Goal: Information Seeking & Learning: Learn about a topic

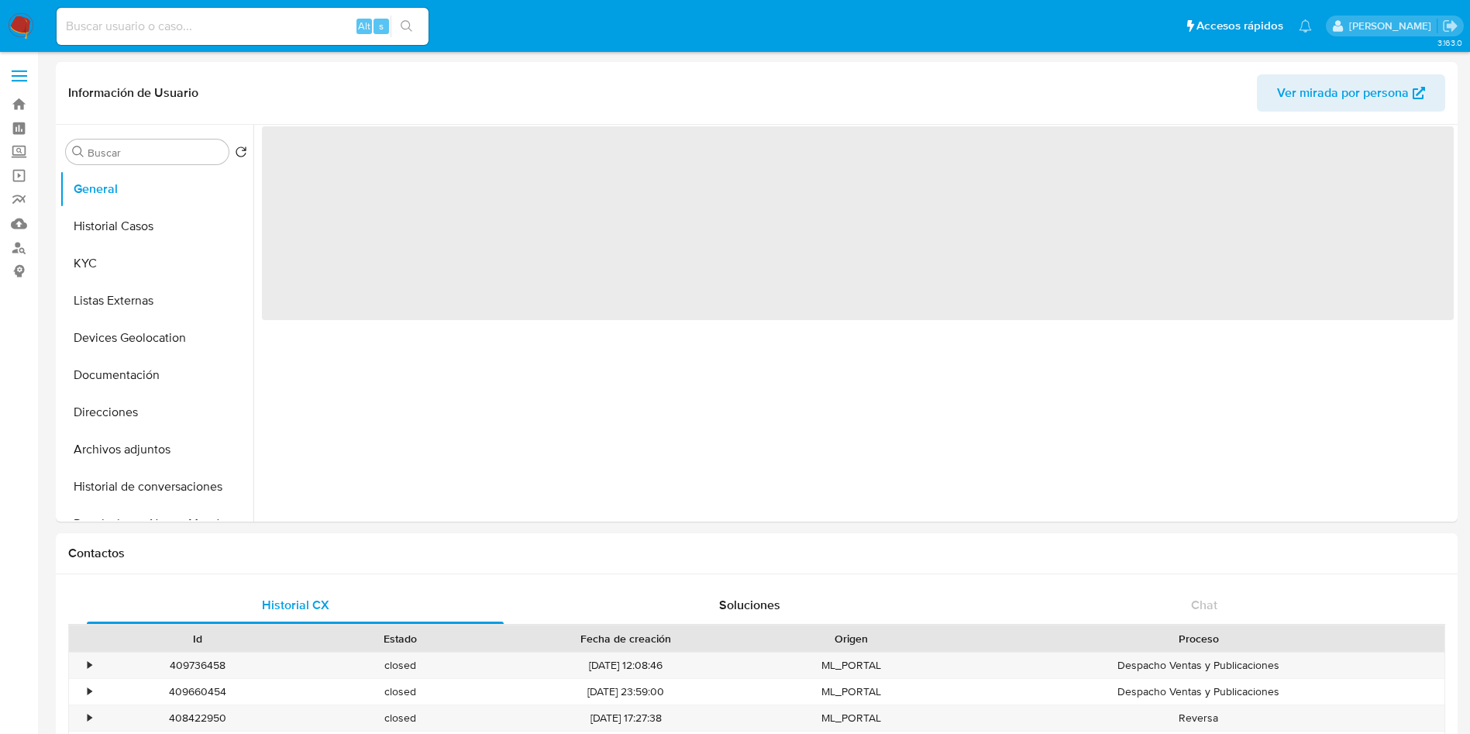
select select "10"
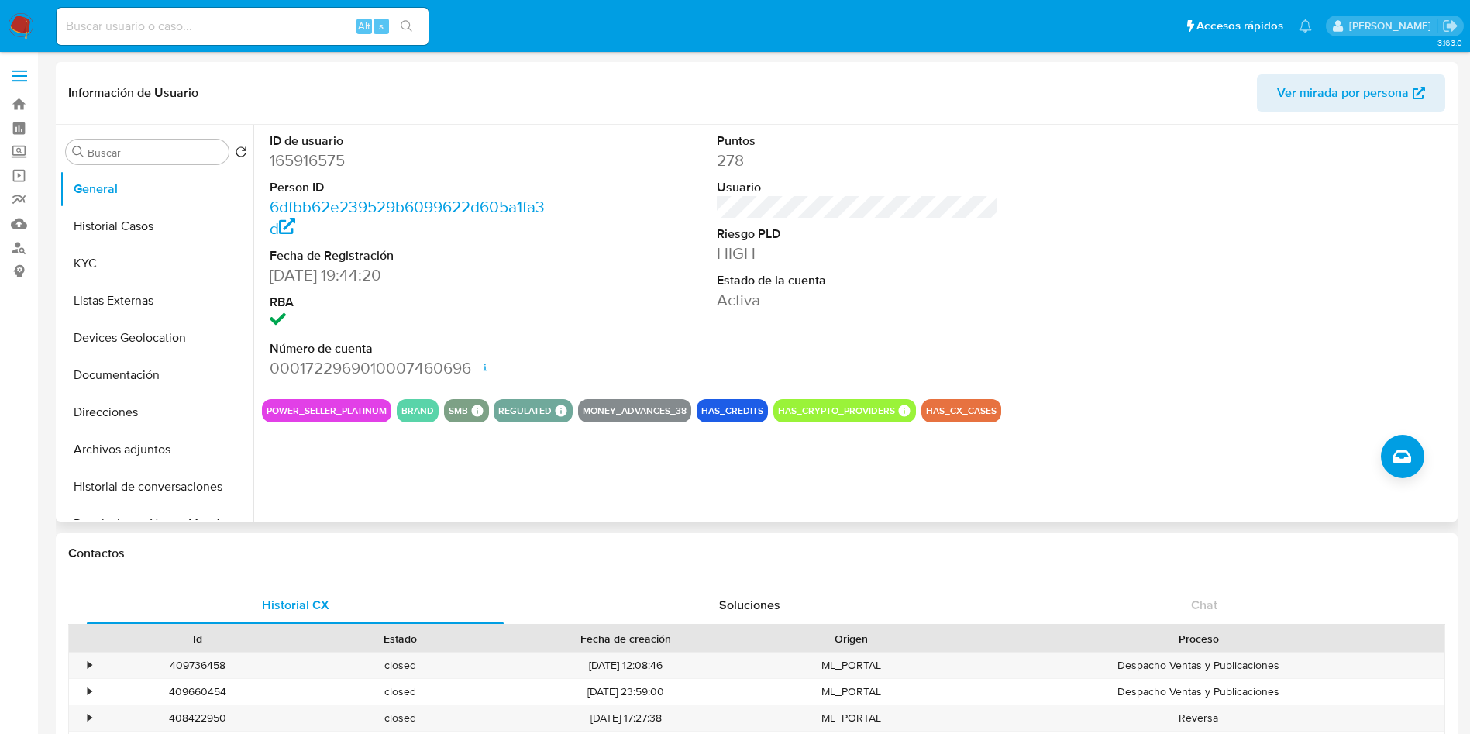
click at [1010, 262] on div "ID de usuario 165916575 Person ID 6dfbb62e239529b6099622d605a1fa3d Fecha de Reg…" at bounding box center [857, 256] width 1191 height 262
click at [18, 14] on img at bounding box center [21, 26] width 26 height 26
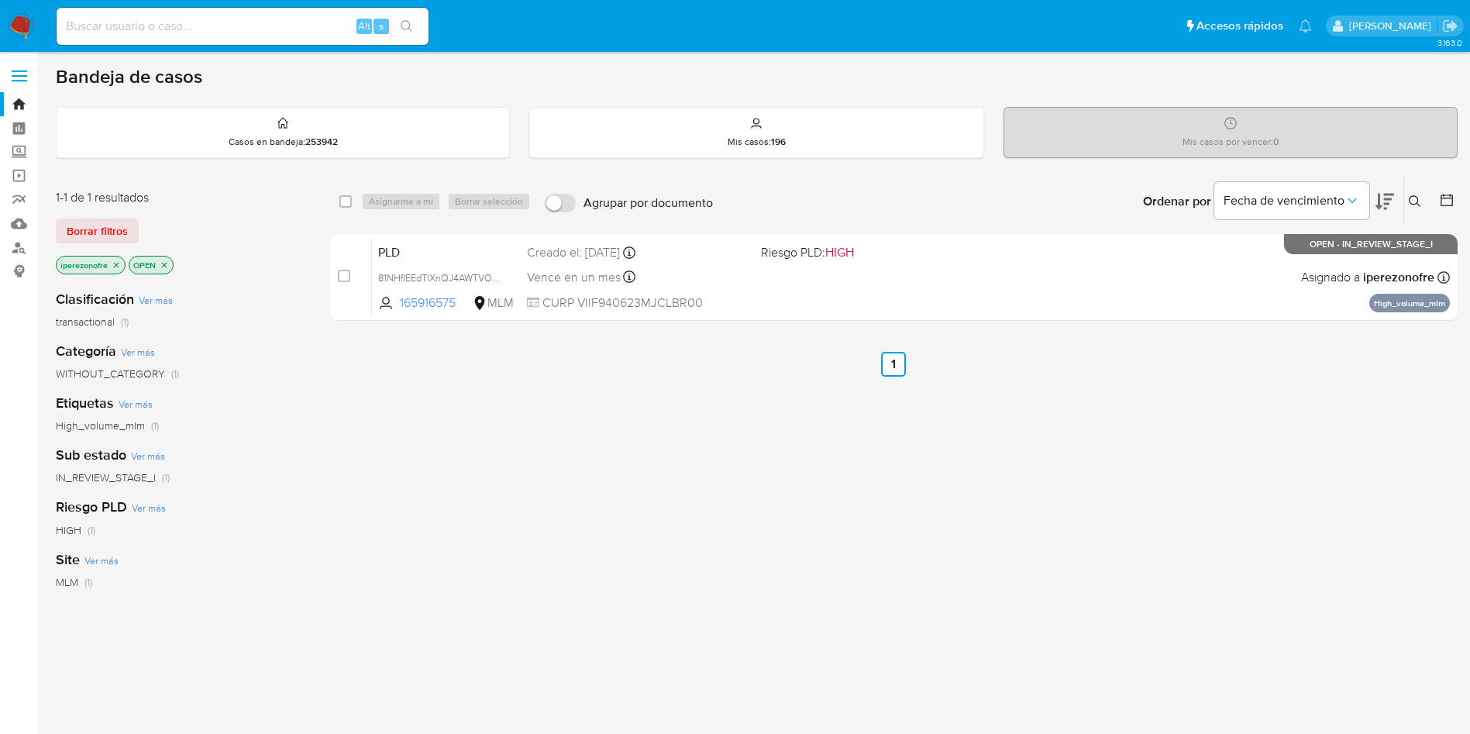
click at [118, 265] on icon "close-filter" at bounding box center [116, 264] width 5 height 5
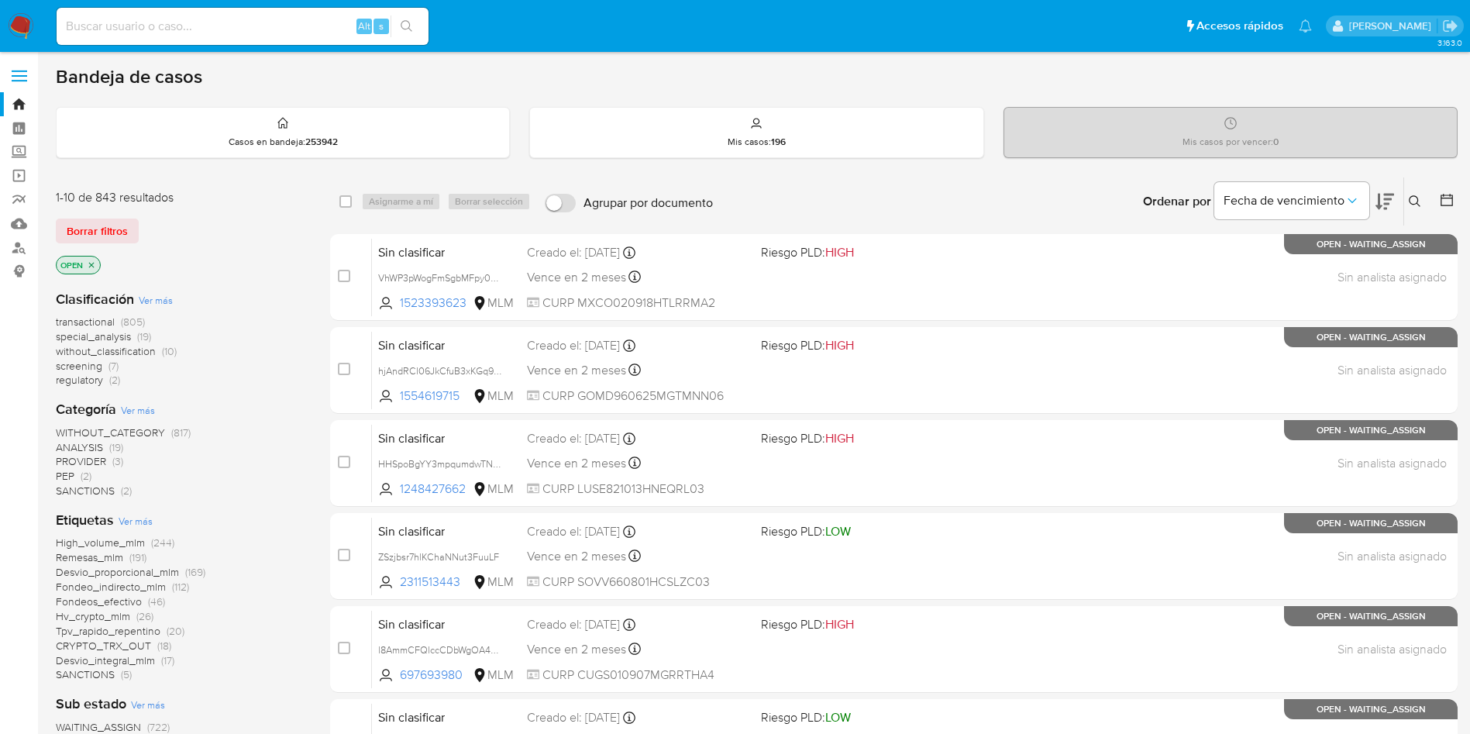
click at [1417, 195] on icon at bounding box center [1414, 201] width 12 height 12
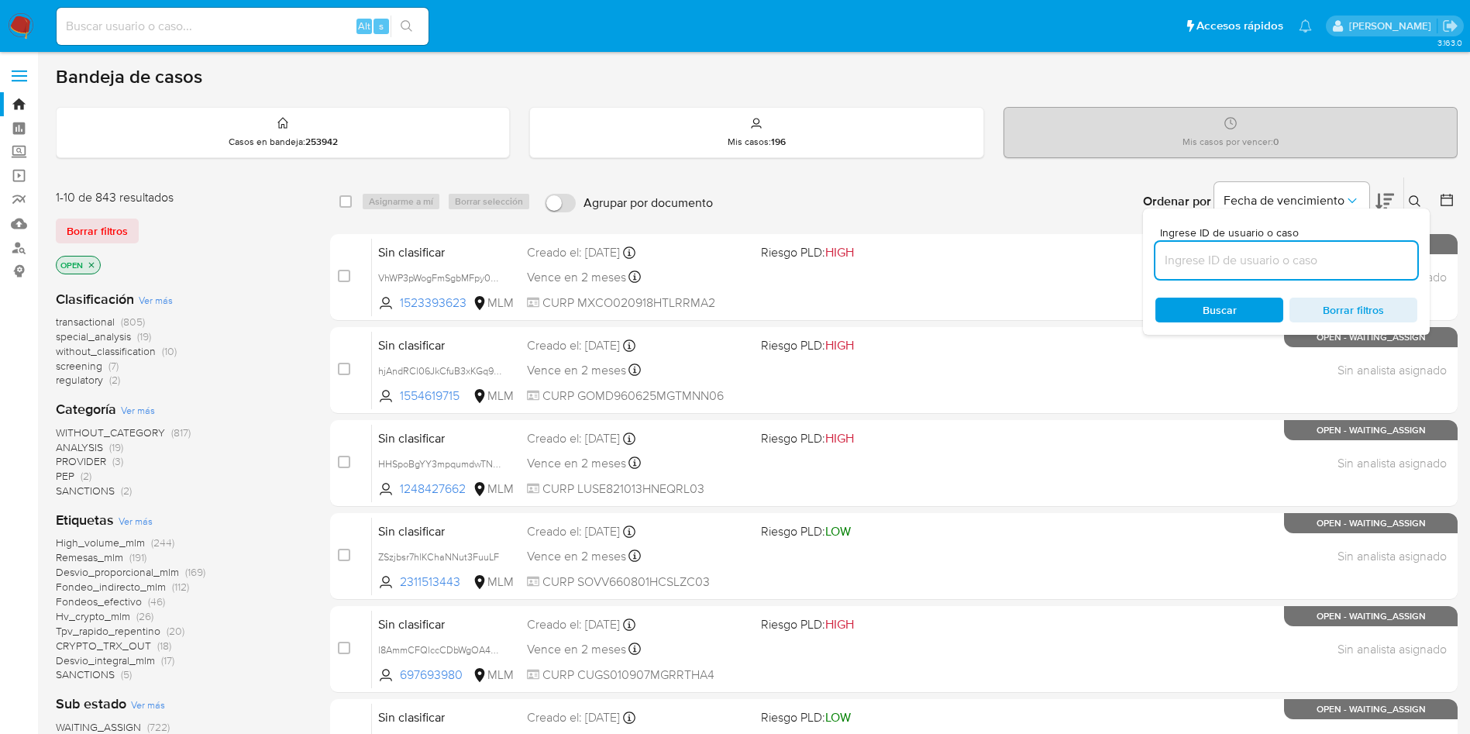
click at [1213, 258] on input at bounding box center [1286, 260] width 262 height 20
type input "165916575"
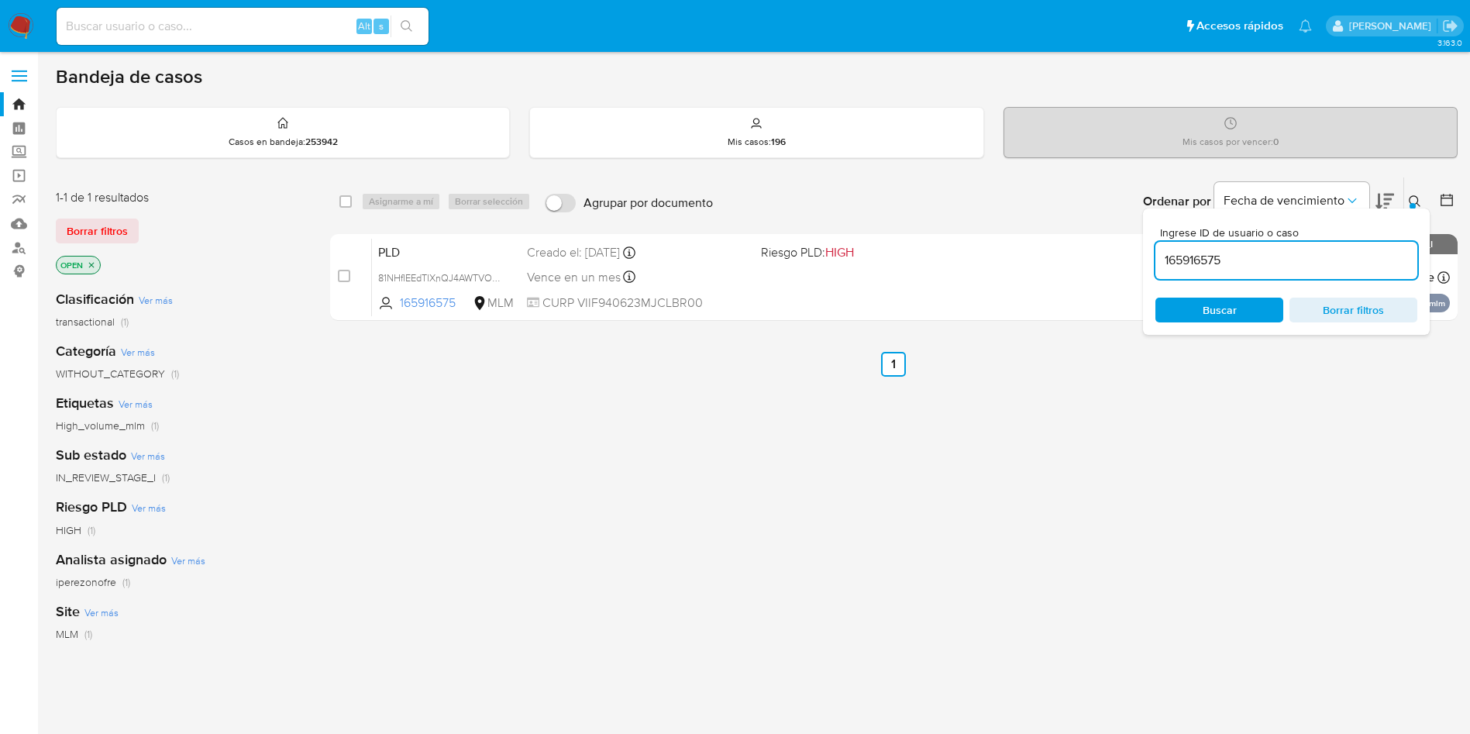
click at [1213, 309] on span "Buscar" at bounding box center [1219, 309] width 34 height 25
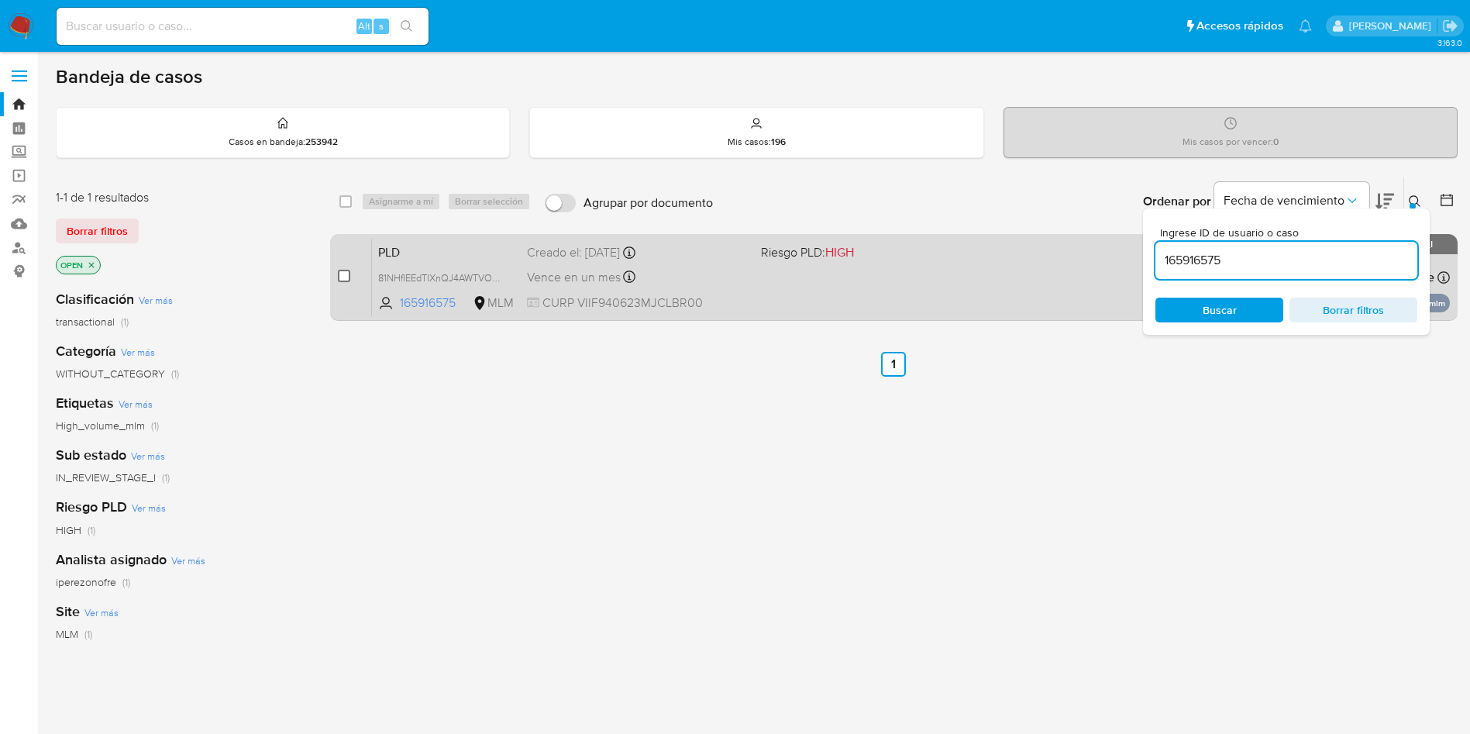
click at [345, 272] on input "checkbox" at bounding box center [344, 276] width 12 height 12
checkbox input "true"
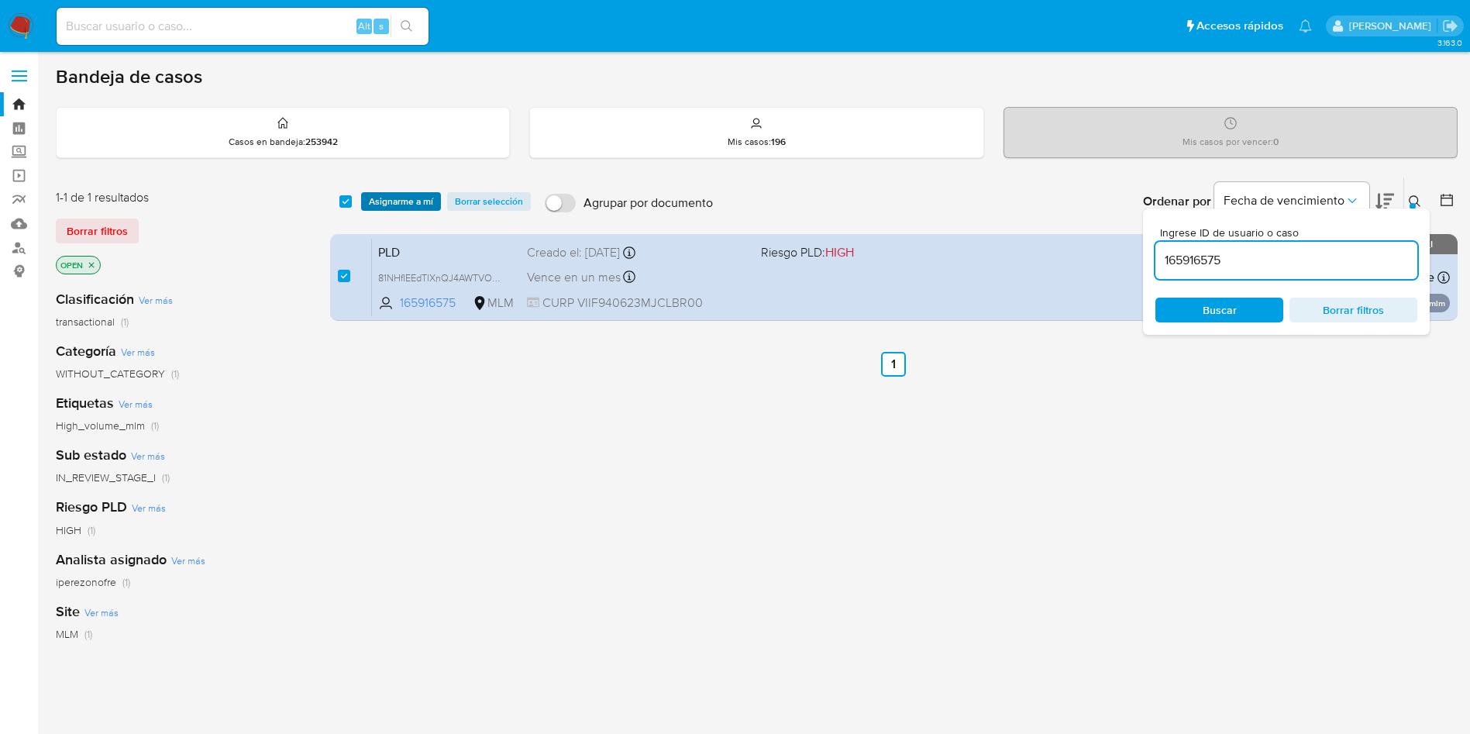
click at [411, 201] on span "Asignarme a mí" at bounding box center [401, 201] width 64 height 15
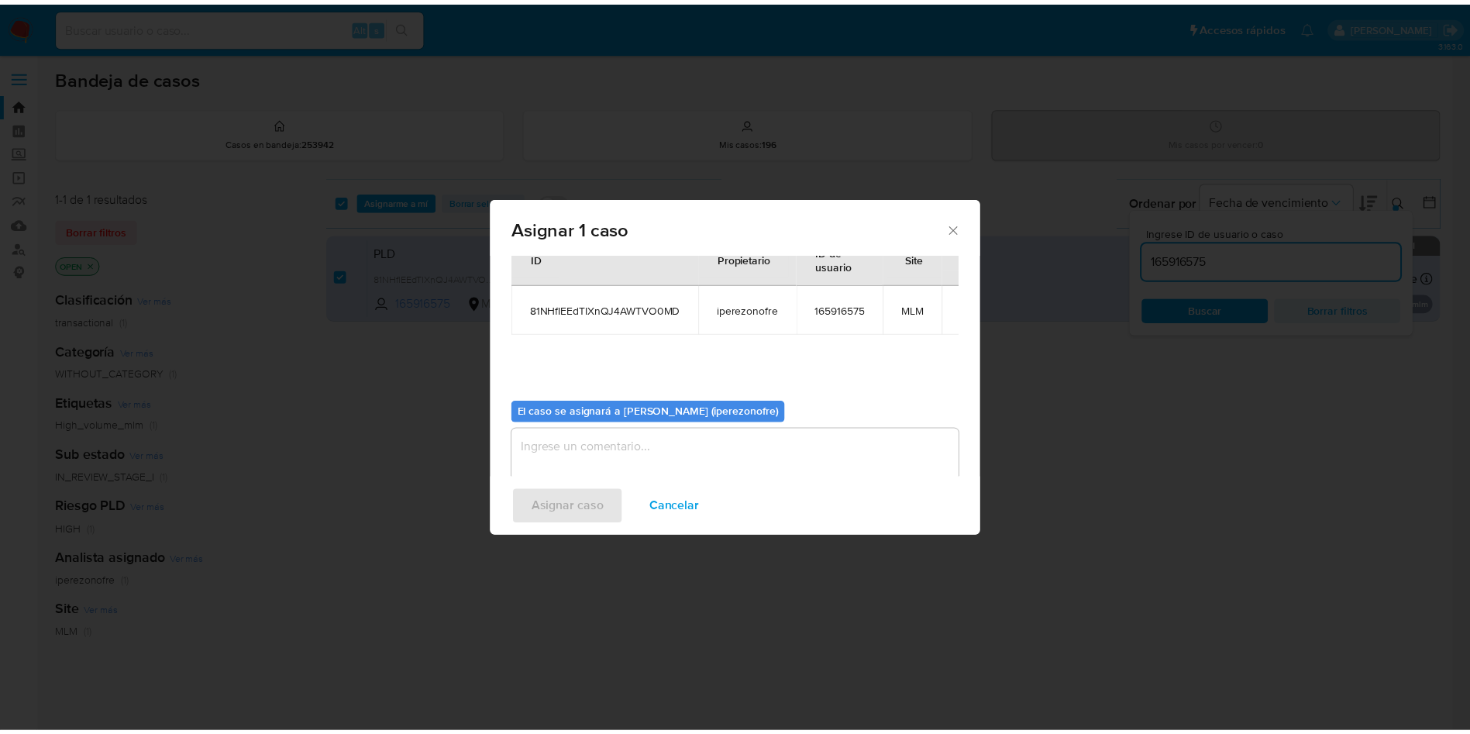
scroll to position [81, 0]
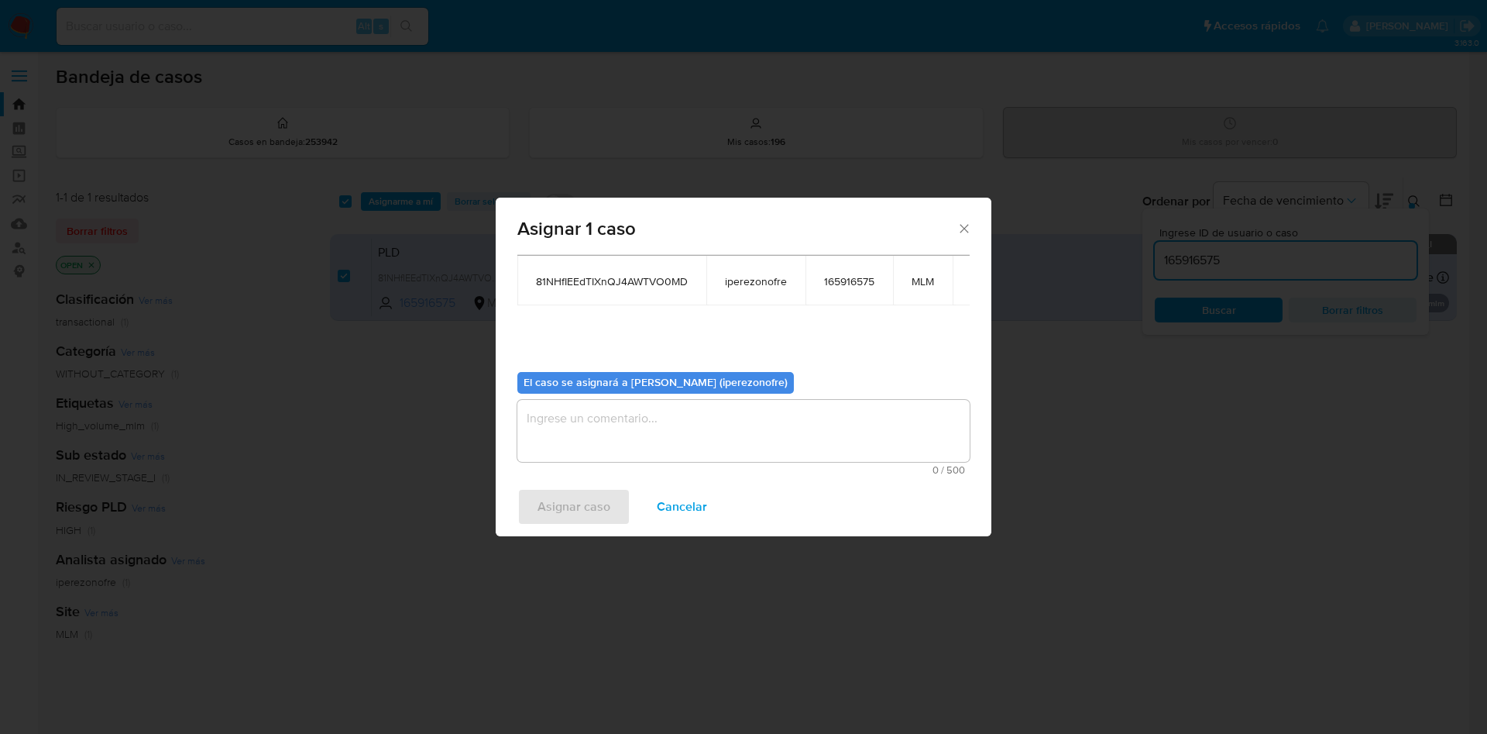
click at [740, 448] on textarea "assign-modal" at bounding box center [743, 431] width 452 height 62
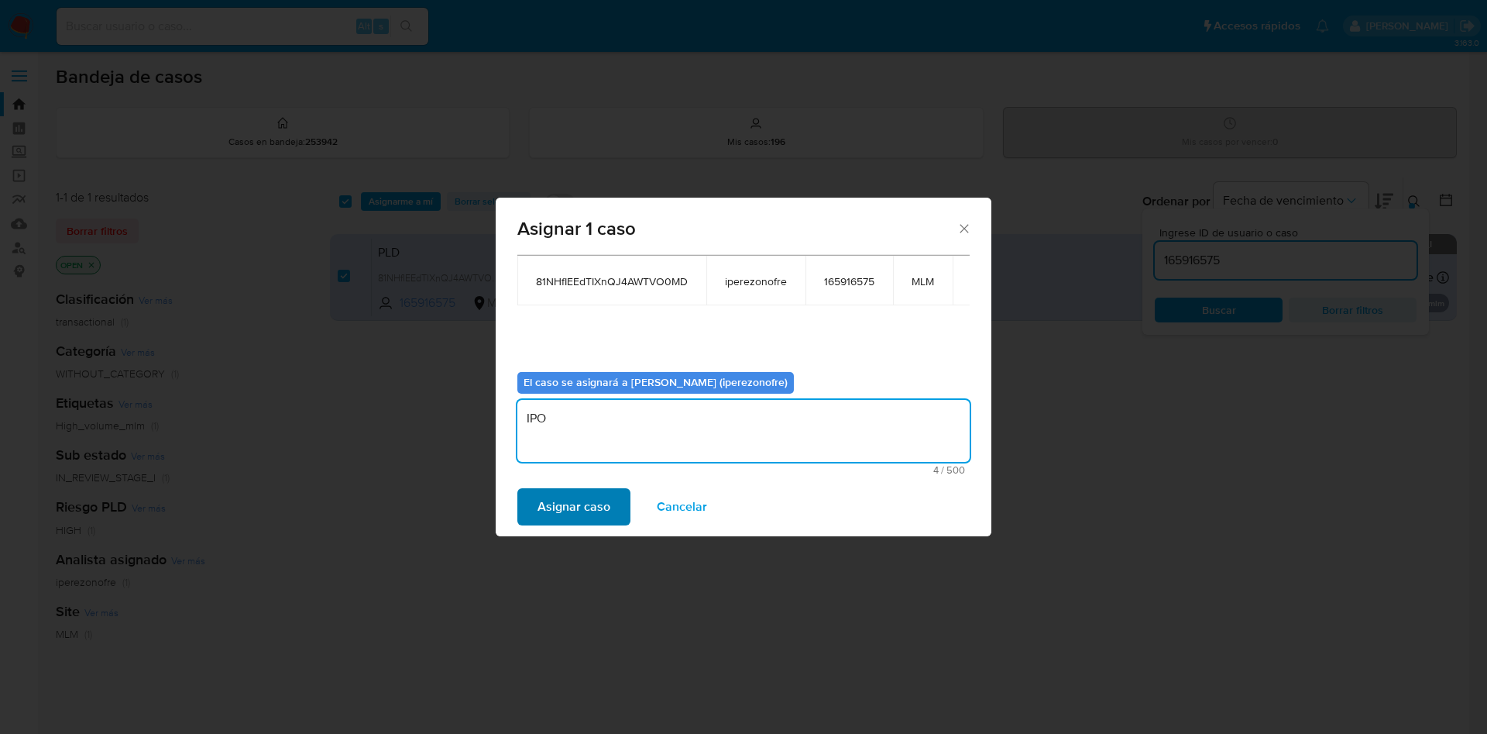
type textarea "IPO"
click at [551, 493] on span "Asignar caso" at bounding box center [574, 507] width 73 height 34
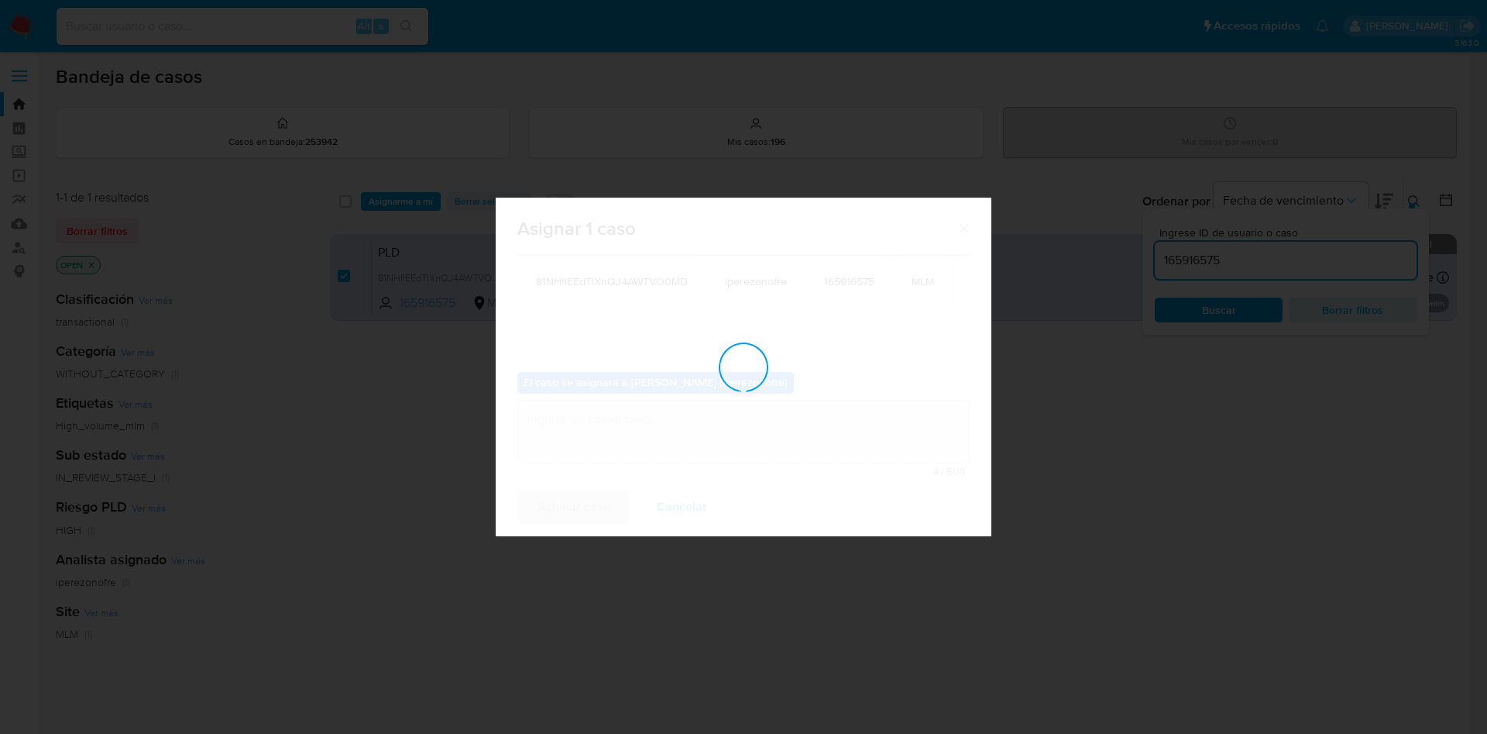
checkbox input "false"
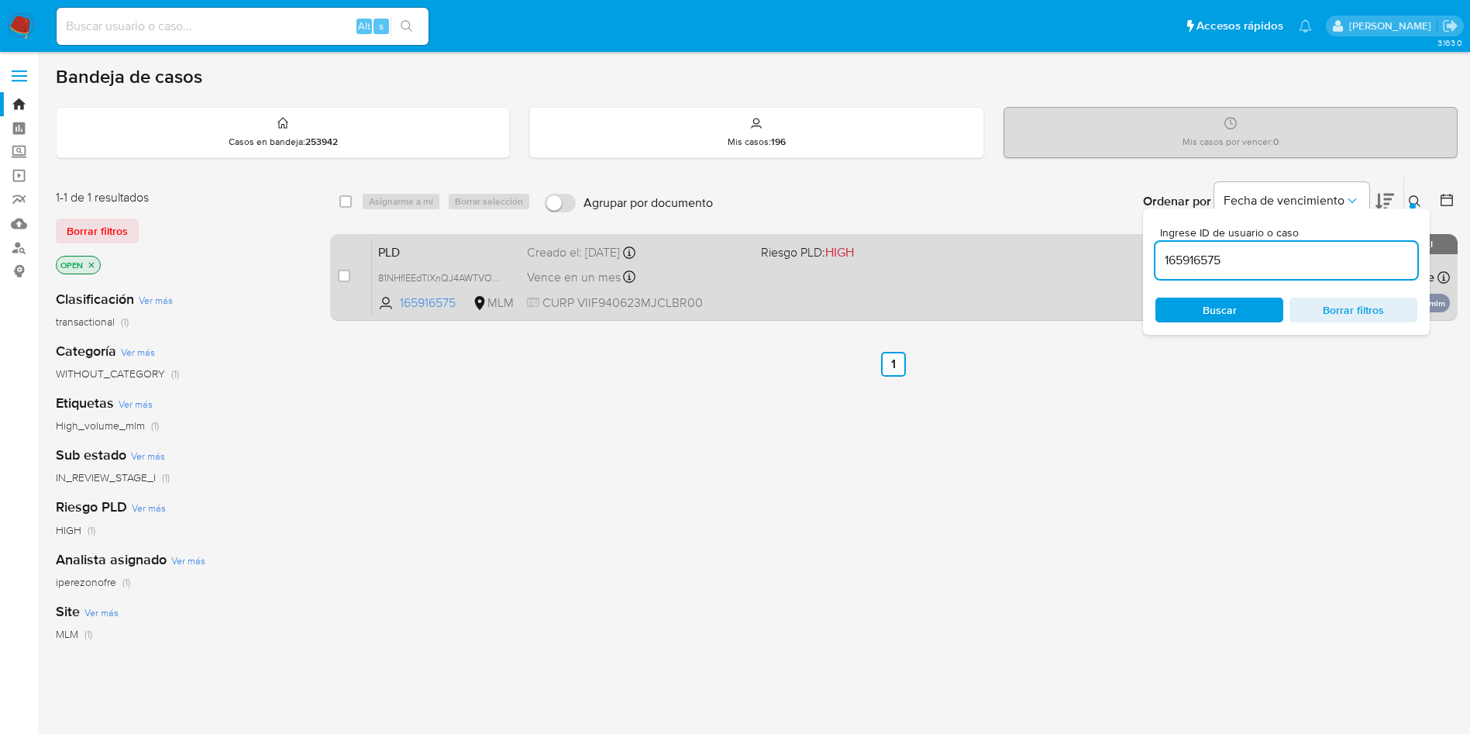
click at [727, 285] on div "Vence en un mes Vence el 11/11/2025 02:06:16" at bounding box center [638, 276] width 222 height 21
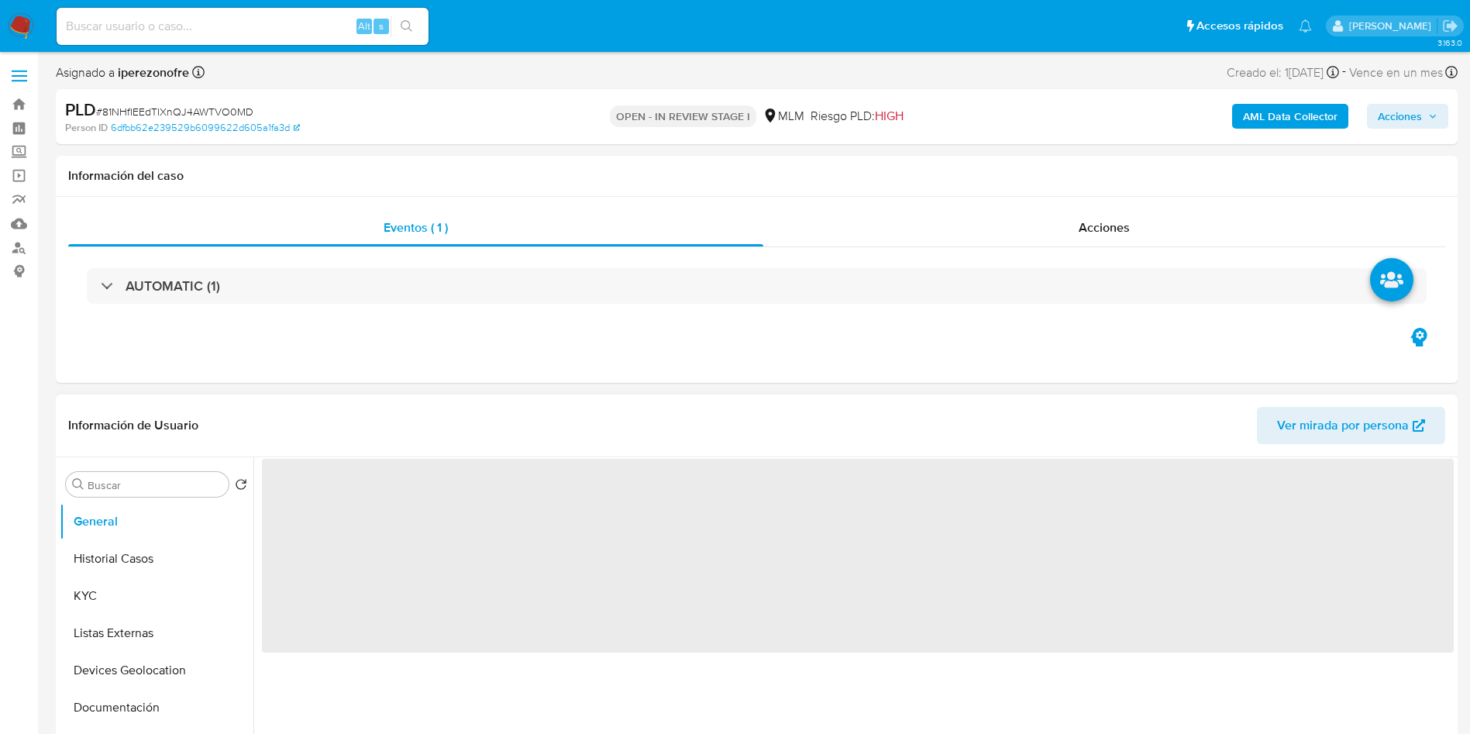
select select "10"
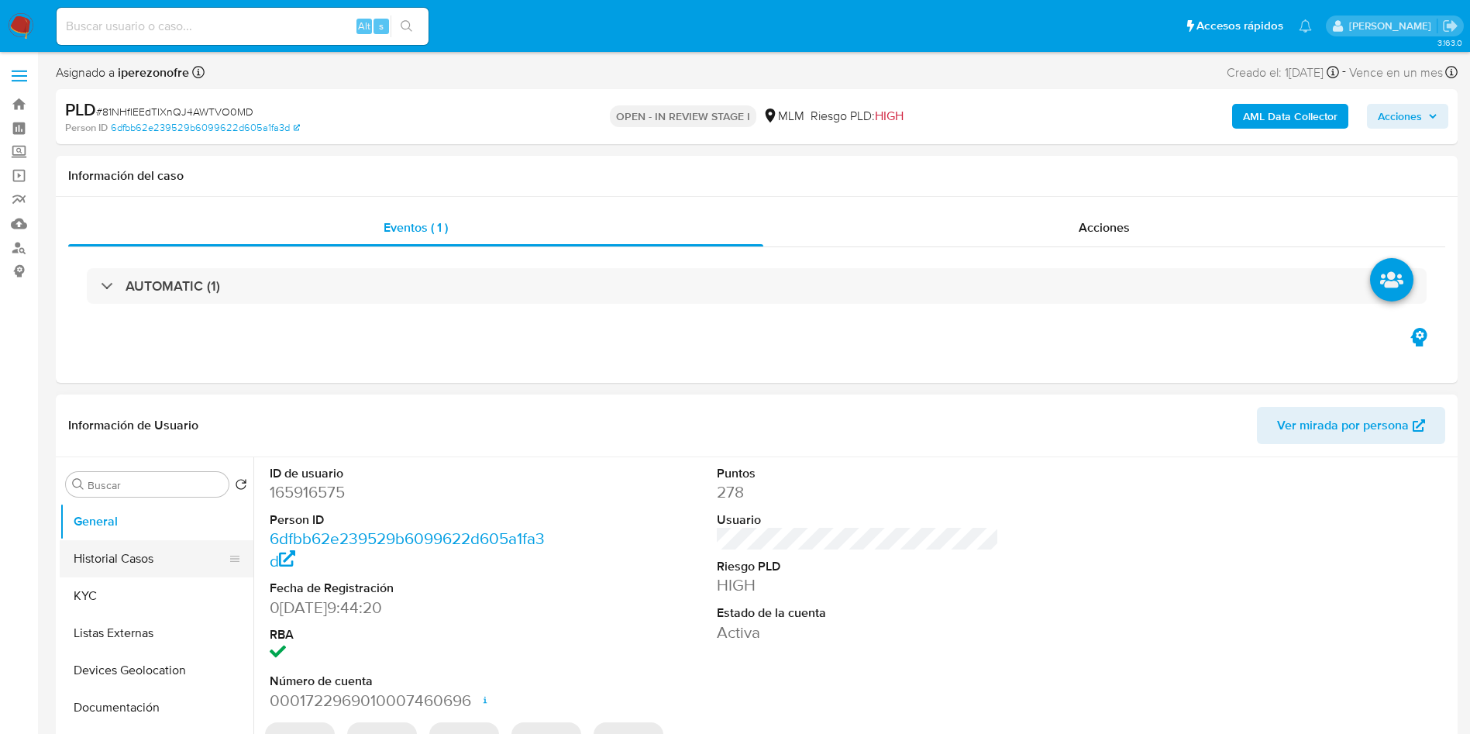
click at [108, 562] on button "Historial Casos" at bounding box center [150, 558] width 181 height 37
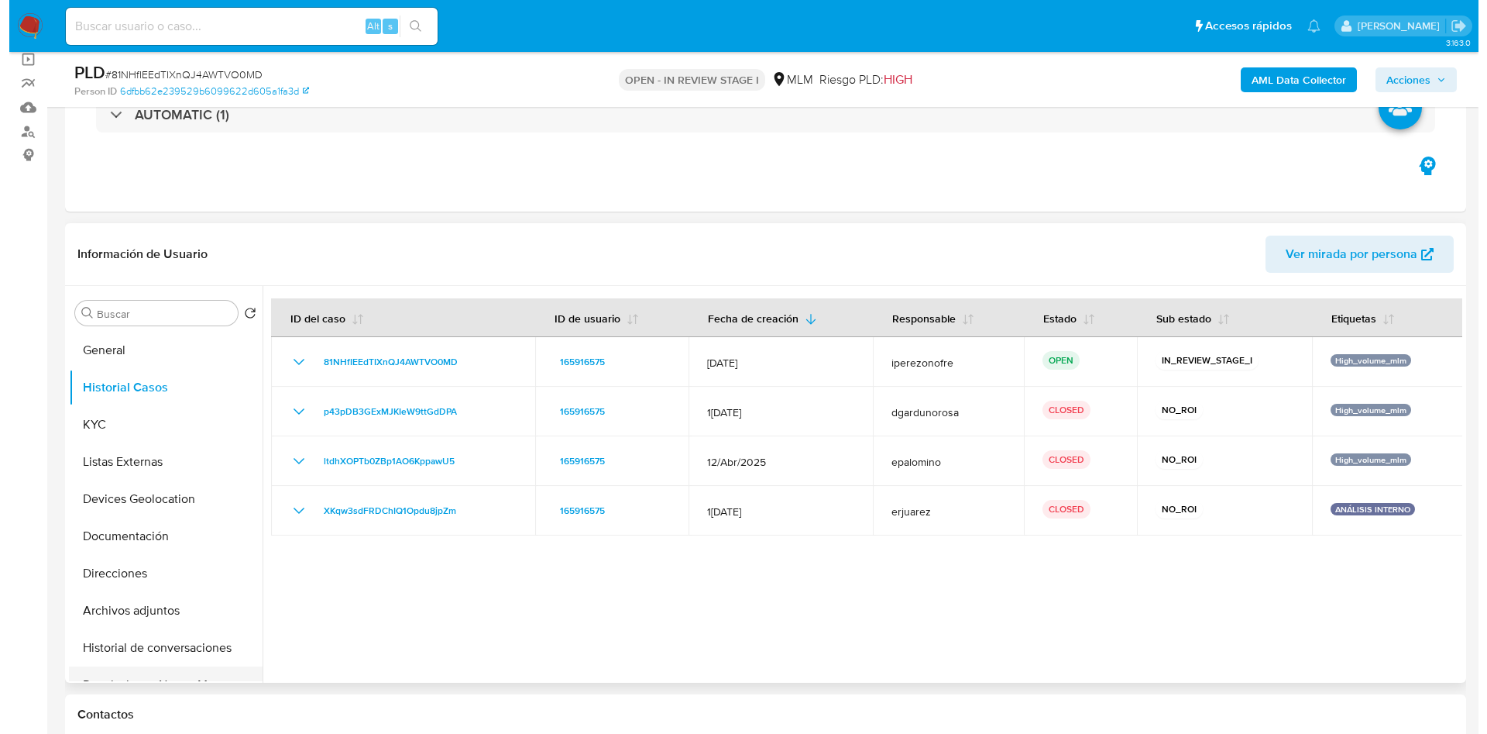
scroll to position [116, 0]
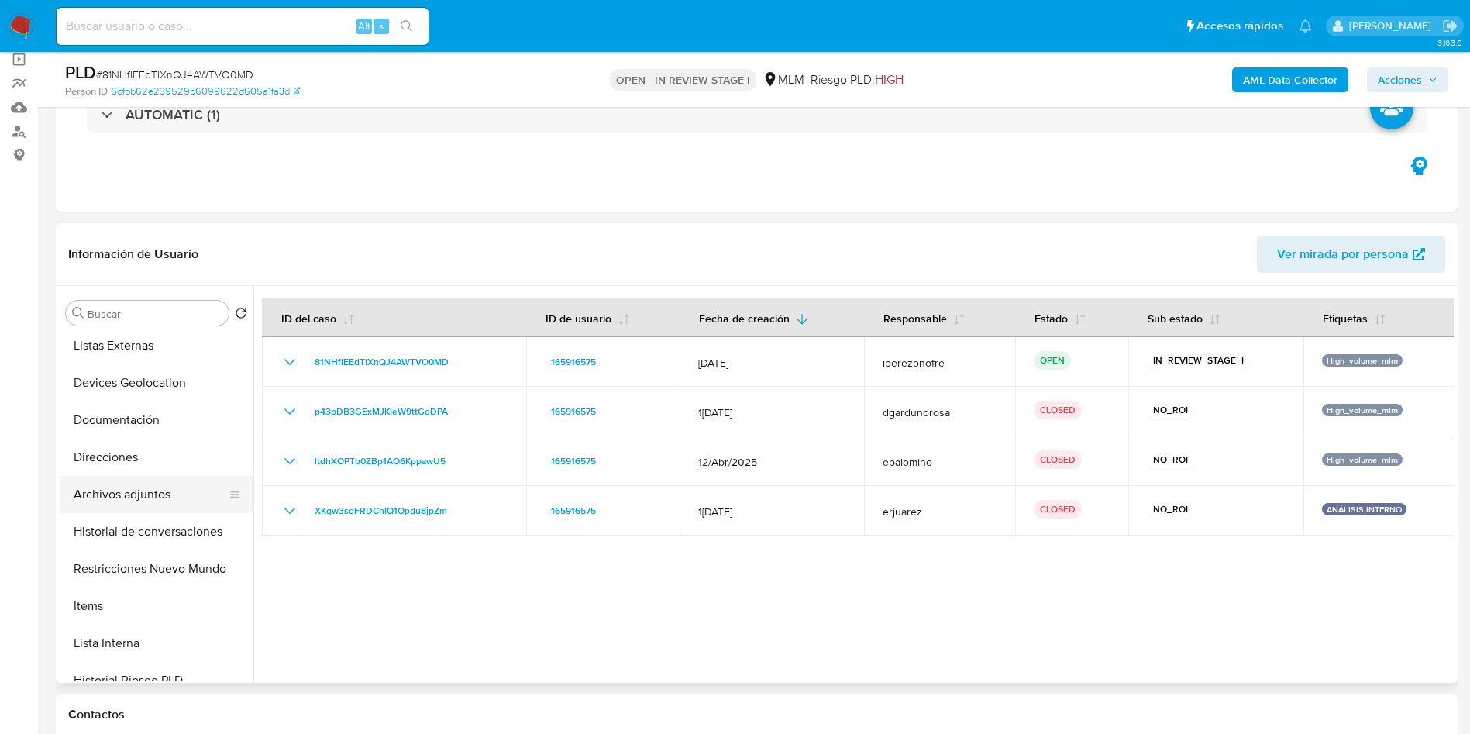
click at [130, 498] on button "Archivos adjuntos" at bounding box center [150, 494] width 181 height 37
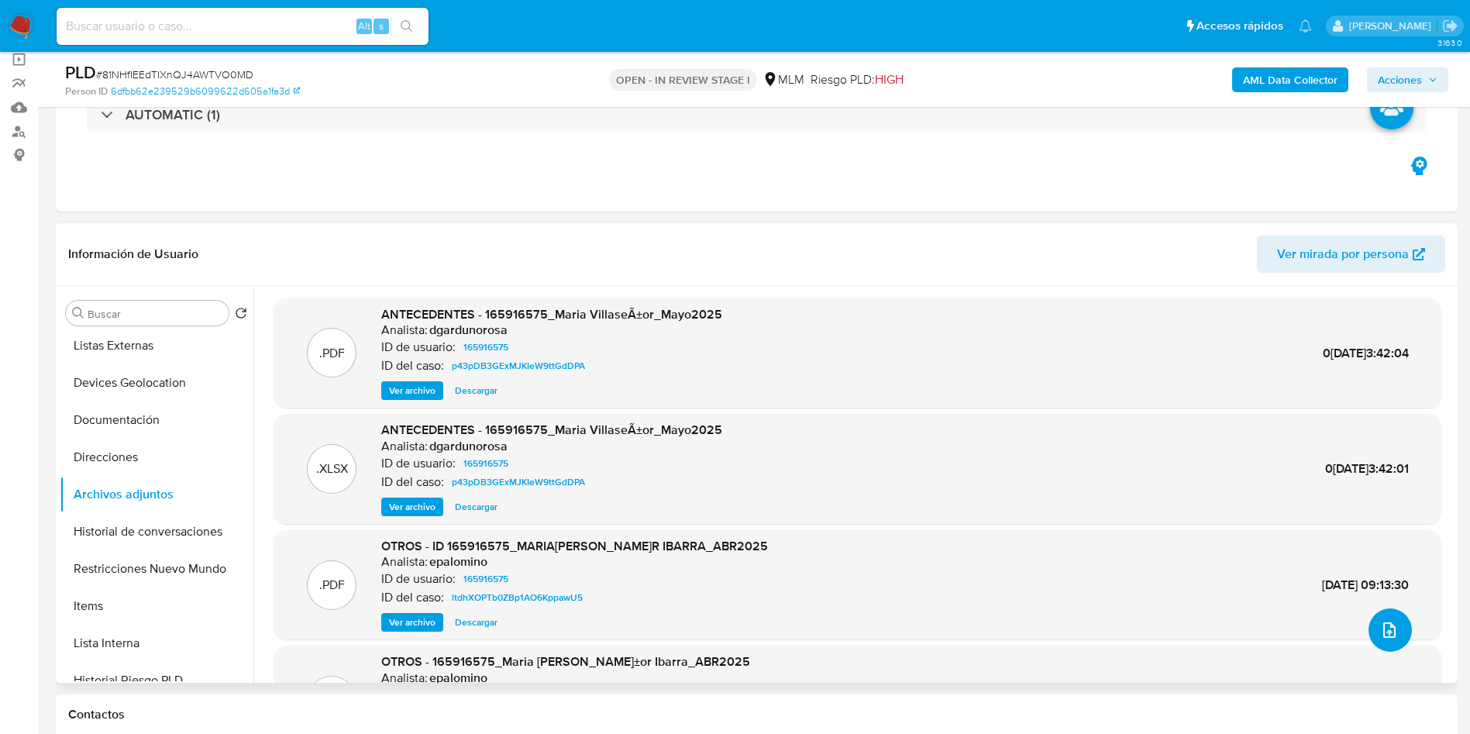
click at [1390, 634] on icon "upload-file" at bounding box center [1389, 629] width 19 height 19
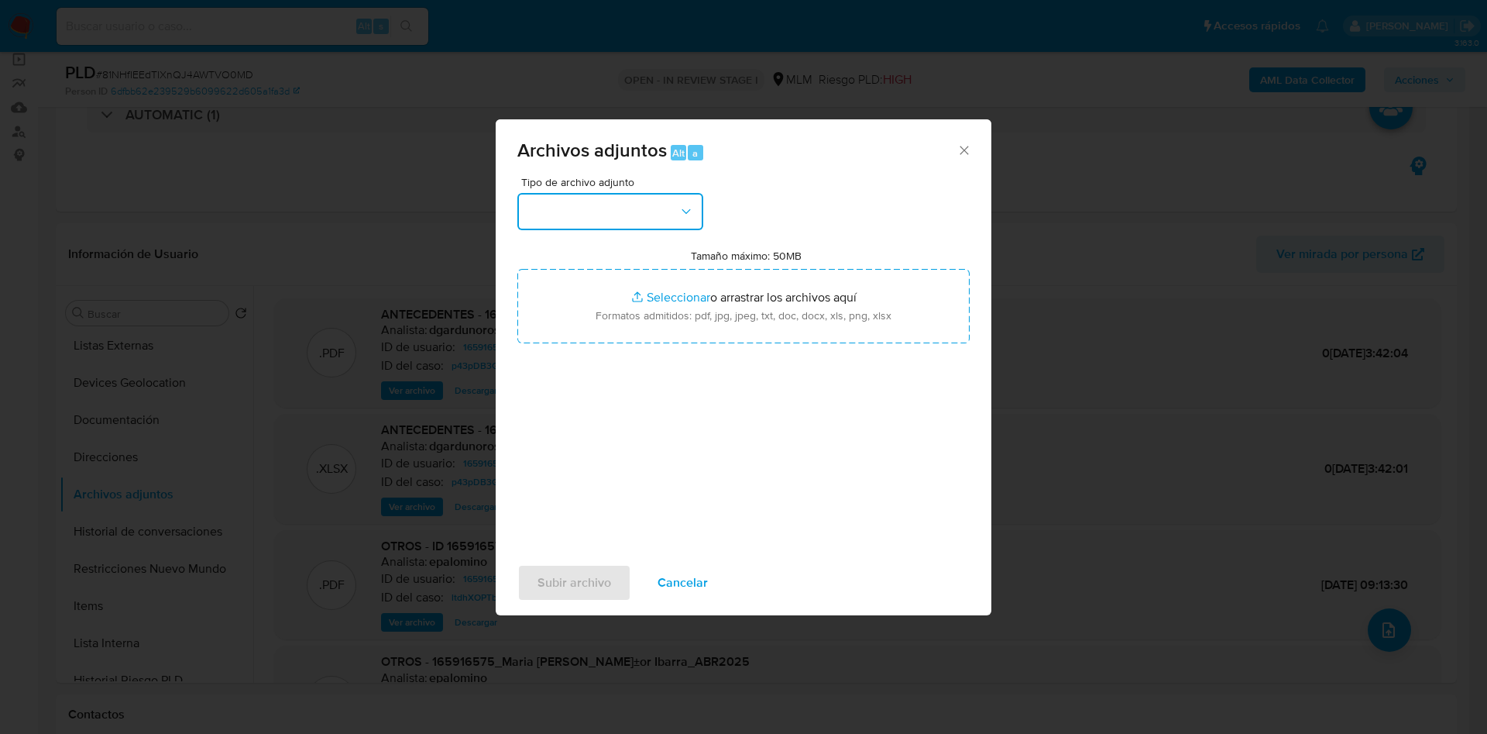
click at [603, 207] on button "button" at bounding box center [610, 211] width 186 height 37
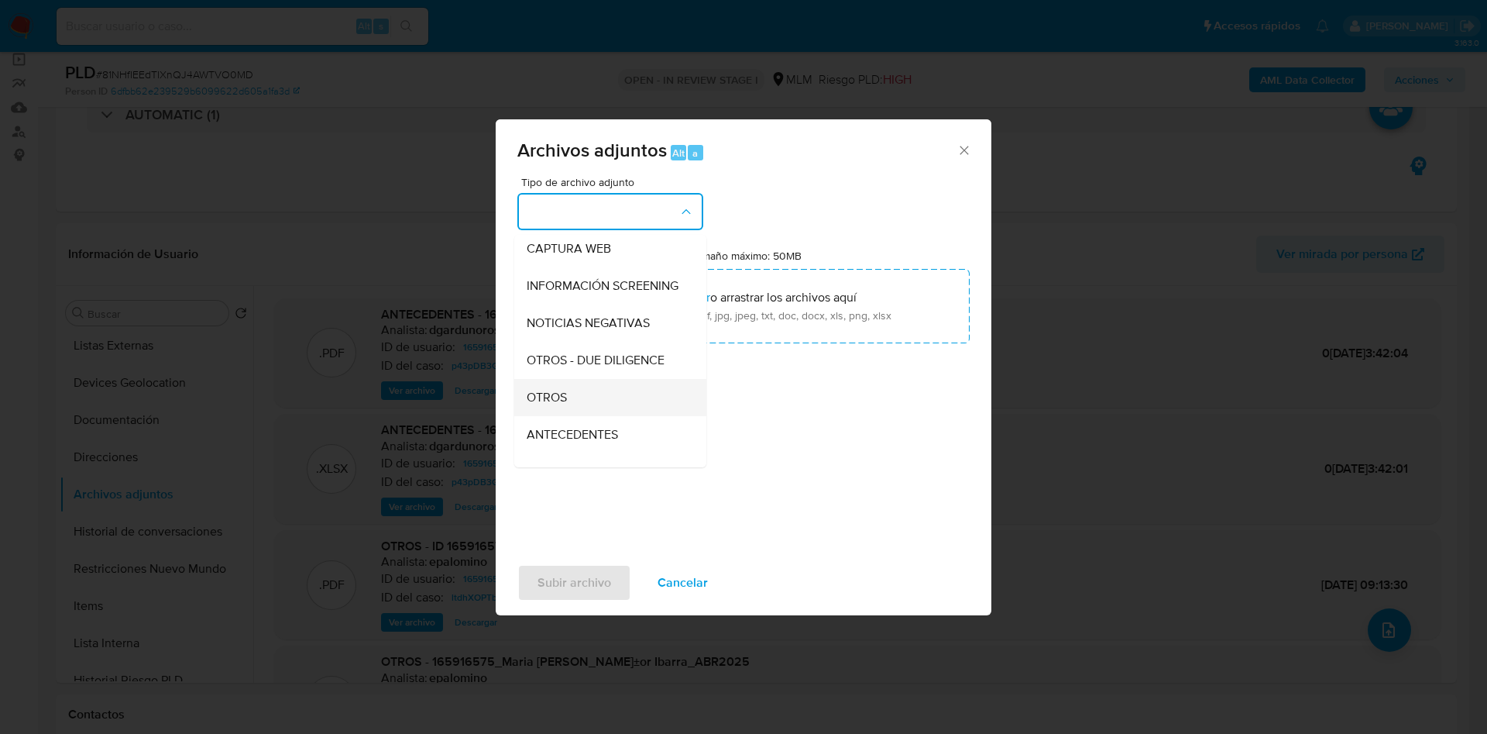
click at [590, 416] on div "OTROS" at bounding box center [606, 397] width 158 height 37
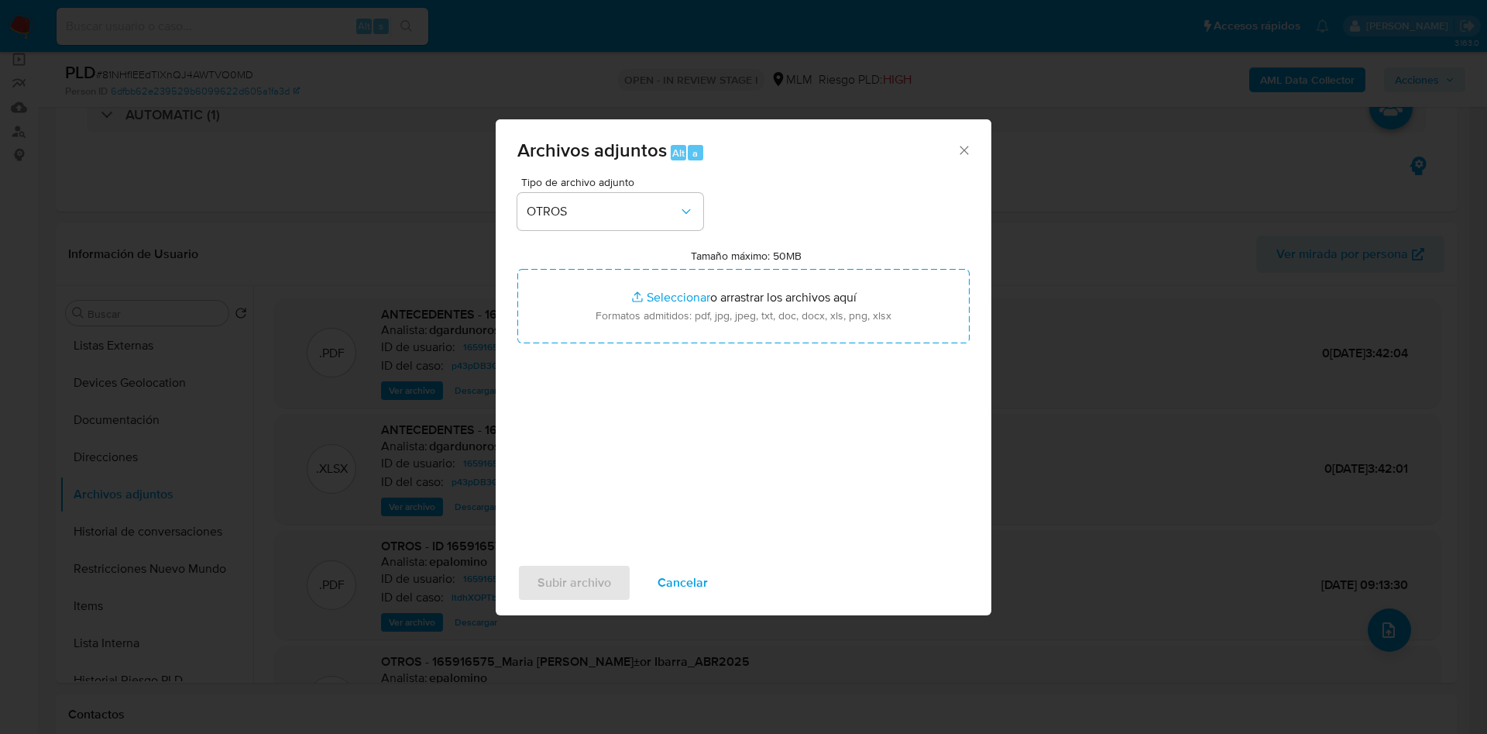
click at [893, 497] on div "Tipo de archivo adjunto OTROS Tamaño máximo: 50MB Seleccionar archivos Seleccio…" at bounding box center [743, 360] width 452 height 366
click at [559, 581] on span "Subir archivo" at bounding box center [575, 582] width 74 height 34
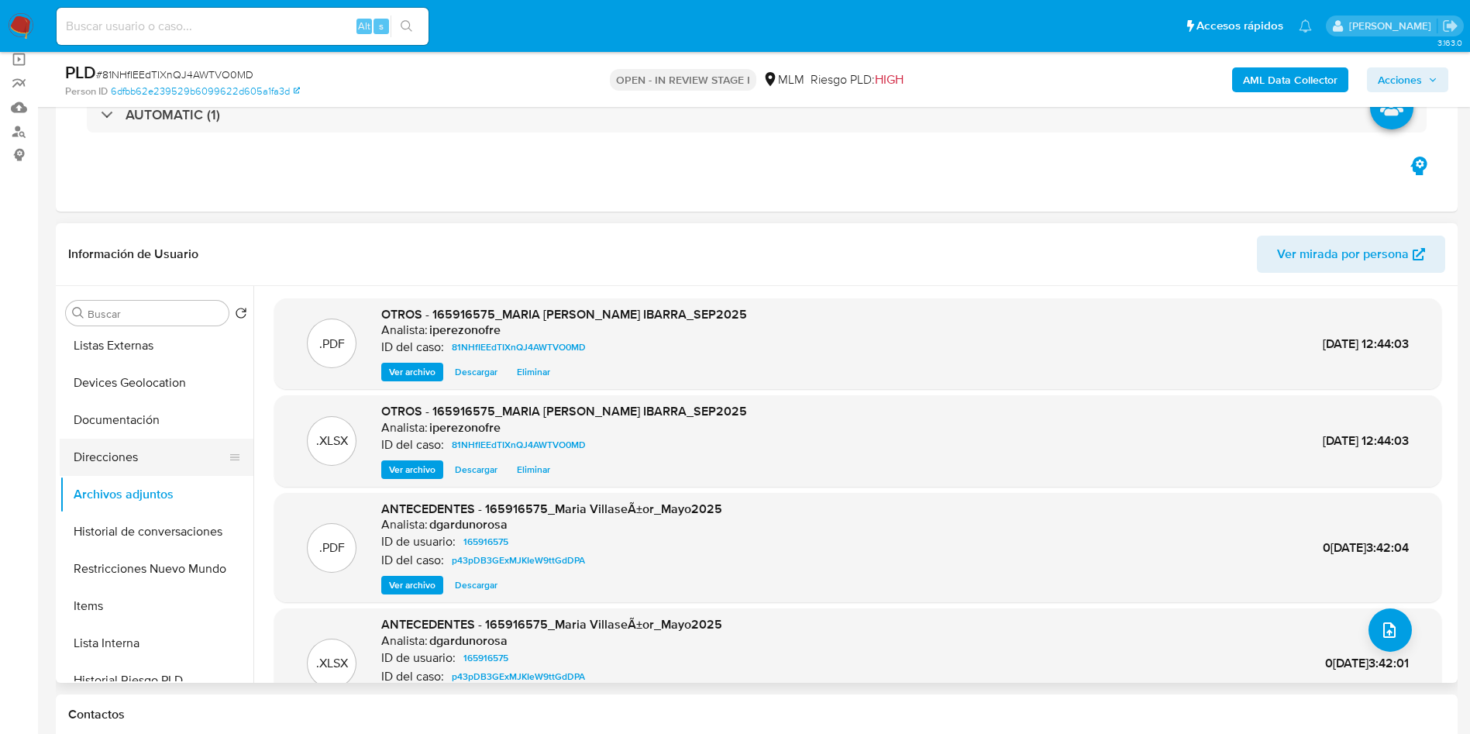
click at [112, 459] on button "Direcciones" at bounding box center [150, 456] width 181 height 37
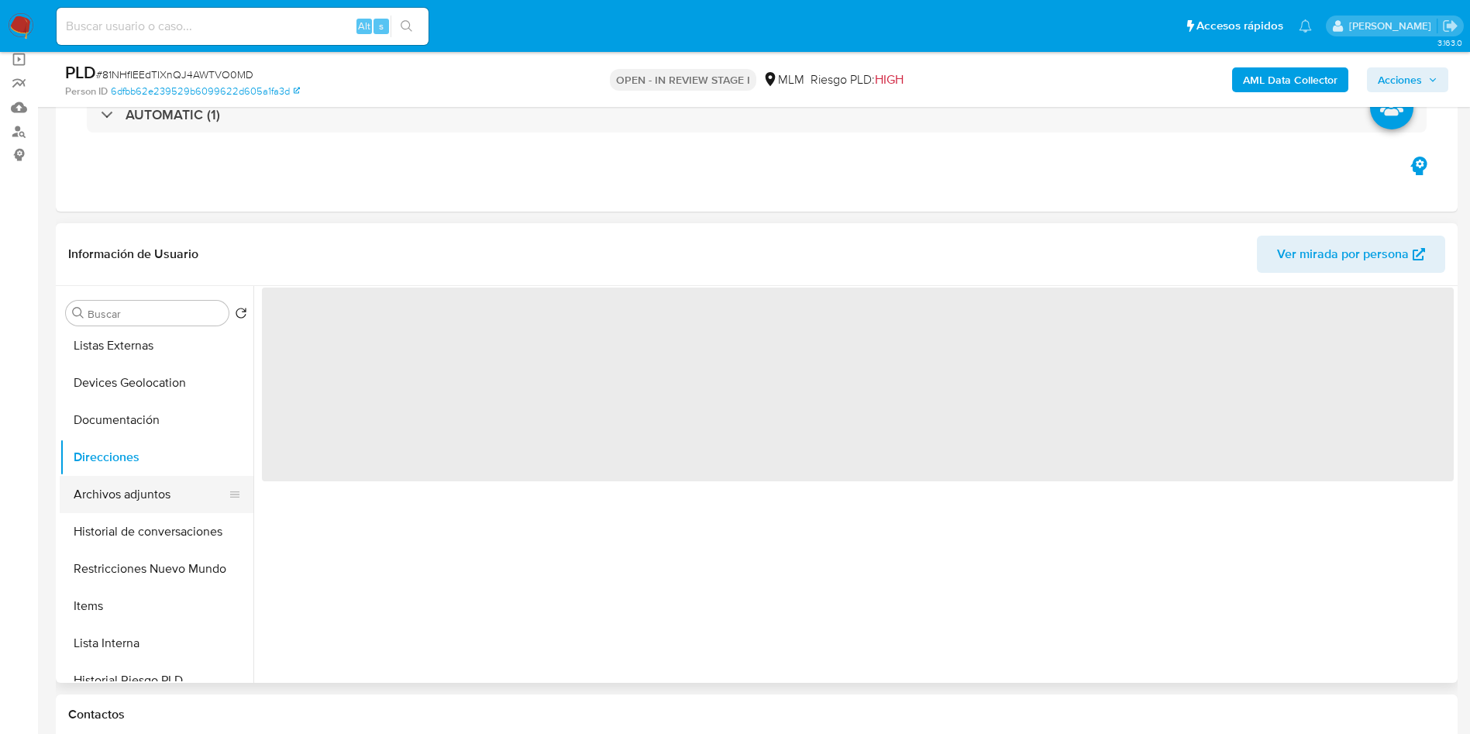
click at [122, 489] on button "Archivos adjuntos" at bounding box center [150, 494] width 181 height 37
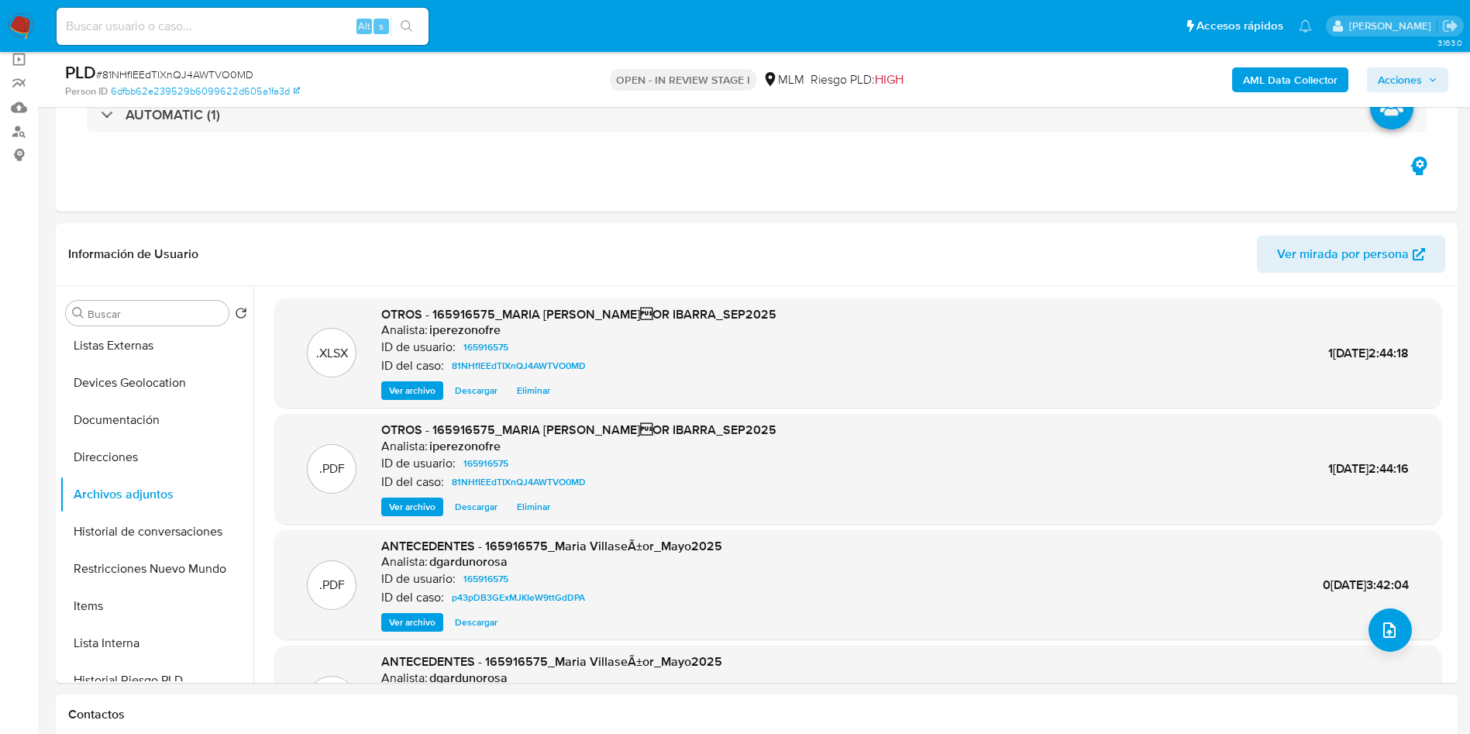
click at [1401, 77] on span "Acciones" at bounding box center [1399, 79] width 44 height 25
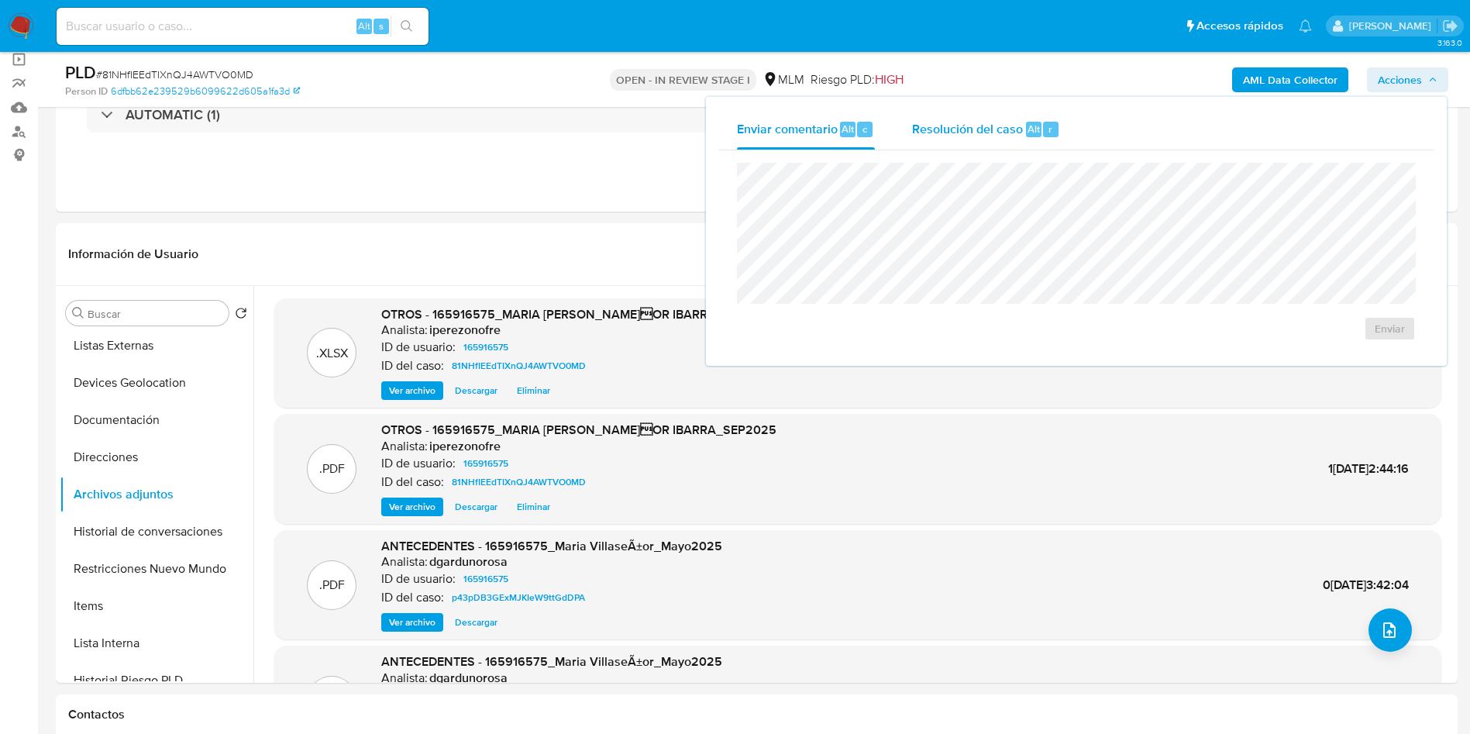
click at [936, 139] on div "Resolución del caso Alt r" at bounding box center [986, 129] width 148 height 40
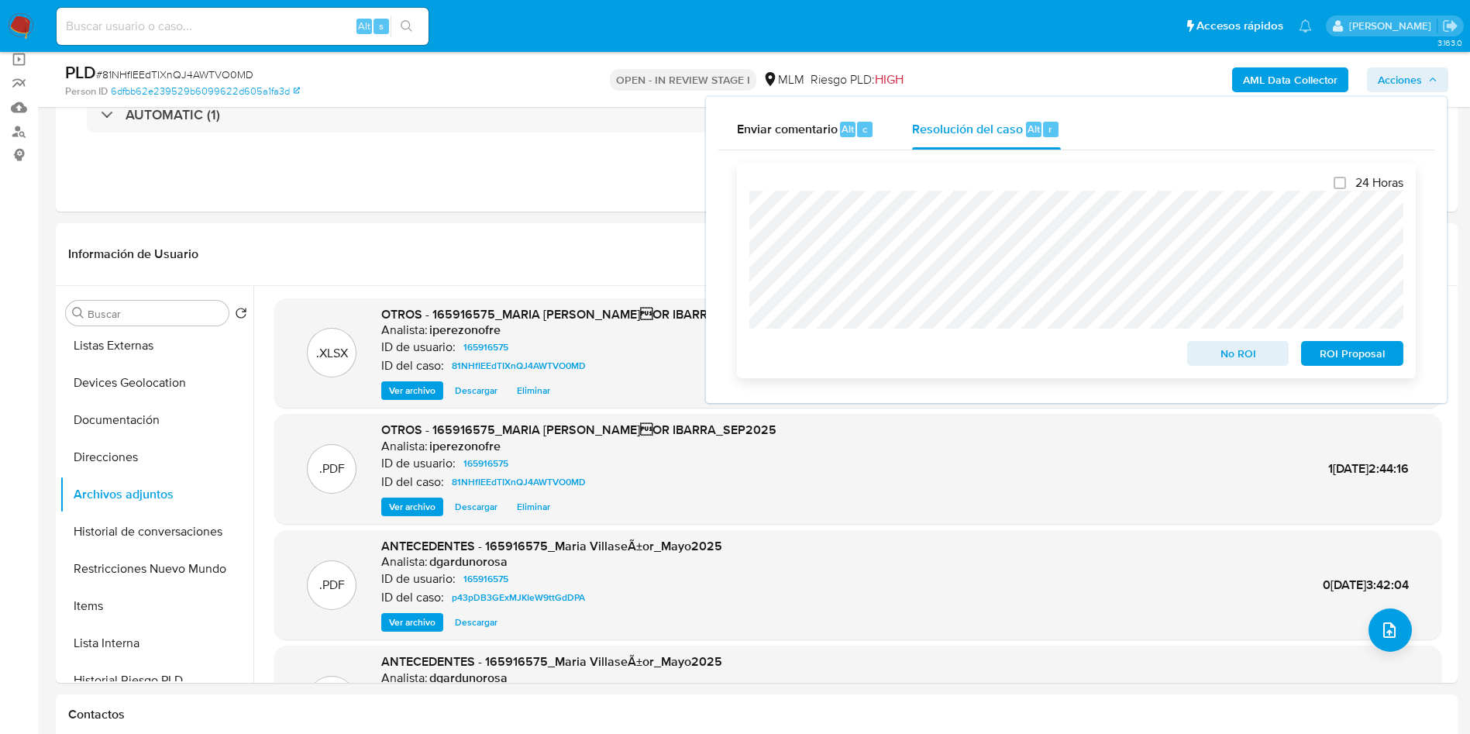
click at [1219, 358] on span "No ROI" at bounding box center [1238, 353] width 81 height 22
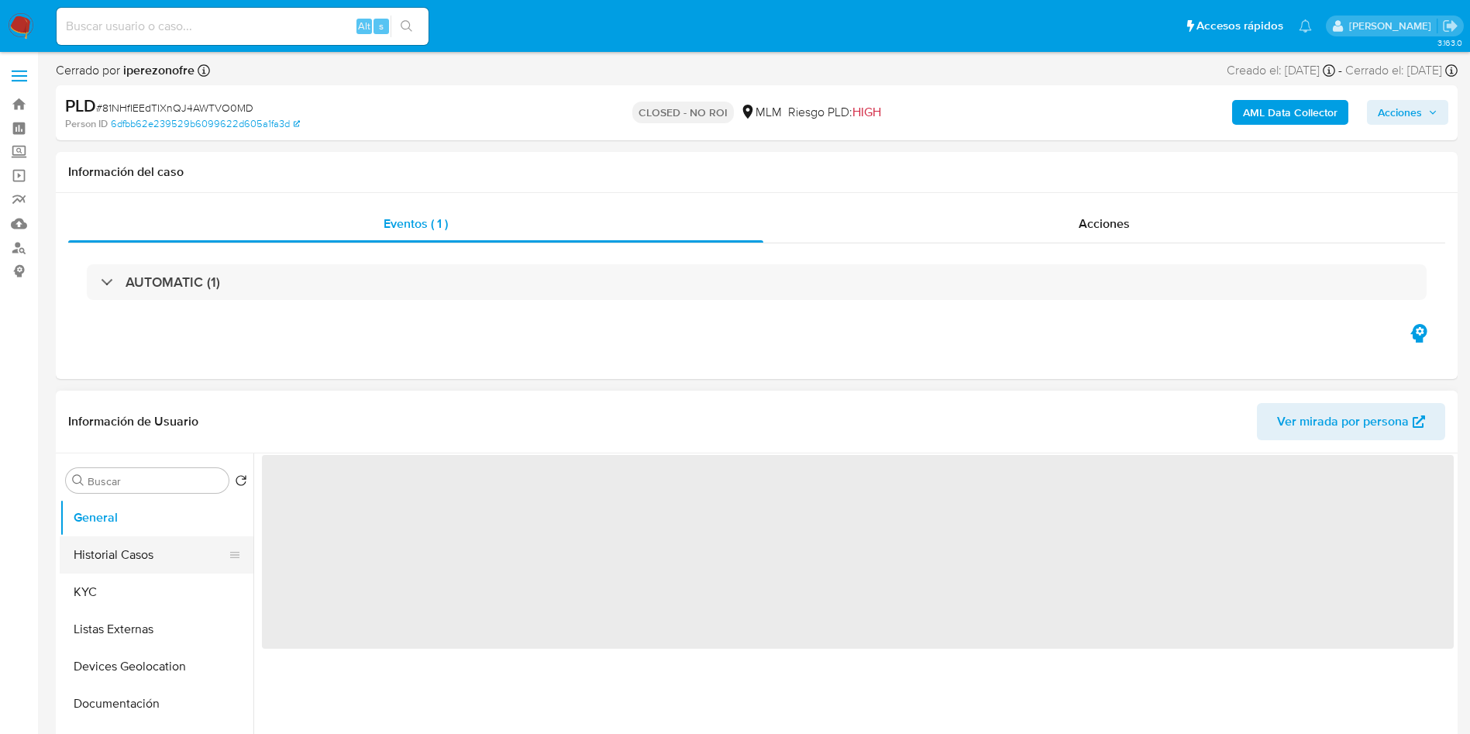
select select "10"
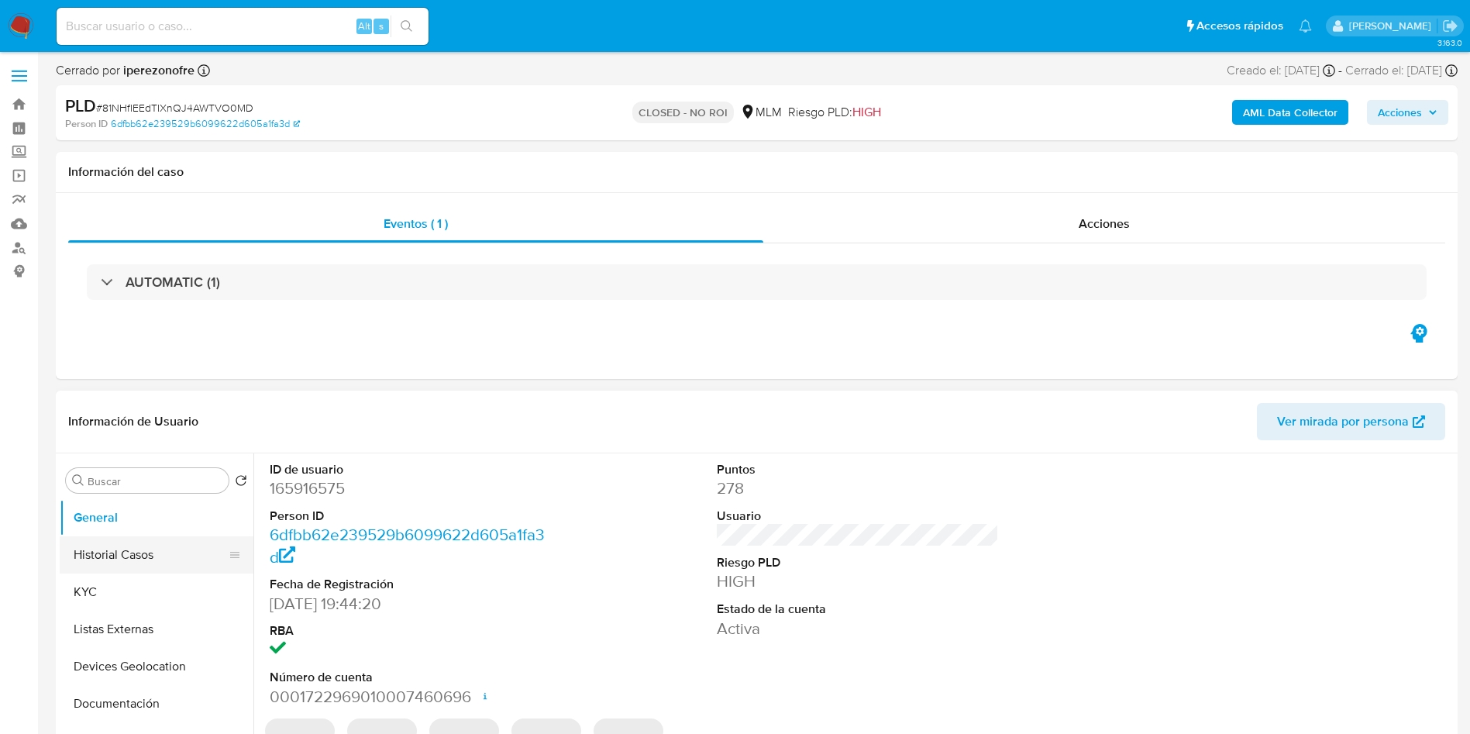
click at [126, 541] on button "Historial Casos" at bounding box center [150, 554] width 181 height 37
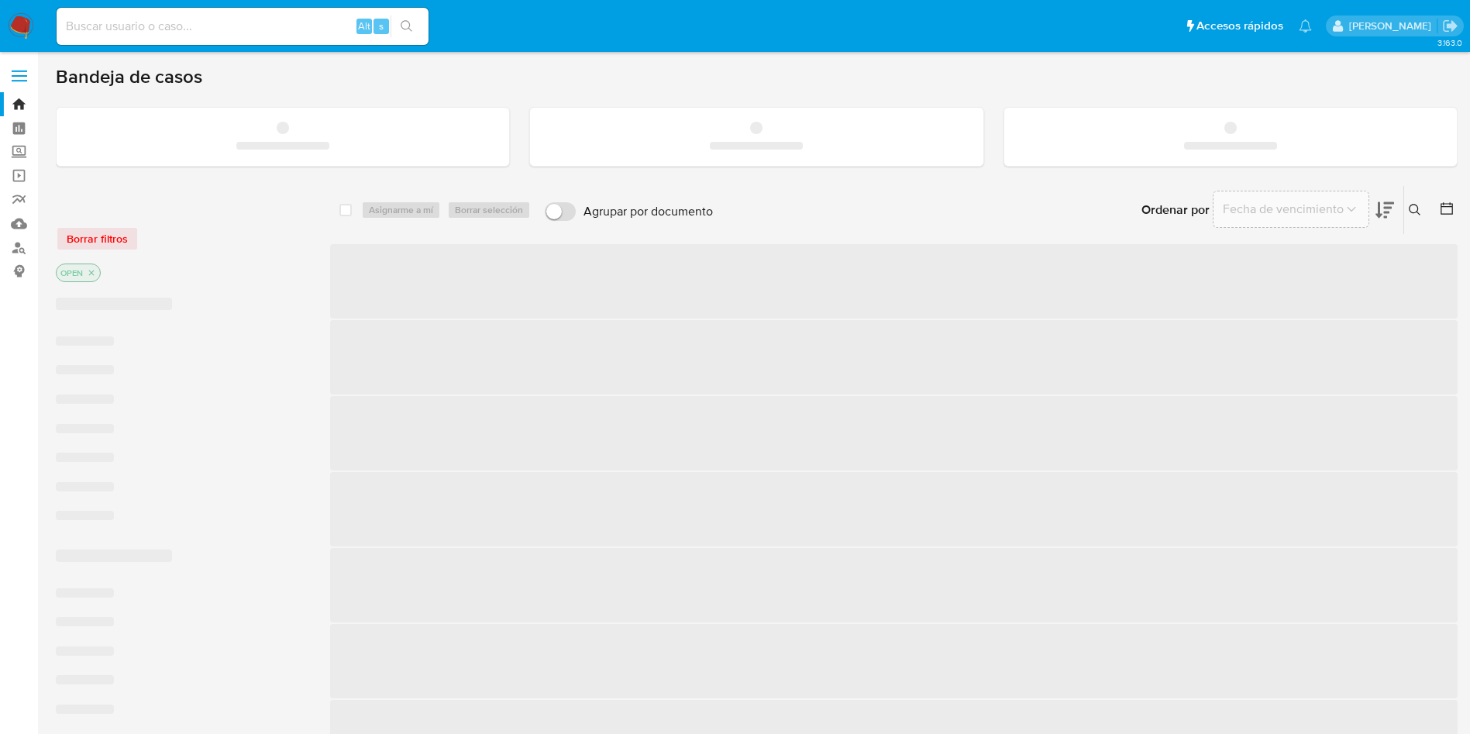
click at [147, 31] on input at bounding box center [243, 26] width 372 height 20
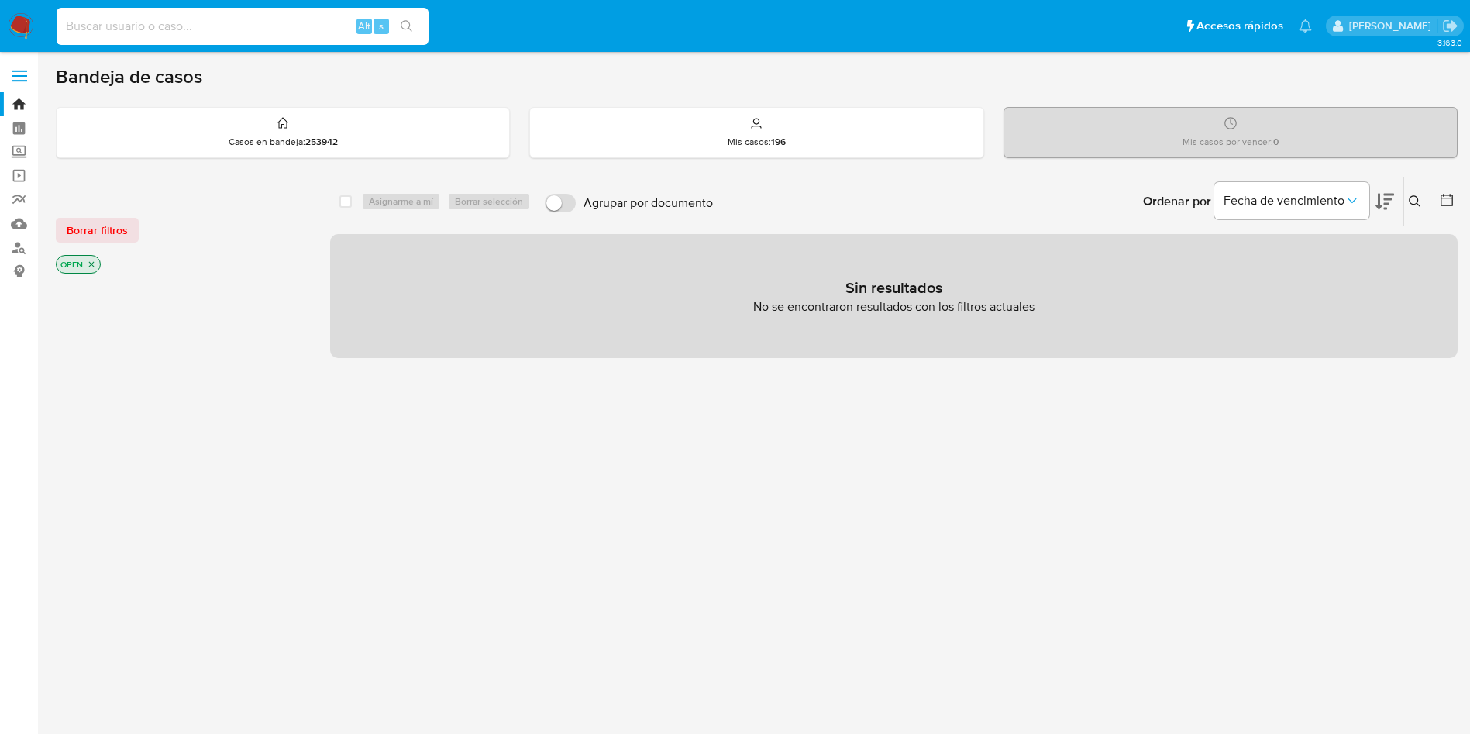
paste input "191407060"
type input "191407060"
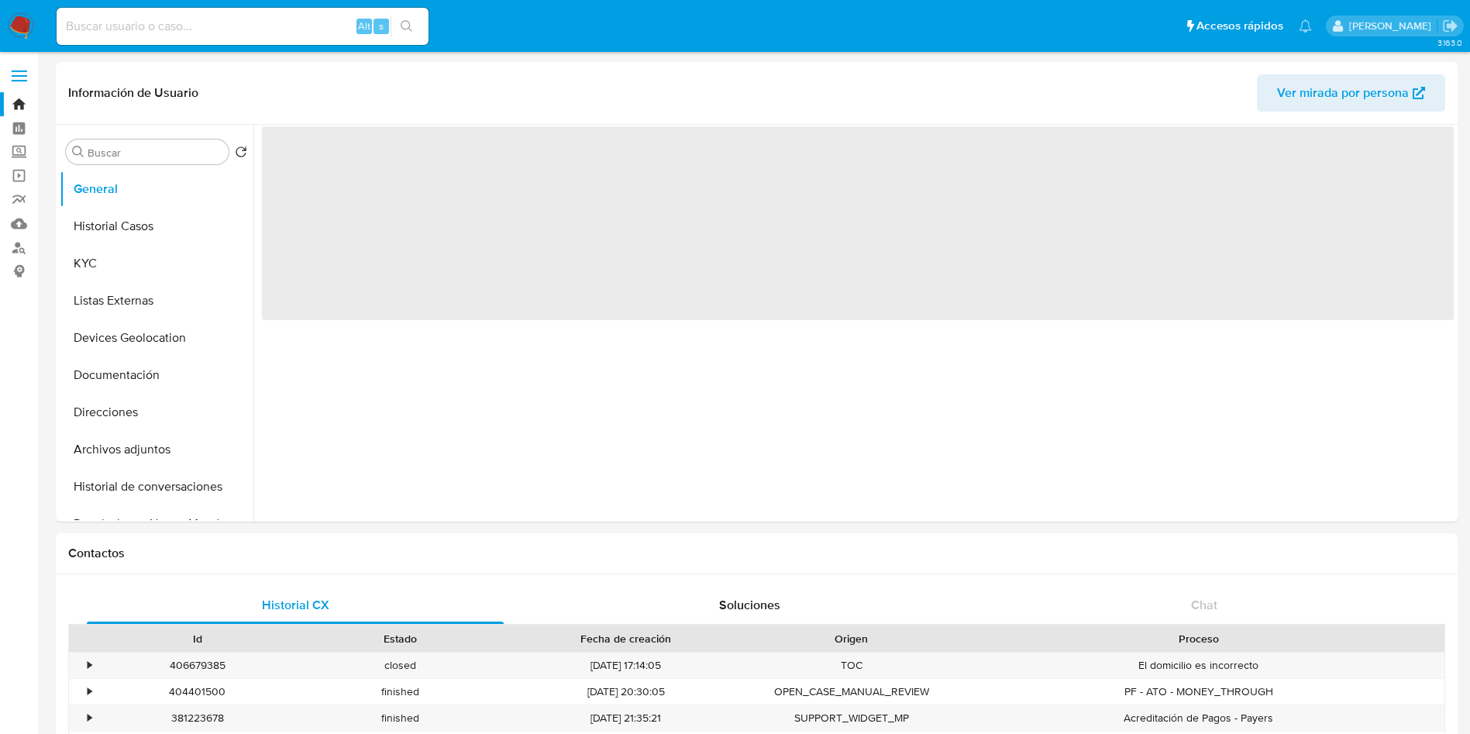
select select "10"
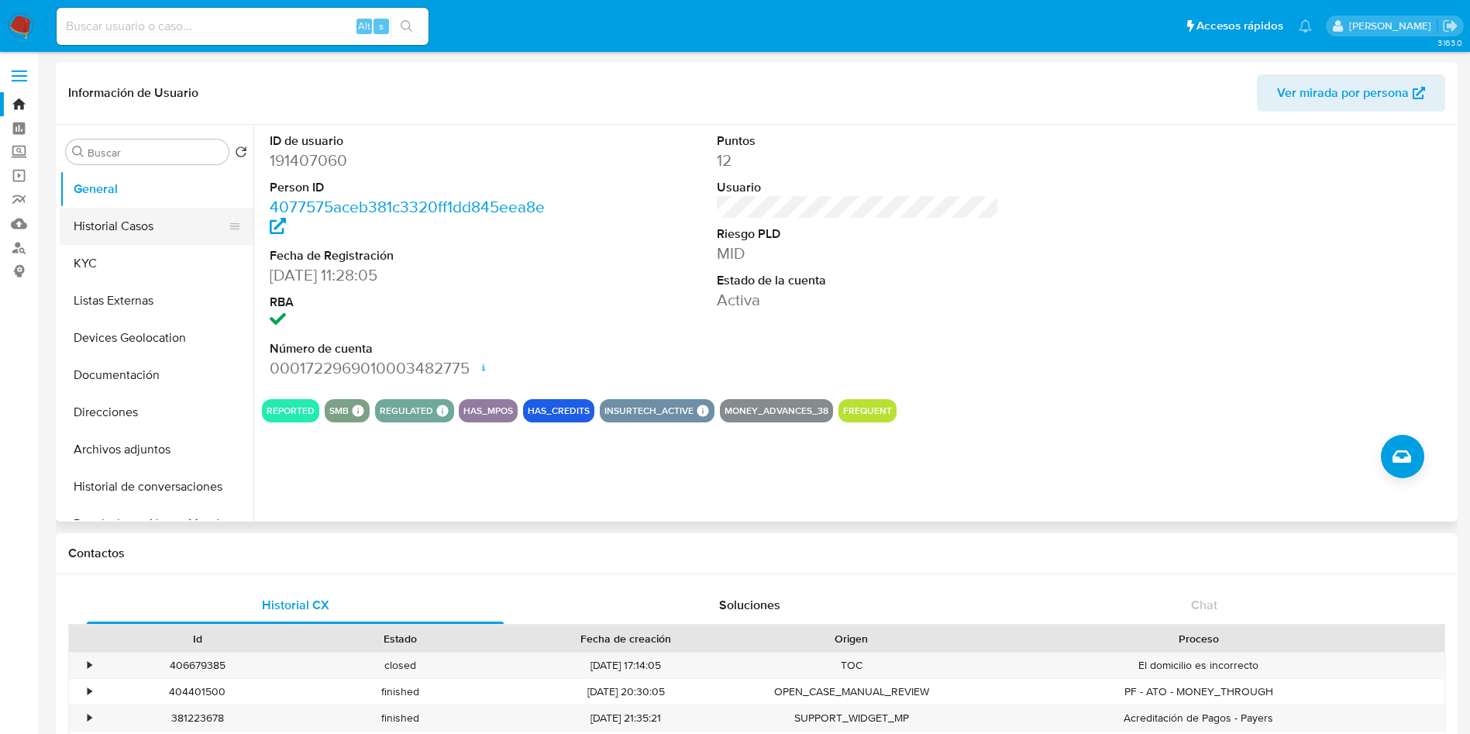
click at [119, 227] on button "Historial Casos" at bounding box center [150, 226] width 181 height 37
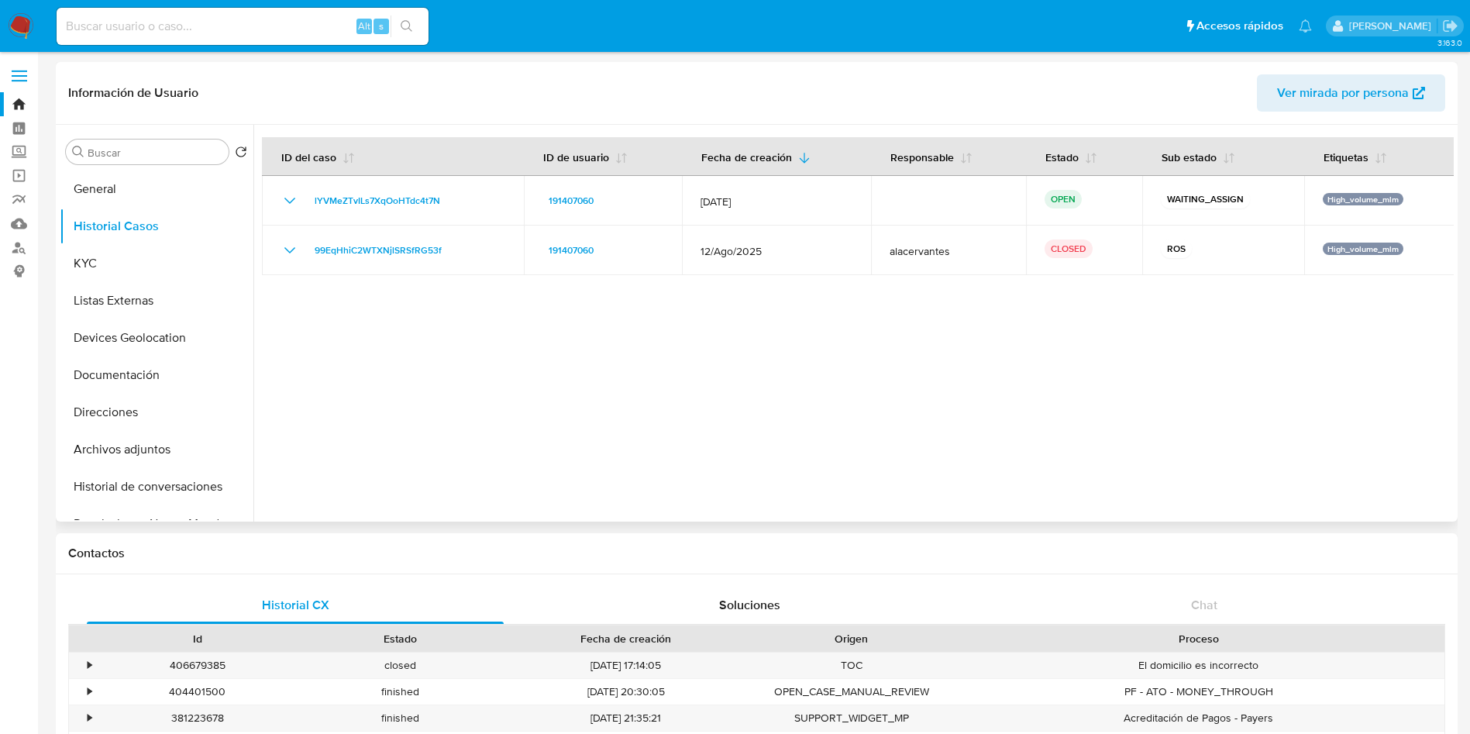
click at [1083, 438] on div at bounding box center [853, 323] width 1200 height 397
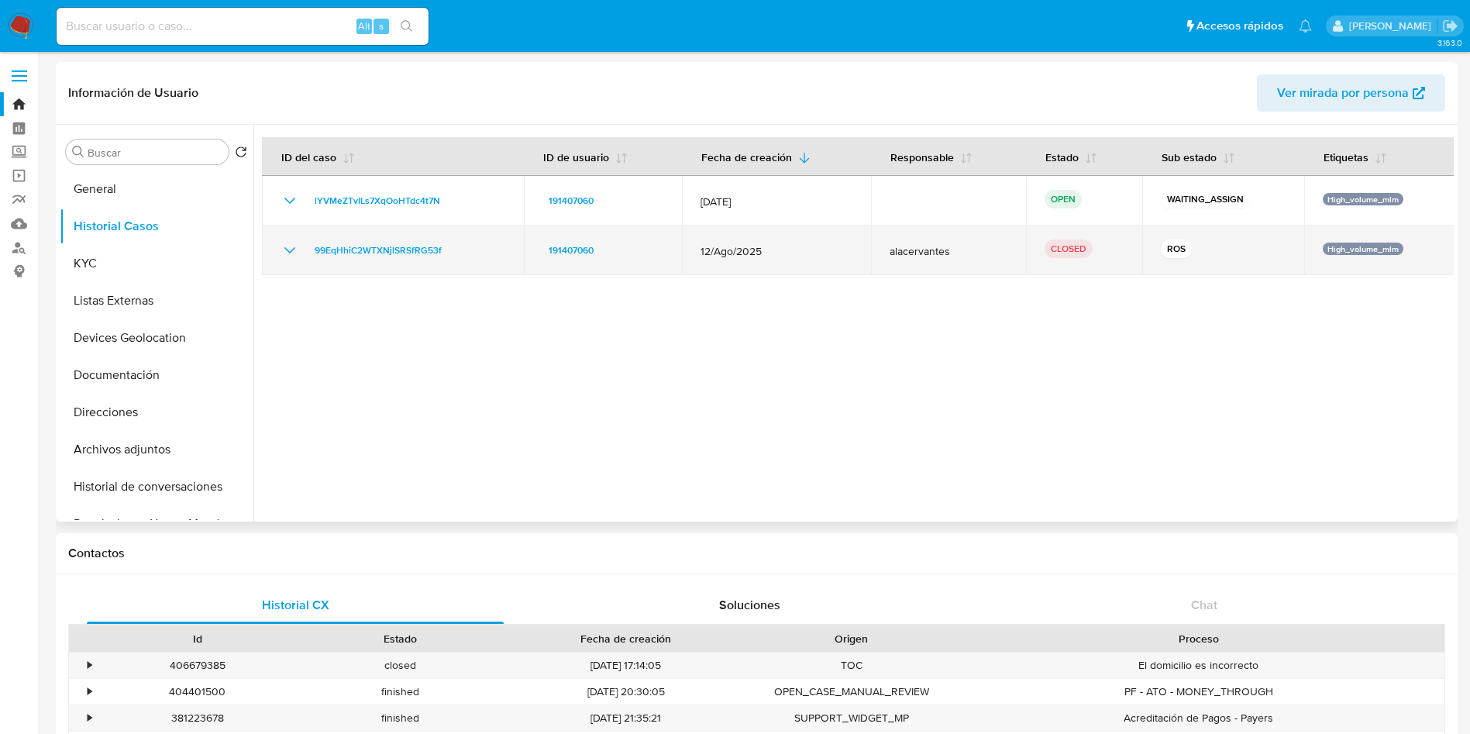
drag, startPoint x: 690, startPoint y: 249, endPoint x: 767, endPoint y: 249, distance: 76.7
click at [767, 249] on td "12/Ago/2025" at bounding box center [777, 250] width 190 height 50
click at [293, 237] on td "99EqHhiC2WTXNjlSRSfRG53f" at bounding box center [393, 250] width 262 height 50
click at [290, 242] on icon "Mostrar/Ocultar" at bounding box center [289, 250] width 19 height 19
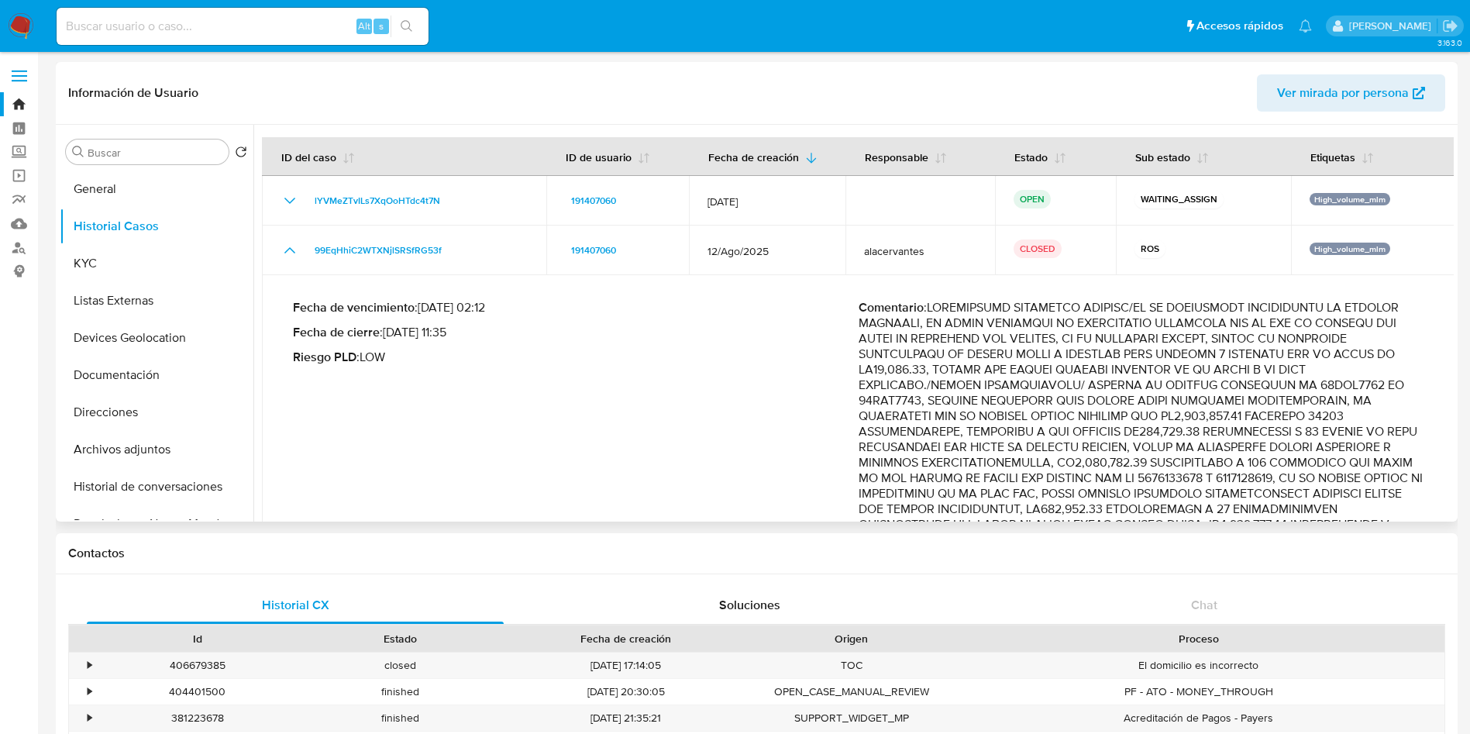
click at [1372, 419] on p "Comentario :" at bounding box center [1140, 687] width 565 height 775
click at [433, 388] on div "Fecha de vencimiento : [DATE] 02:12 Fecha de cierre : [DATE] 11:35 Riesgo PLD :…" at bounding box center [575, 699] width 565 height 799
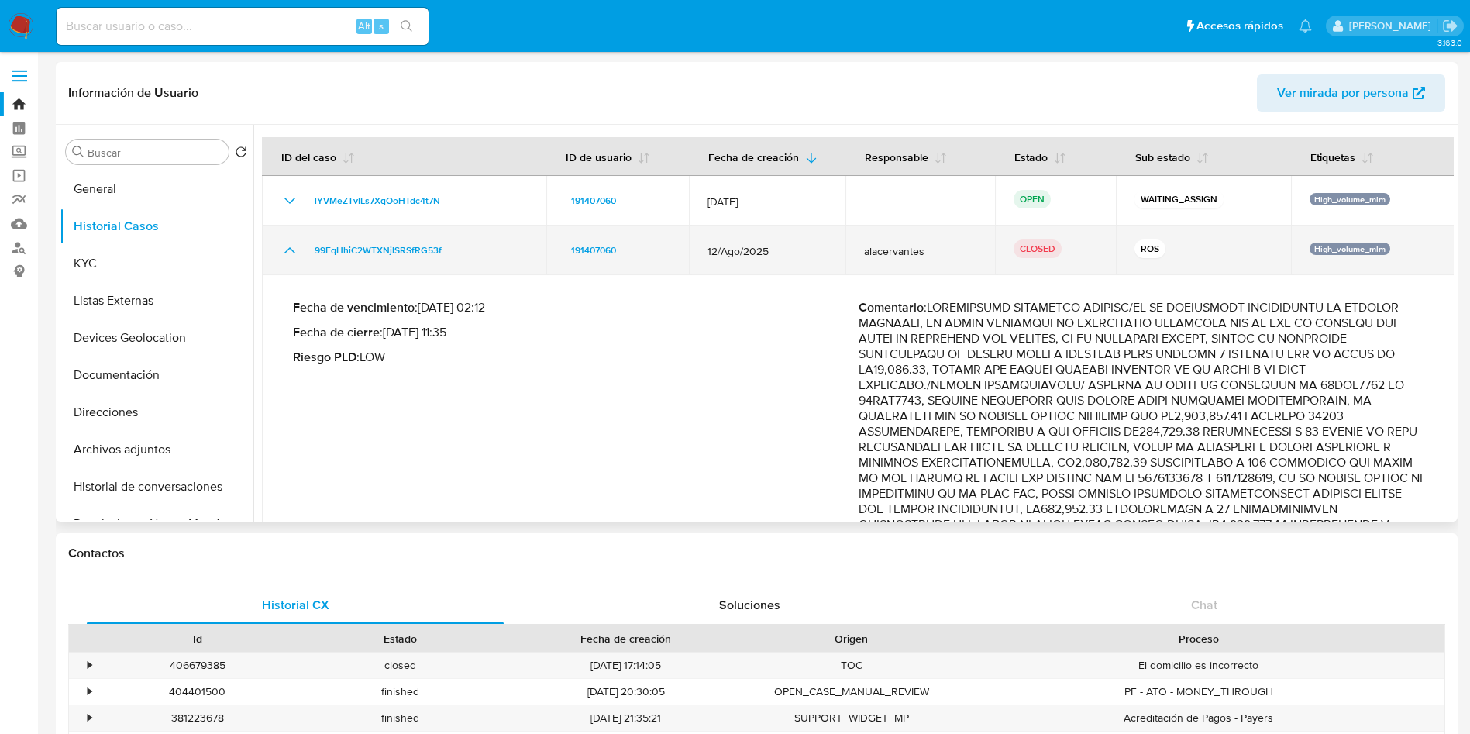
click at [281, 251] on icon "Mostrar/Ocultar" at bounding box center [289, 250] width 19 height 19
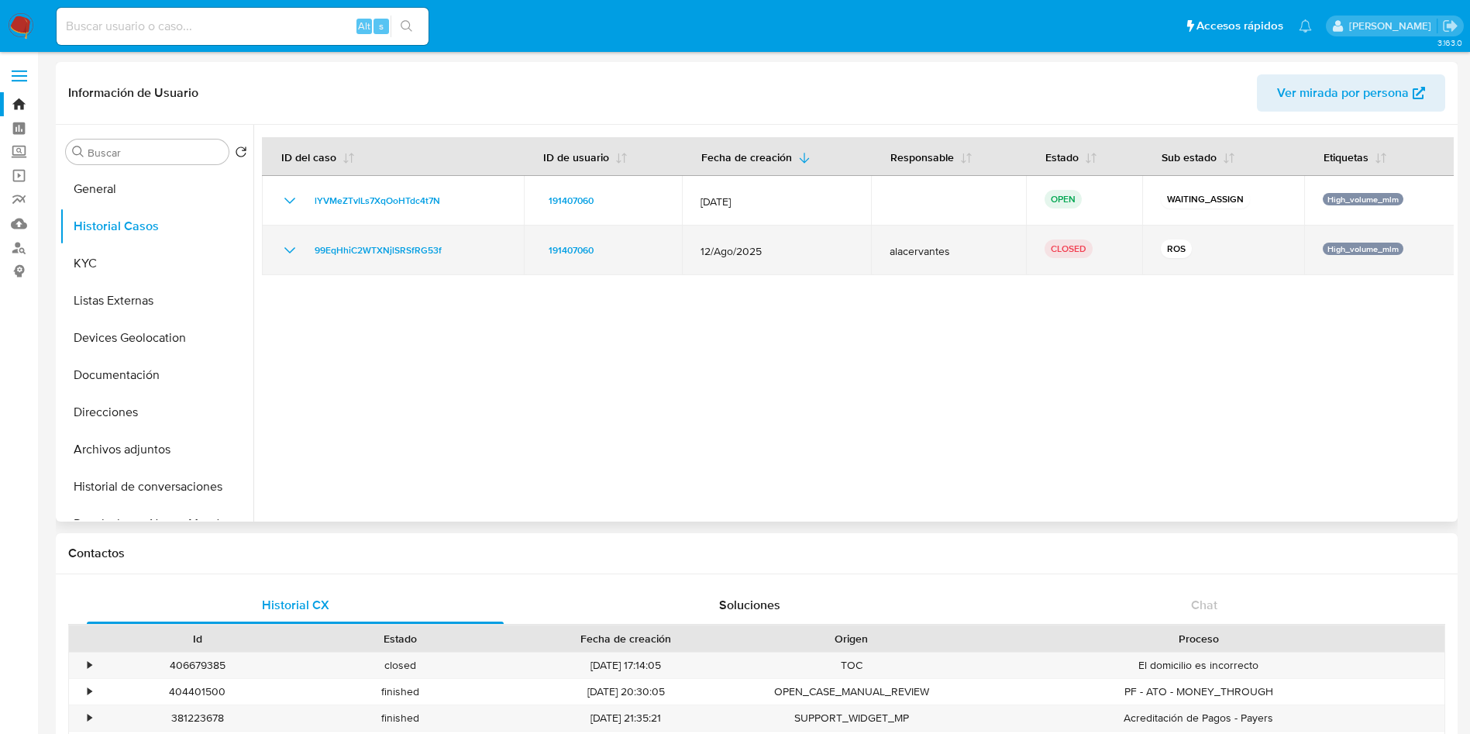
click at [282, 253] on icon "Mostrar/Ocultar" at bounding box center [289, 250] width 19 height 19
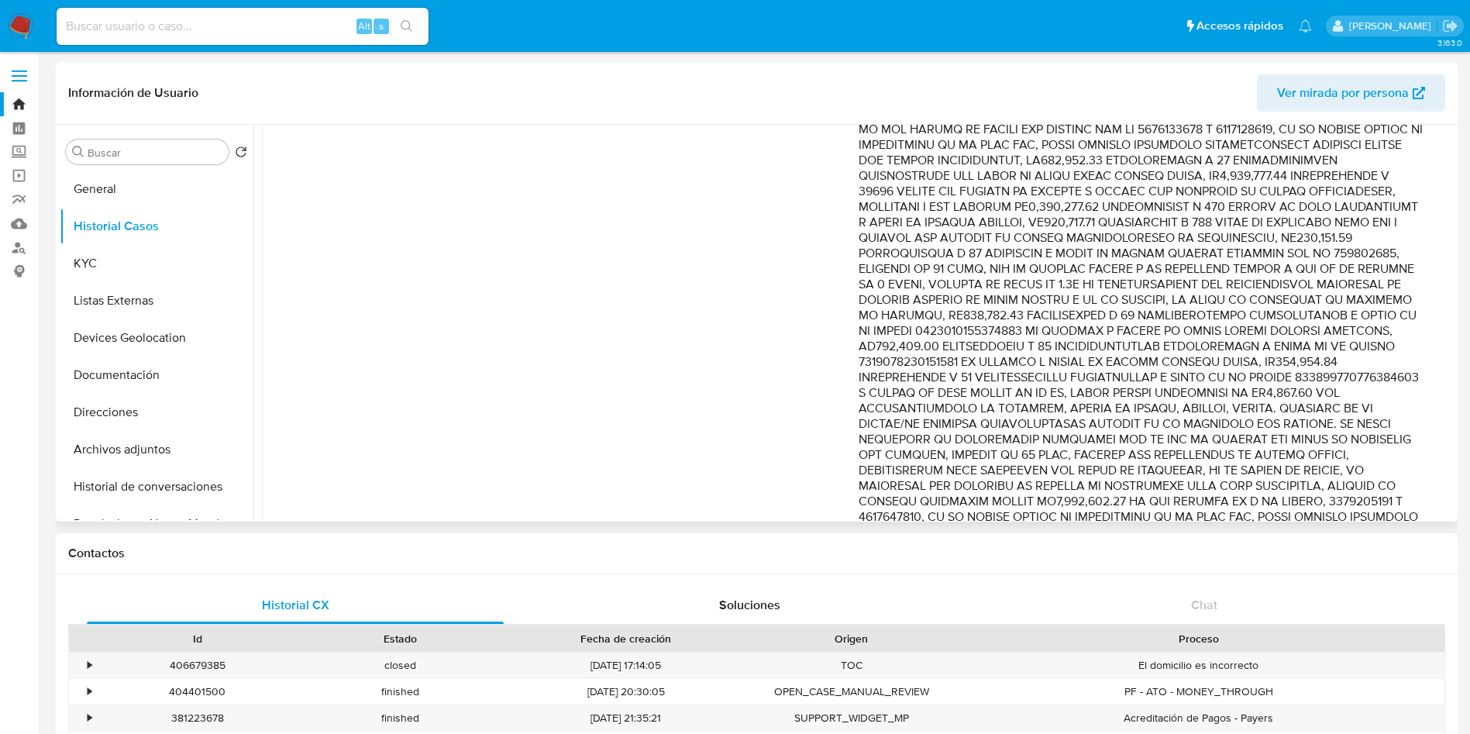
scroll to position [465, 0]
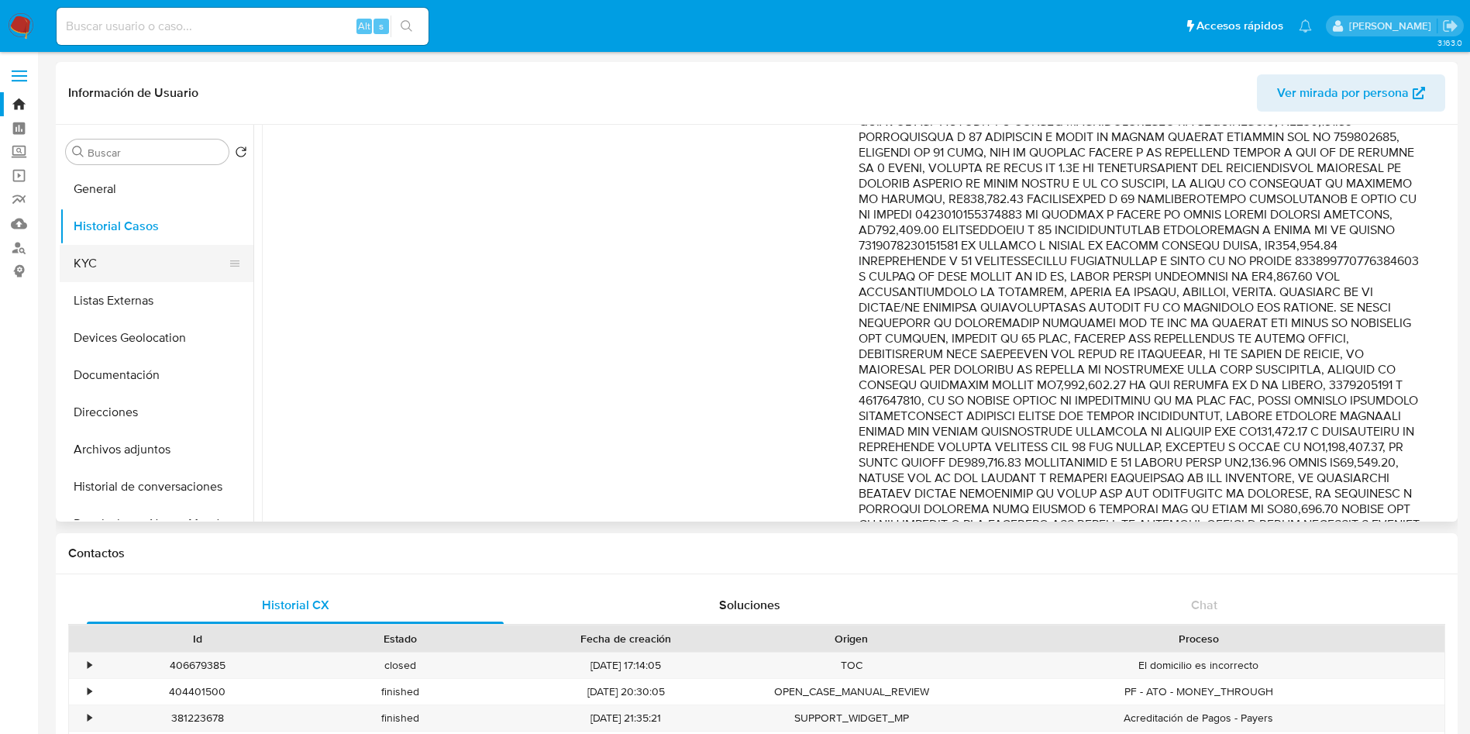
click at [144, 265] on button "KYC" at bounding box center [150, 263] width 181 height 37
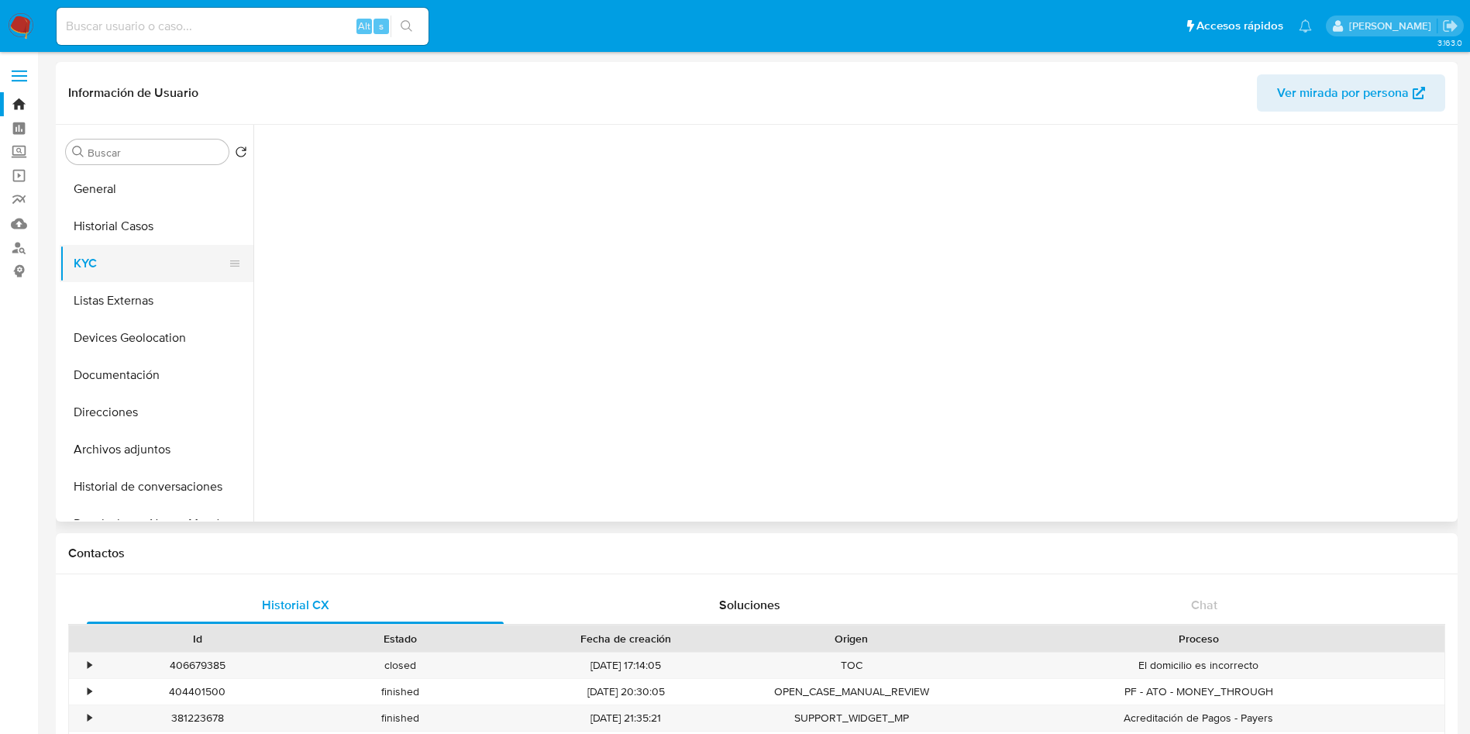
scroll to position [0, 0]
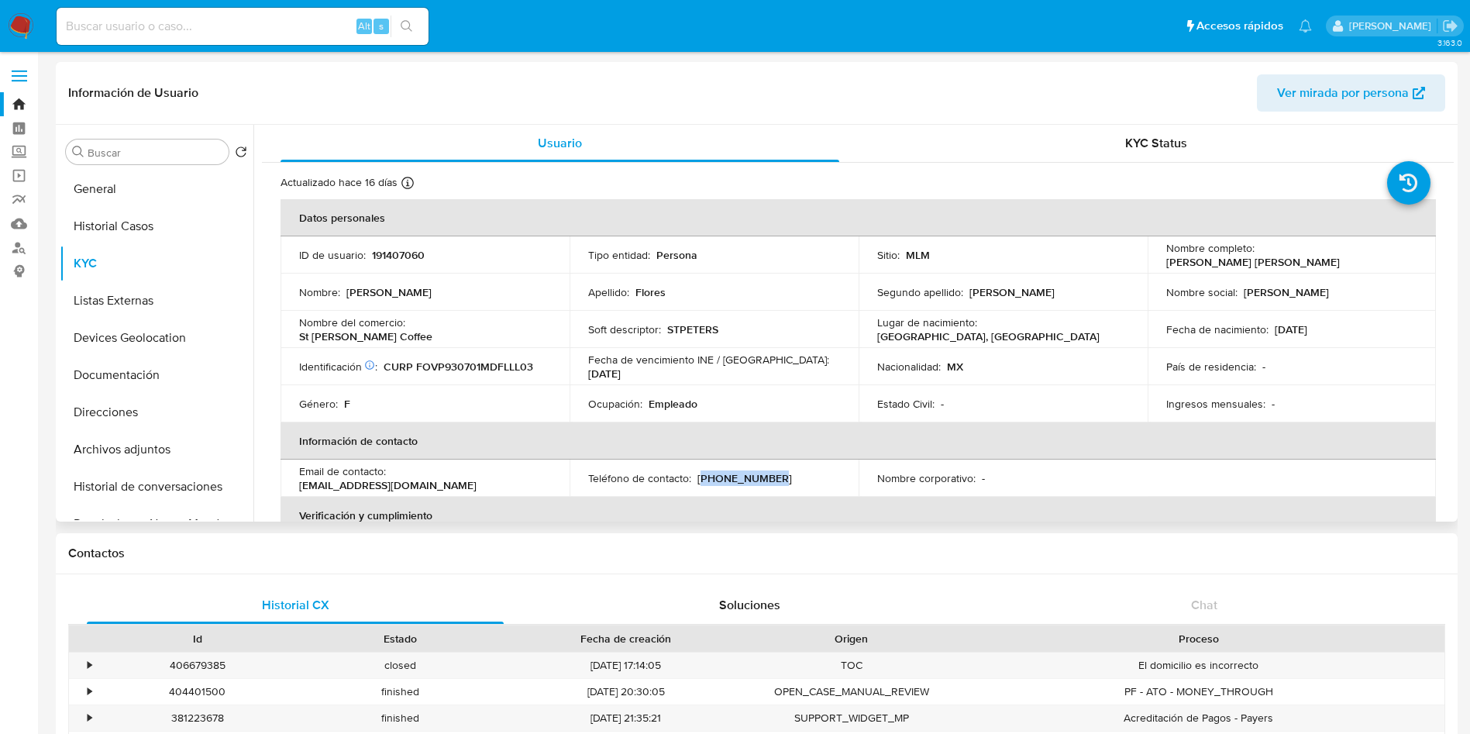
drag, startPoint x: 772, startPoint y: 476, endPoint x: 698, endPoint y: 476, distance: 73.6
click at [698, 476] on div "Teléfono de contacto : [PHONE_NUMBER]" at bounding box center [714, 478] width 252 height 14
copy p "55) 48770569"
drag, startPoint x: 528, startPoint y: 476, endPoint x: 393, endPoint y: 483, distance: 134.9
click at [393, 483] on div "Email de contacto : [EMAIL_ADDRESS][DOMAIN_NAME]" at bounding box center [425, 478] width 252 height 28
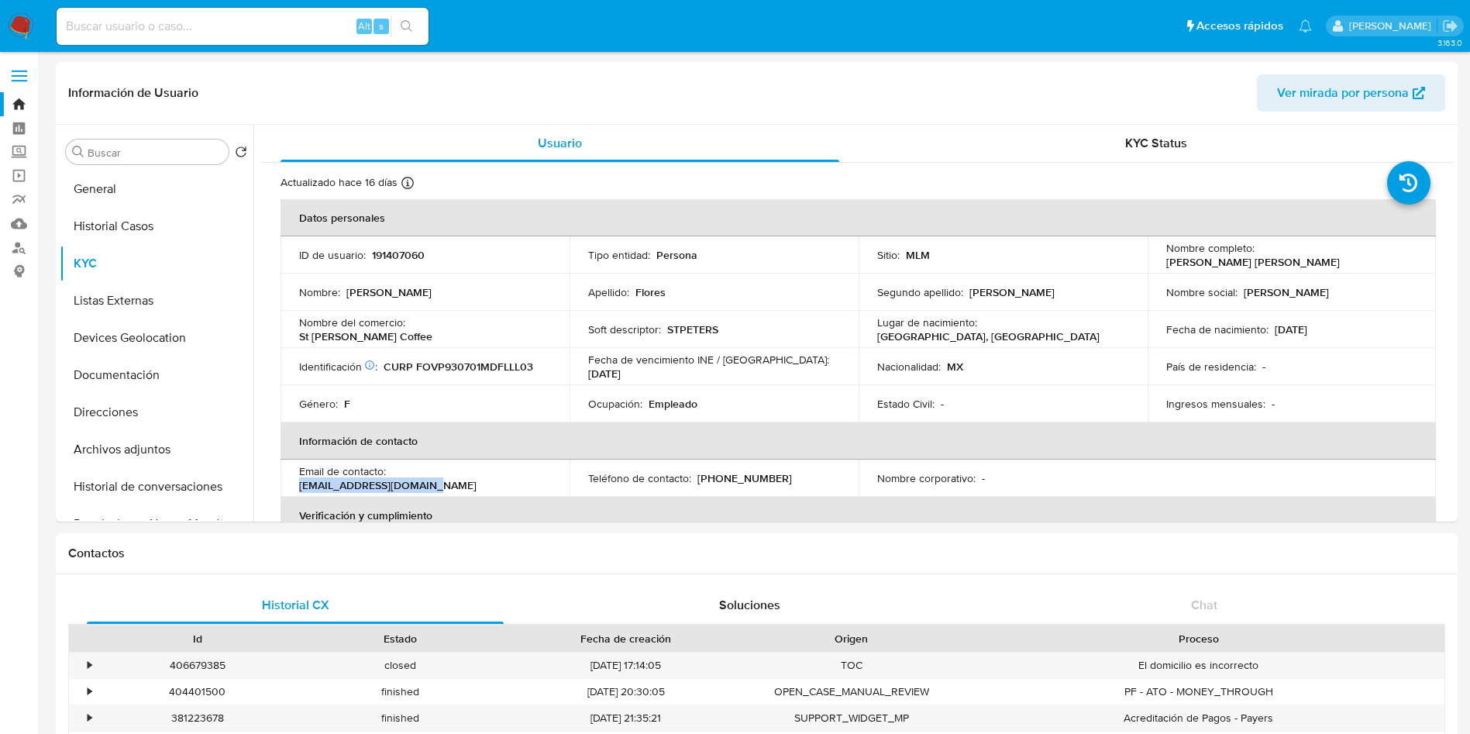
copy p "[EMAIL_ADDRESS][DOMAIN_NAME]"
drag, startPoint x: 408, startPoint y: 332, endPoint x: 489, endPoint y: 332, distance: 80.6
click at [489, 332] on div "Nombre del comercio : St [PERSON_NAME] Coffee" at bounding box center [425, 329] width 252 height 28
copy div "St [PERSON_NAME] Coffee"
click at [1060, 459] on td "Nombre corporativo : -" at bounding box center [1002, 477] width 289 height 37
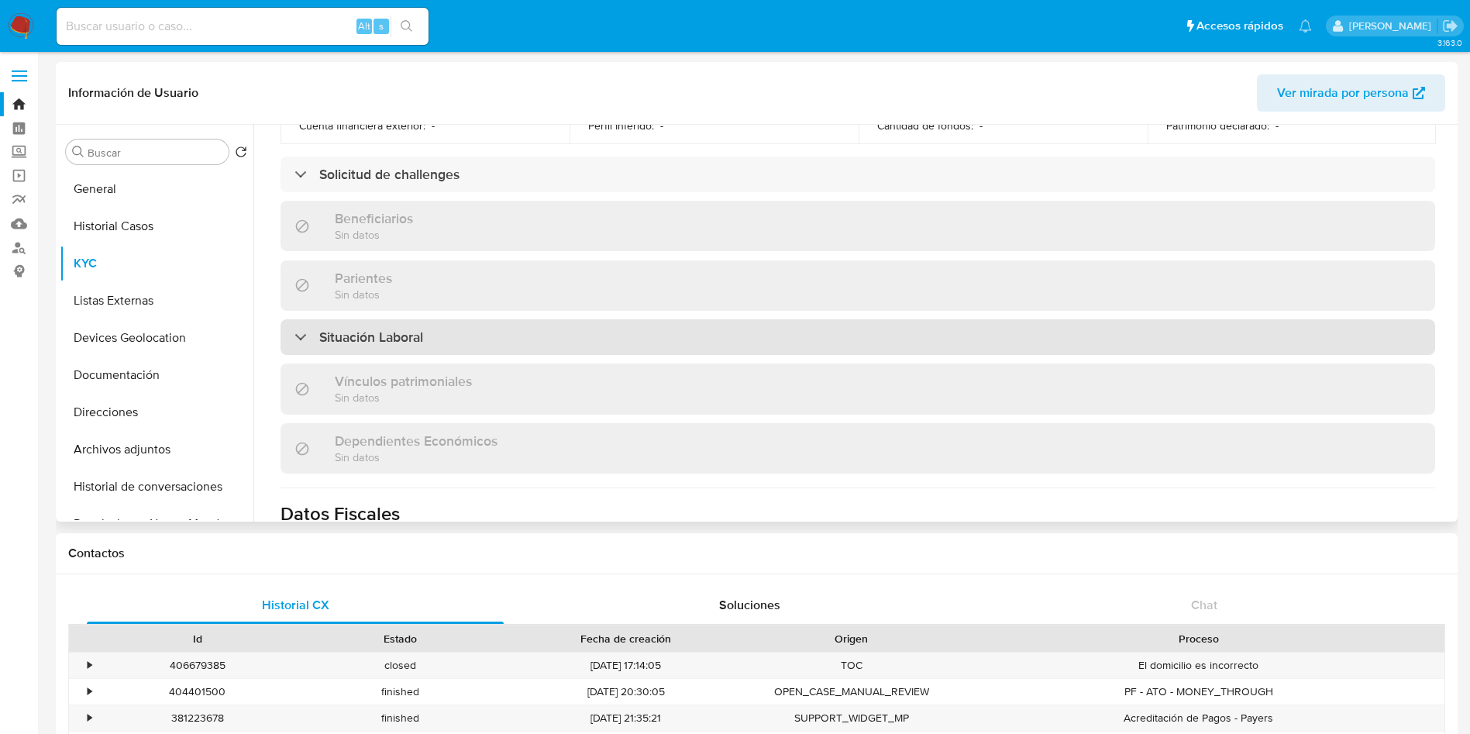
scroll to position [729, 0]
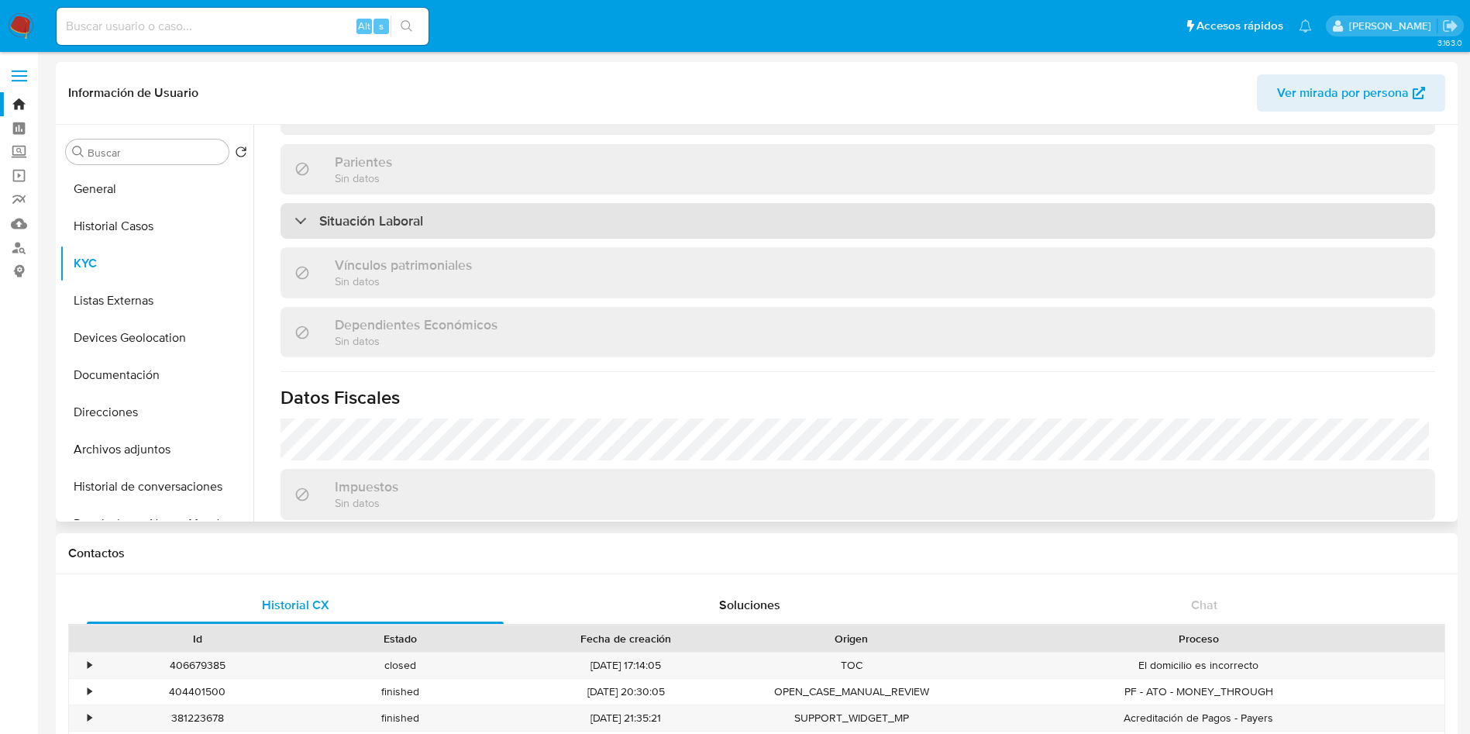
click at [735, 211] on div "Situación Laboral" at bounding box center [857, 221] width 1154 height 36
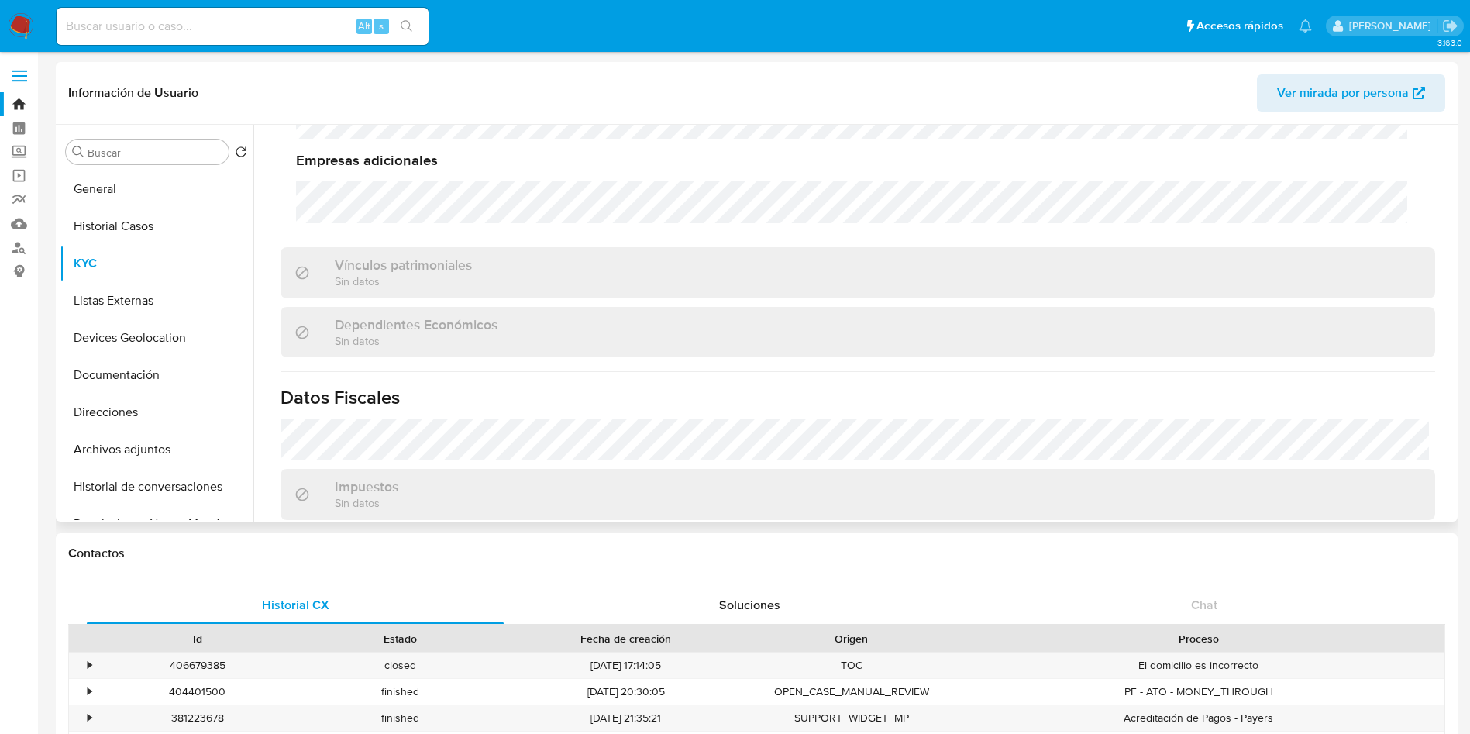
scroll to position [1168, 0]
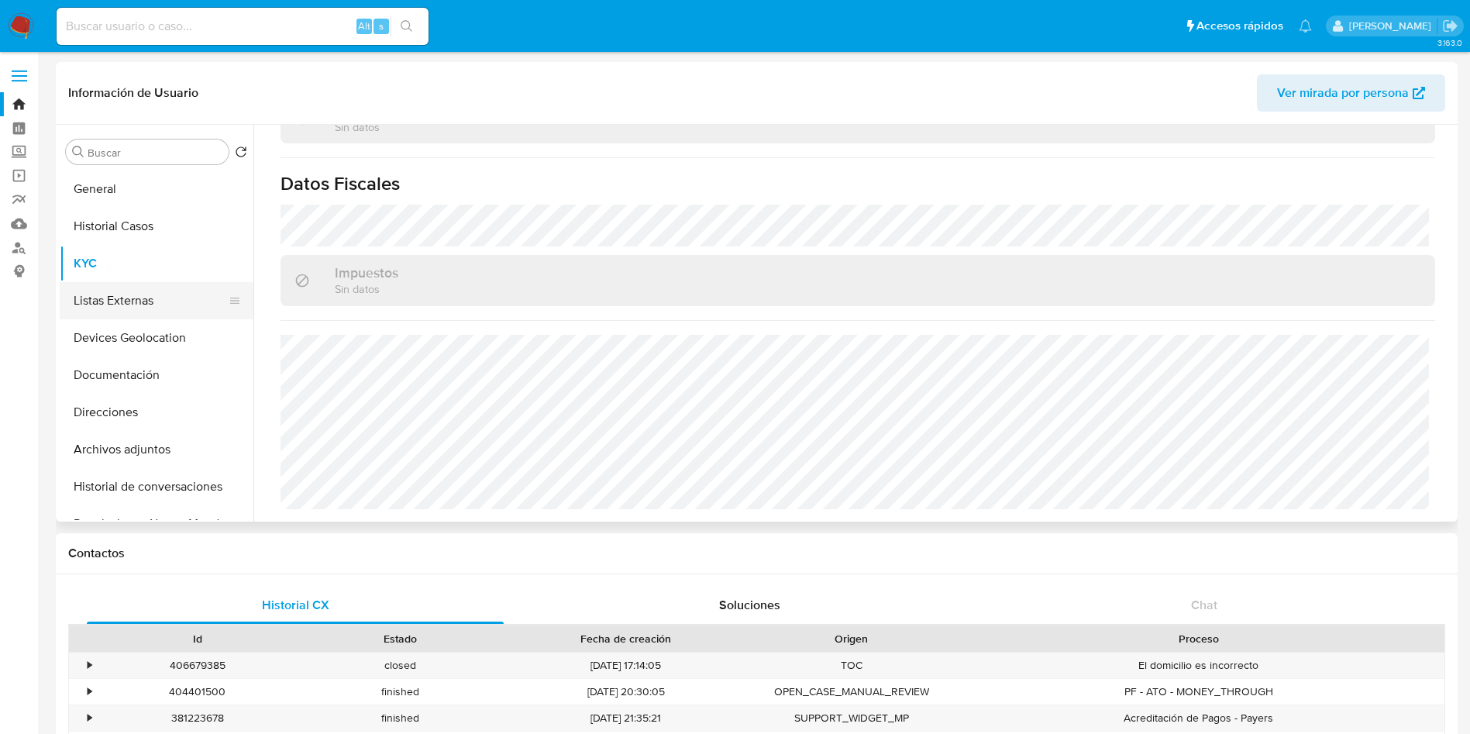
click at [100, 294] on button "Listas Externas" at bounding box center [150, 300] width 181 height 37
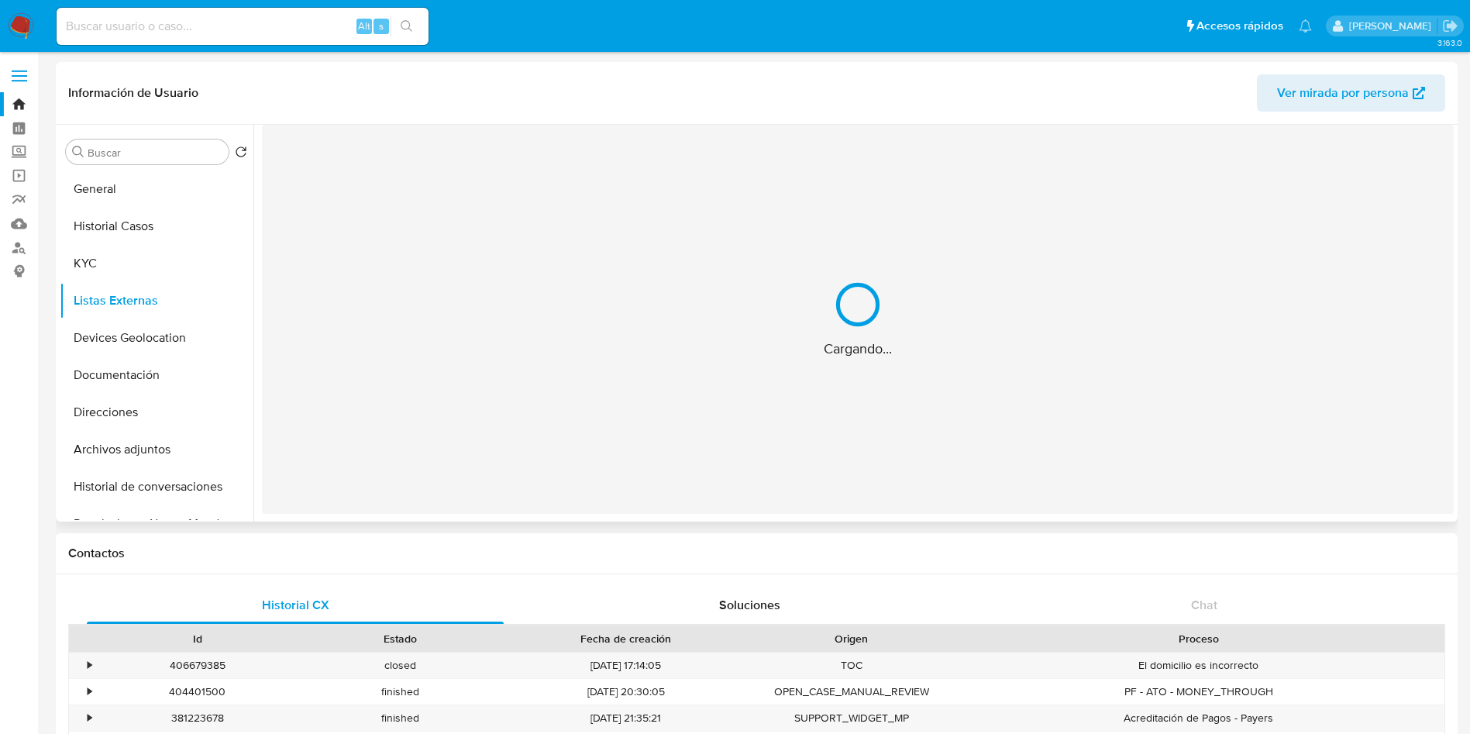
scroll to position [0, 0]
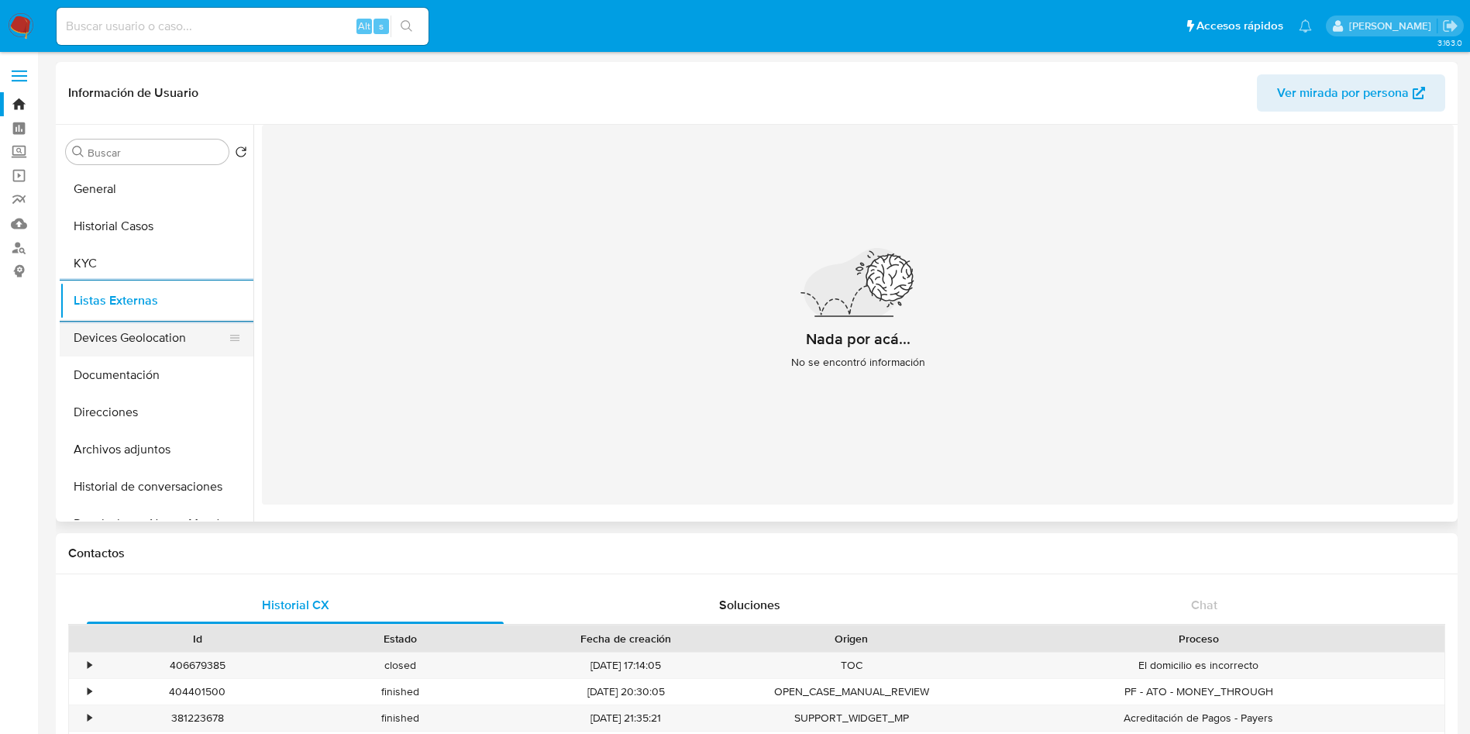
click at [170, 332] on button "Devices Geolocation" at bounding box center [150, 337] width 181 height 37
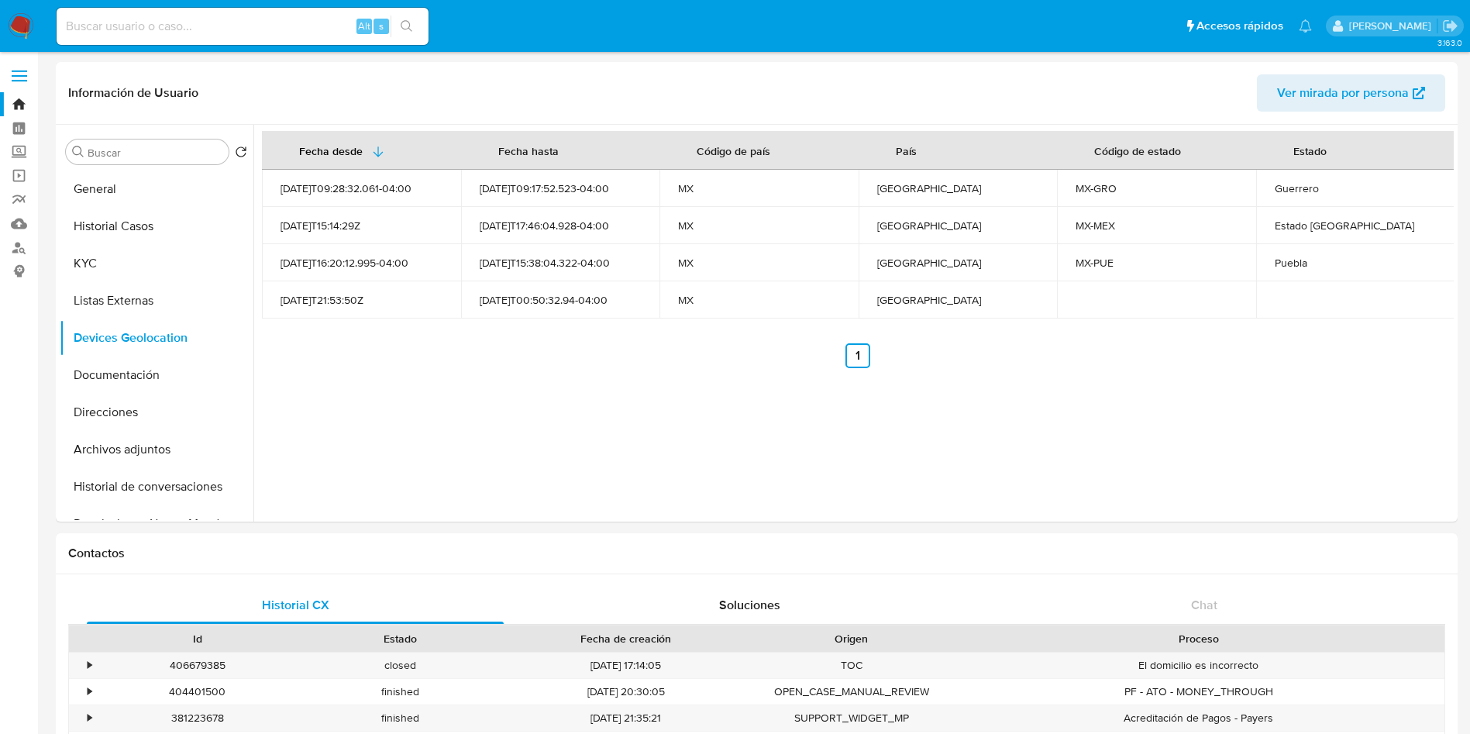
click at [981, 411] on div "Fecha desde [GEOGRAPHIC_DATA] hasta Código de país País Código de estado Estado…" at bounding box center [853, 323] width 1200 height 397
click at [535, 342] on div "Fecha desde [GEOGRAPHIC_DATA] hasta Código de país País Código de estado Estado…" at bounding box center [857, 249] width 1191 height 237
click at [947, 315] on td "[GEOGRAPHIC_DATA]" at bounding box center [957, 299] width 199 height 37
click at [968, 450] on div "Fecha desde [GEOGRAPHIC_DATA] hasta Código de país País Código de estado Estado…" at bounding box center [853, 323] width 1200 height 397
click at [1088, 494] on div "Fecha desde [GEOGRAPHIC_DATA] hasta Código de país País Código de estado Estado…" at bounding box center [853, 323] width 1200 height 397
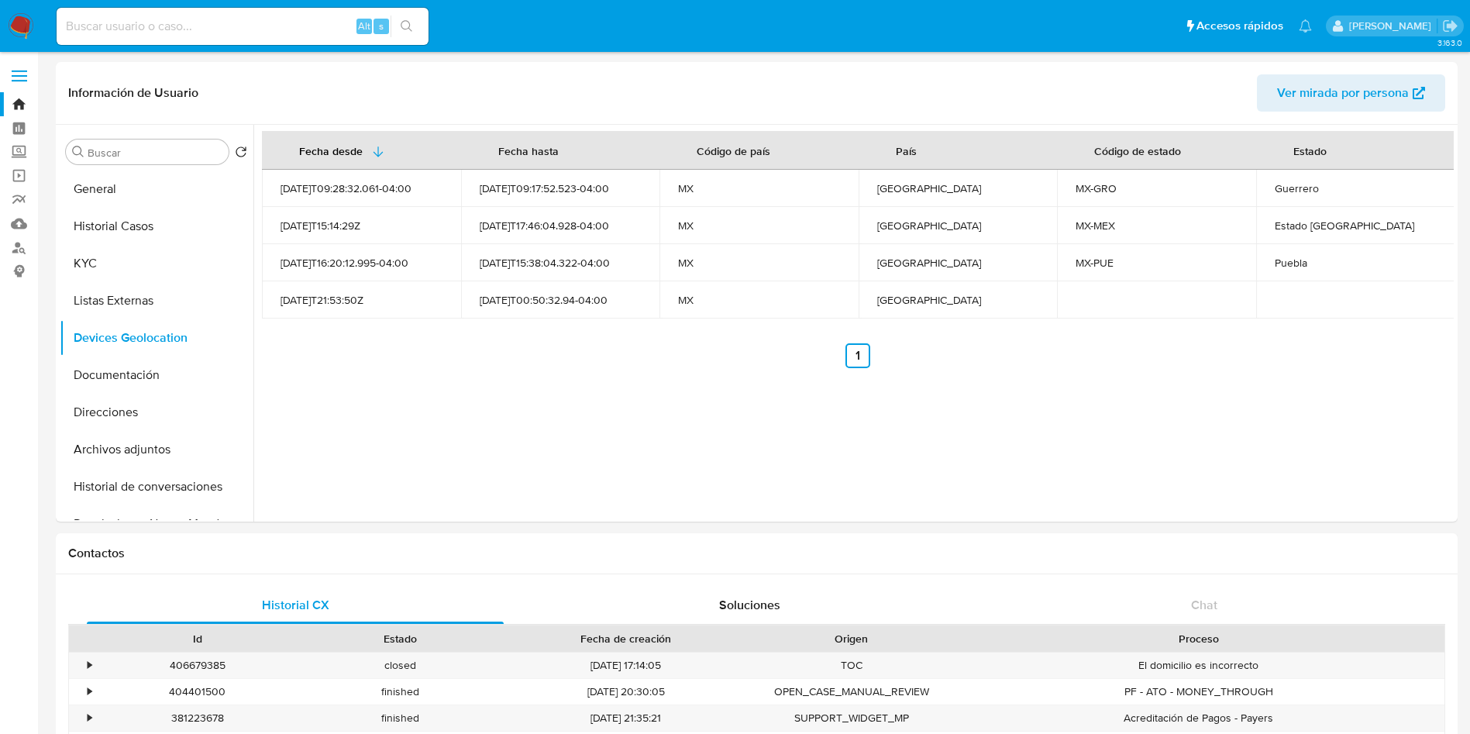
click at [1285, 193] on div "Guerrero" at bounding box center [1355, 188] width 162 height 14
copy div "Guerrero"
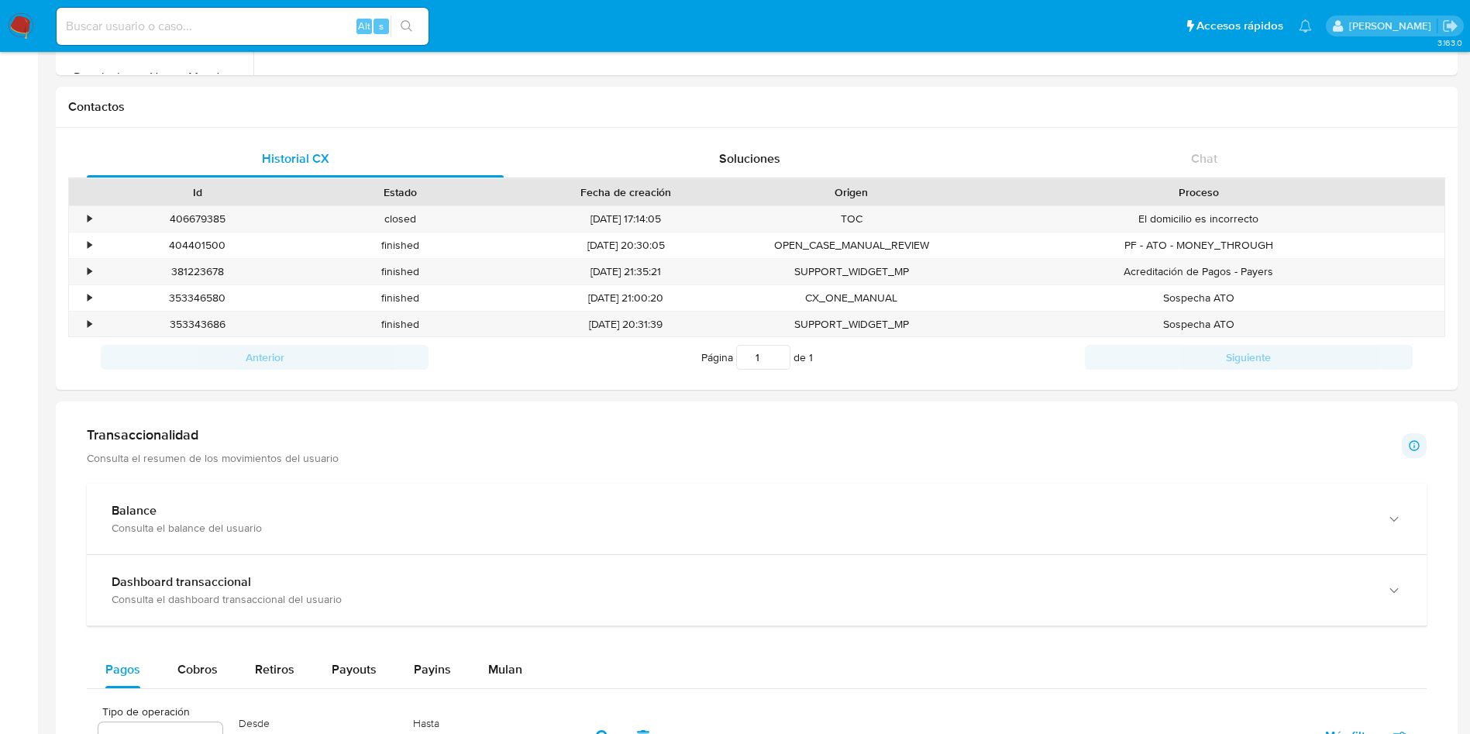
scroll to position [465, 0]
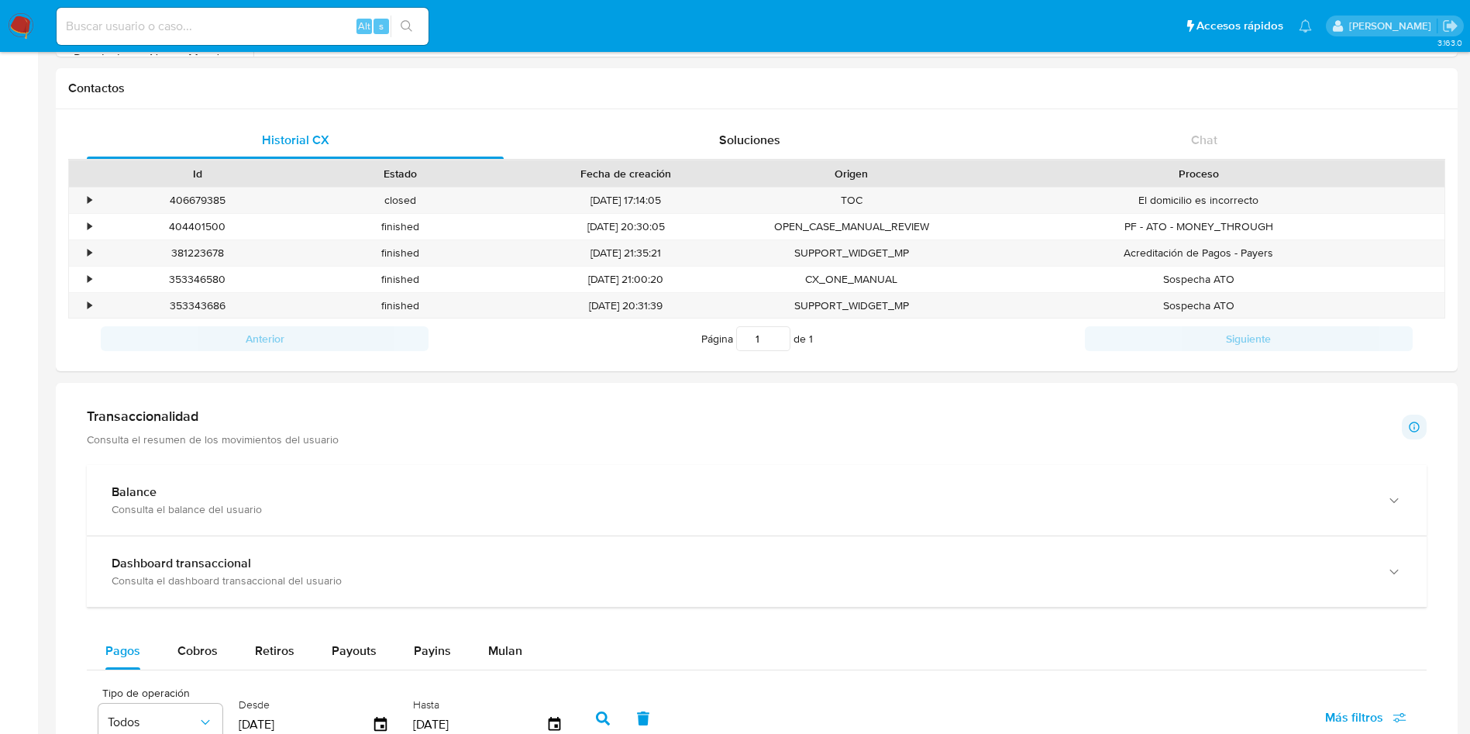
click at [287, 432] on p "Consulta el resumen de los movimientos del usuario" at bounding box center [213, 439] width 252 height 14
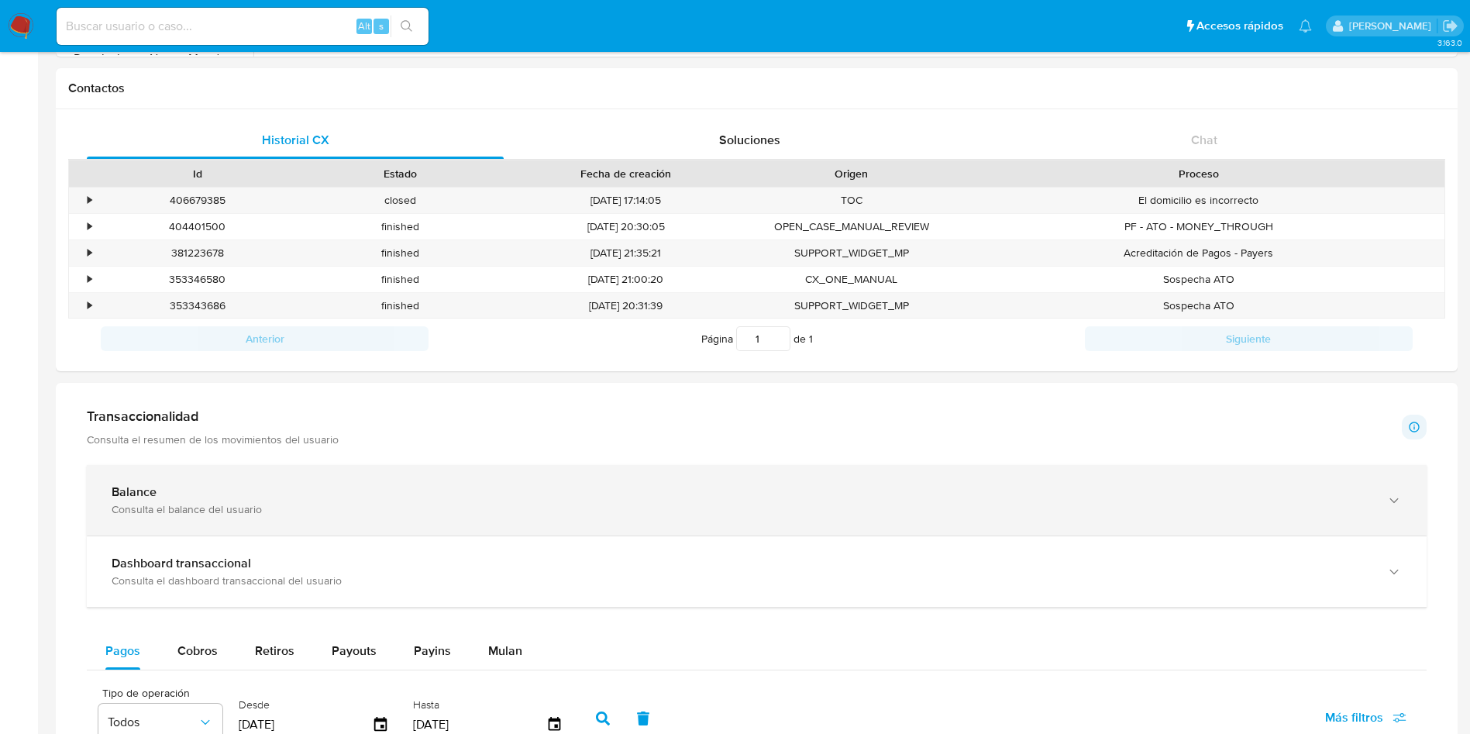
click at [288, 484] on div "Balance" at bounding box center [741, 491] width 1259 height 15
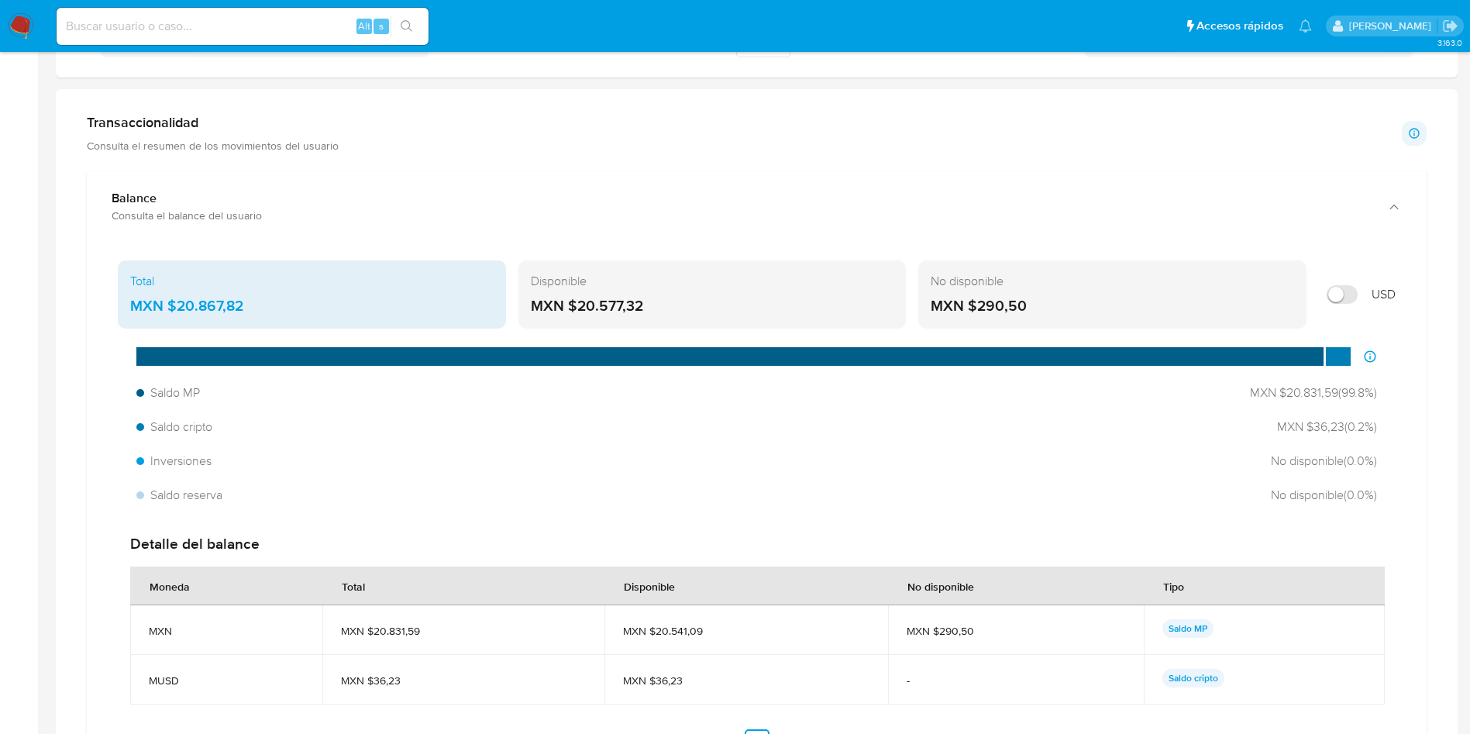
scroll to position [813, 0]
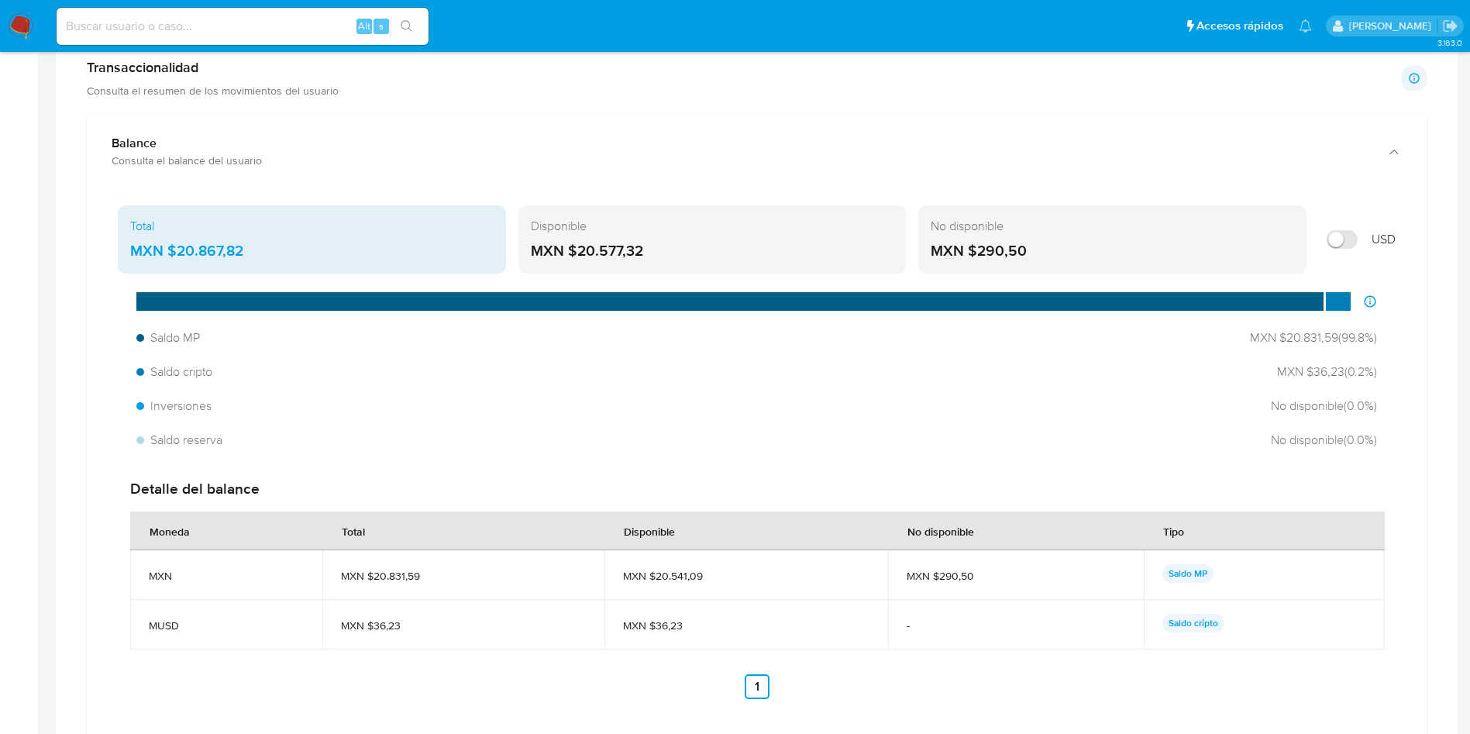
drag, startPoint x: 260, startPoint y: 249, endPoint x: 179, endPoint y: 243, distance: 81.5
click at [179, 243] on div "MXN $20.867,82" at bounding box center [311, 251] width 363 height 20
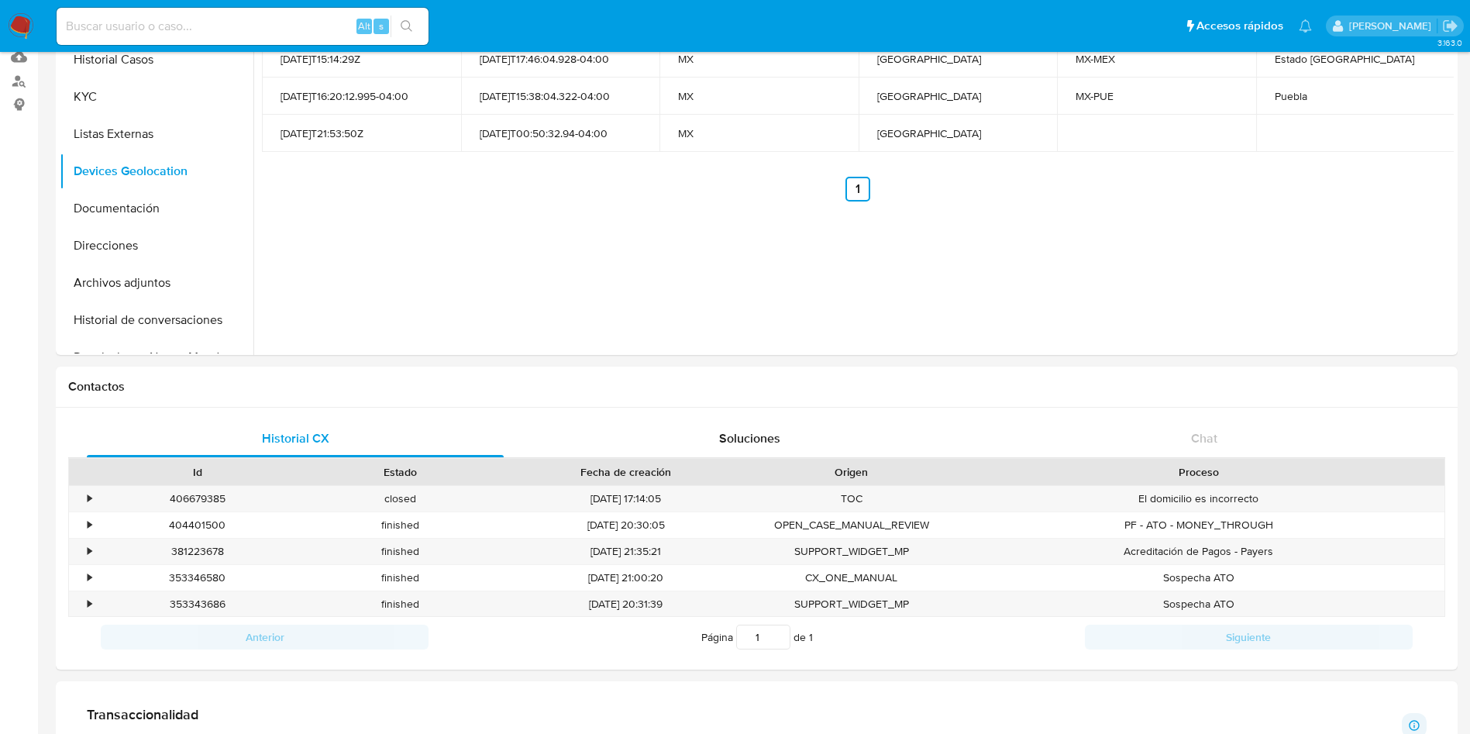
scroll to position [0, 0]
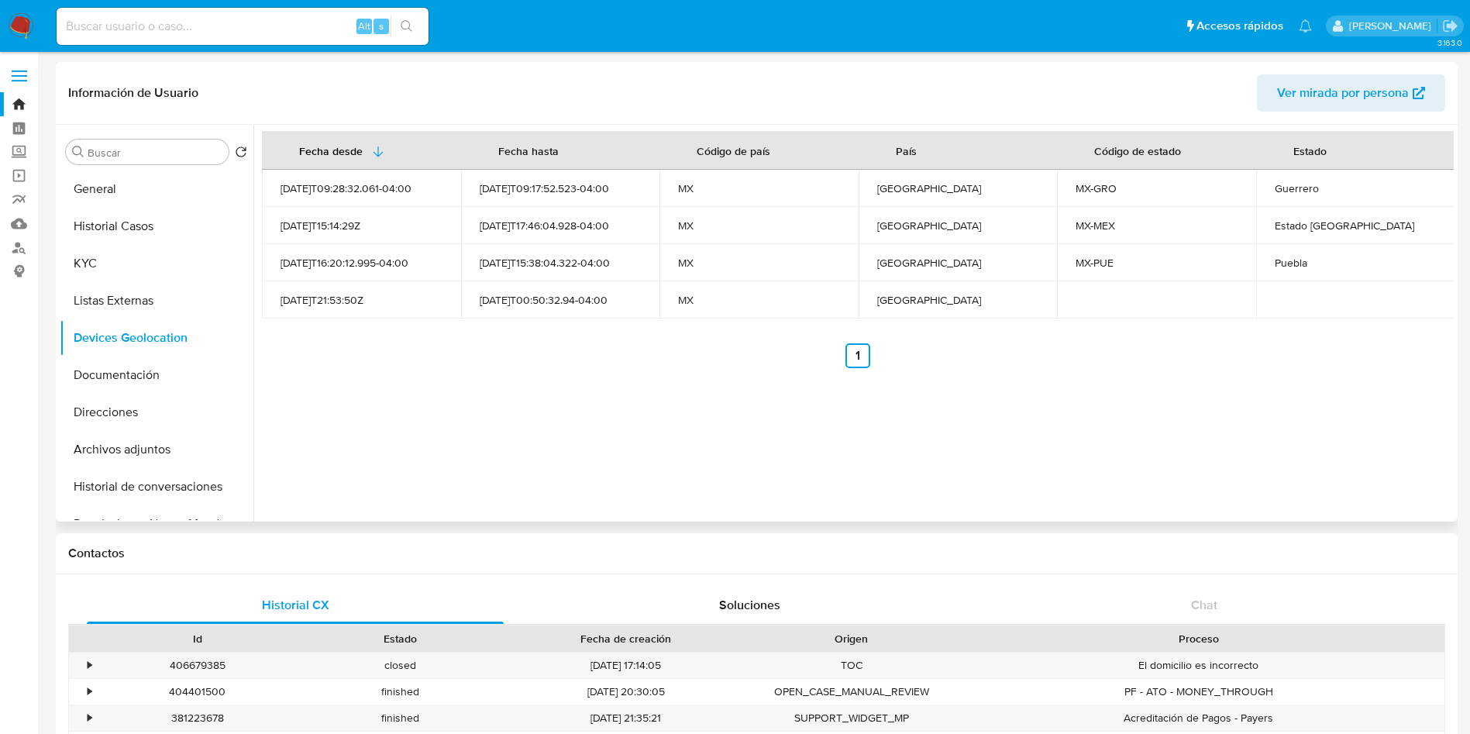
click at [581, 432] on div "Fecha desde [GEOGRAPHIC_DATA] hasta Código de país País Código de estado Estado…" at bounding box center [853, 323] width 1200 height 397
click at [472, 416] on div "Fecha desde [GEOGRAPHIC_DATA] hasta Código de país País Código de estado Estado…" at bounding box center [853, 323] width 1200 height 397
click at [126, 367] on button "Documentación" at bounding box center [150, 374] width 181 height 37
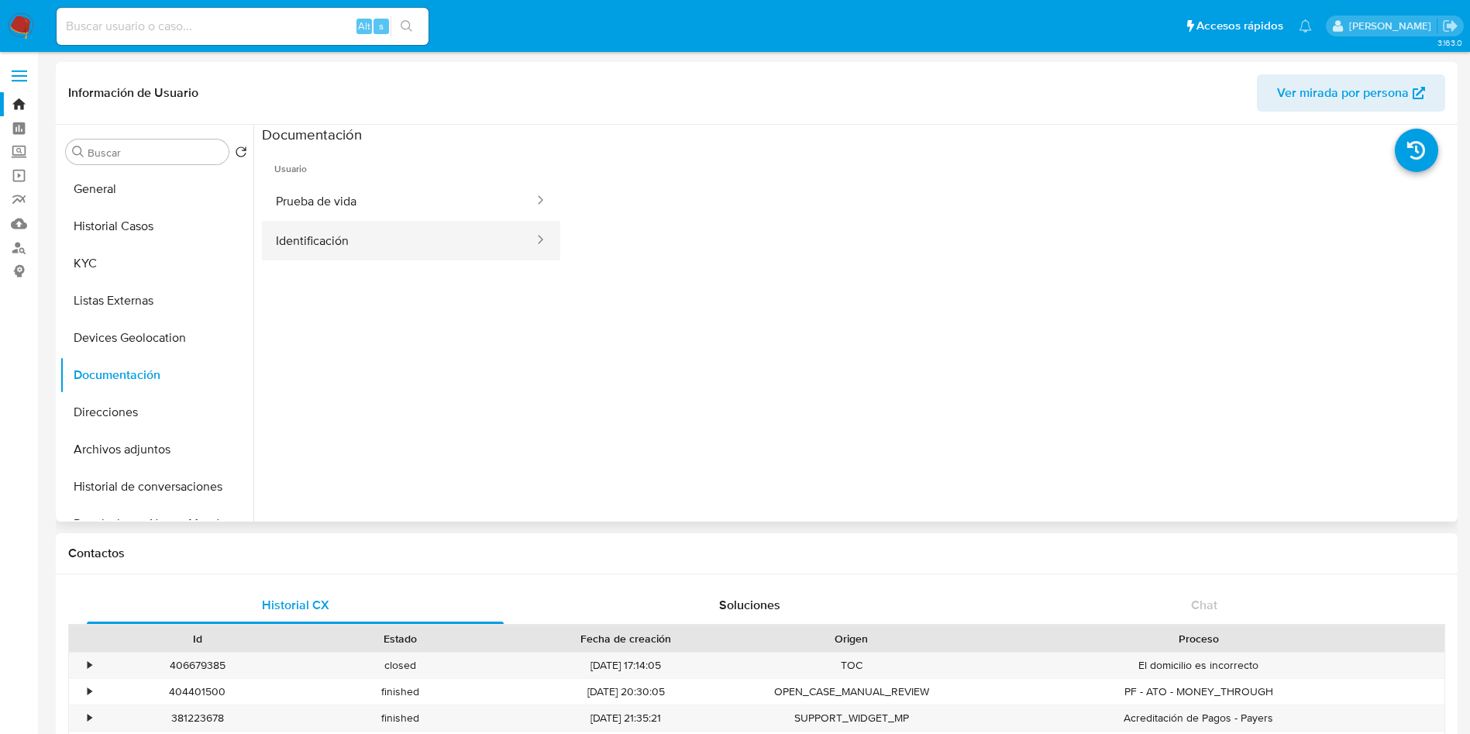
click at [345, 236] on button "Identificación" at bounding box center [398, 241] width 273 height 40
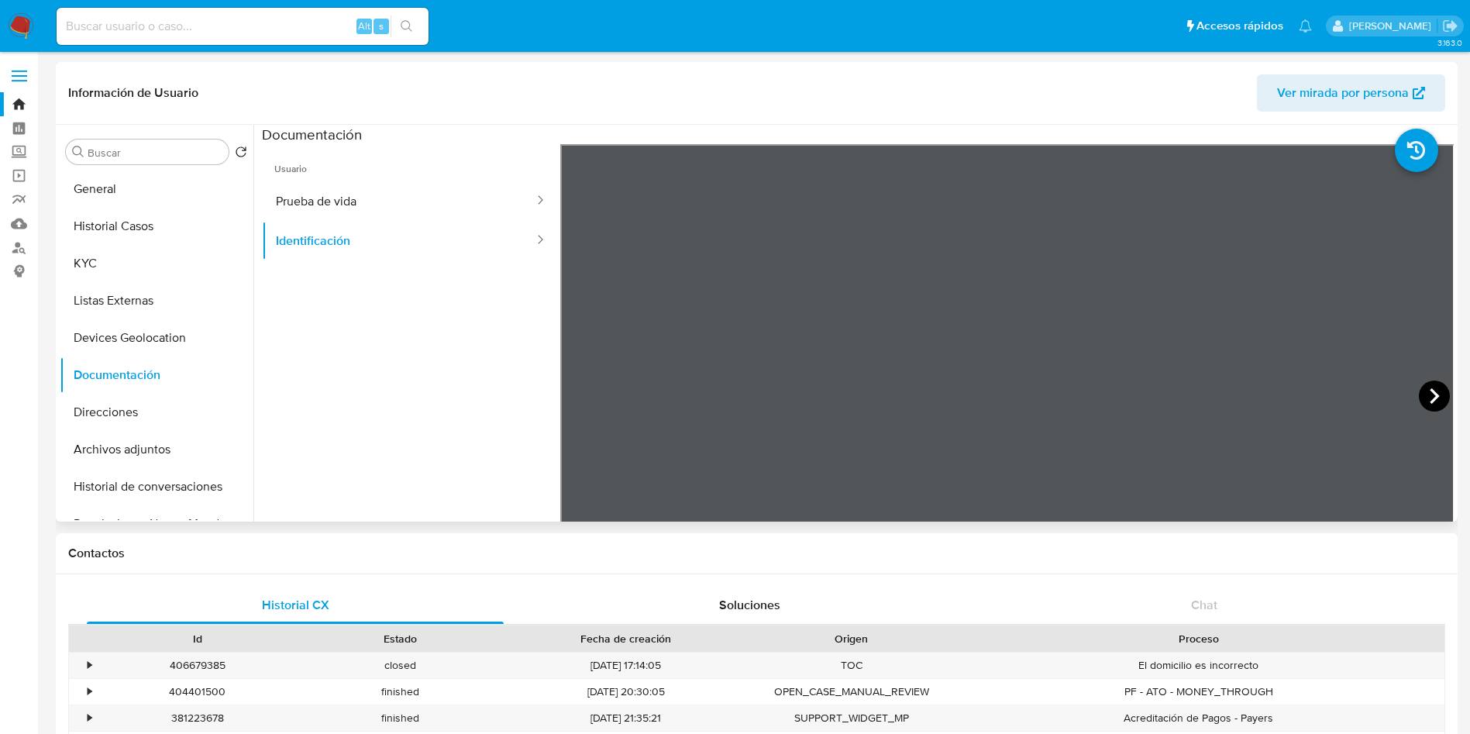
click at [1429, 394] on icon at bounding box center [1433, 395] width 9 height 15
click at [363, 211] on button "Prueba de vida" at bounding box center [398, 201] width 273 height 40
click at [124, 408] on button "Direcciones" at bounding box center [150, 412] width 181 height 37
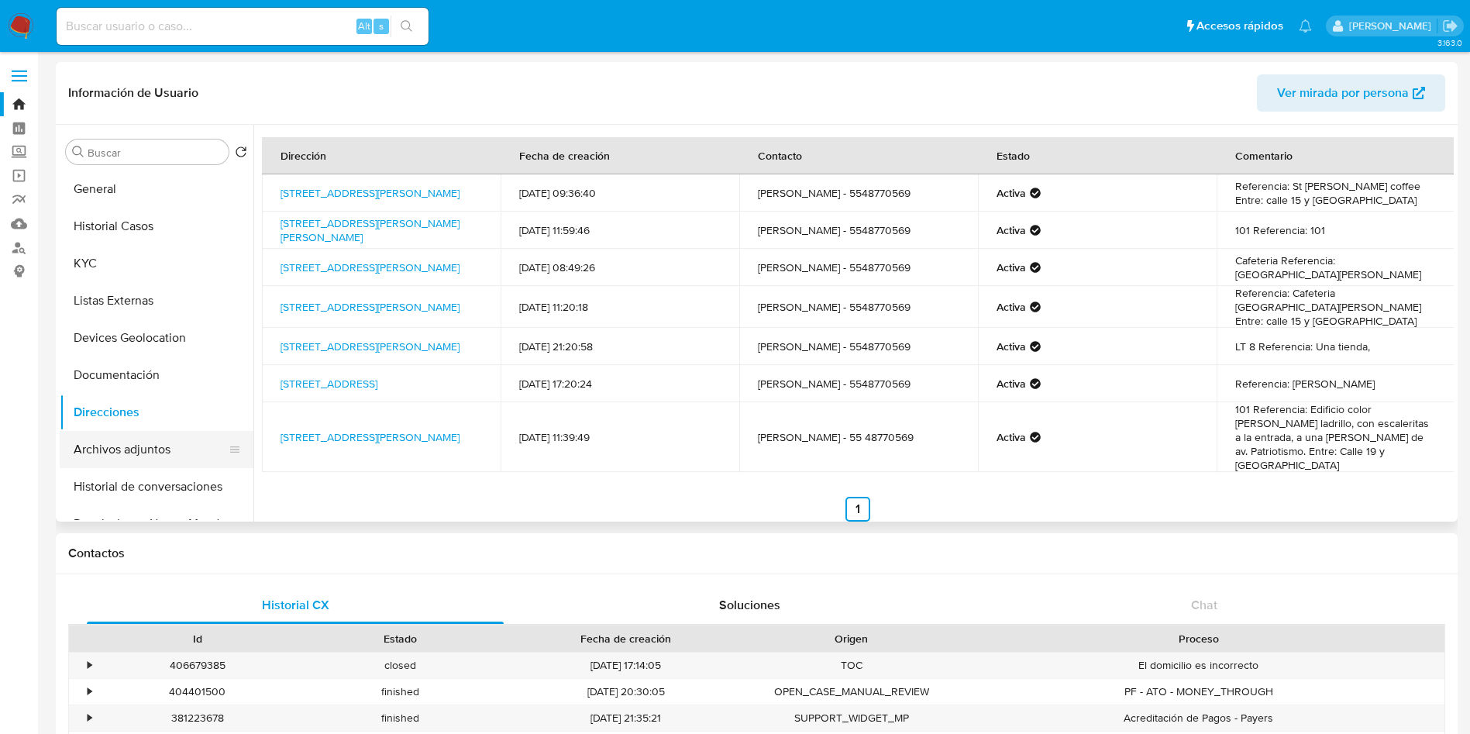
click at [107, 450] on button "Archivos adjuntos" at bounding box center [150, 449] width 181 height 37
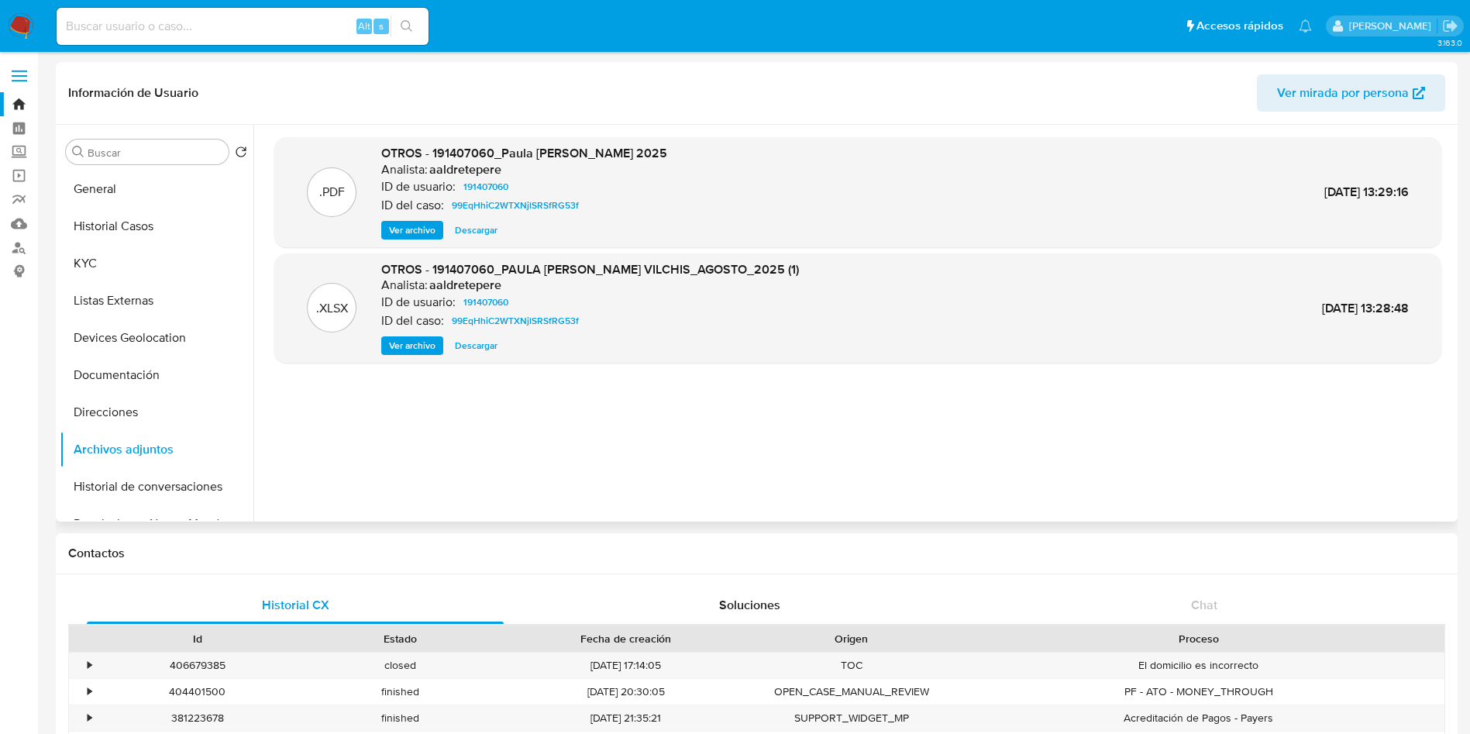
click at [466, 226] on span "Descargar" at bounding box center [476, 229] width 43 height 15
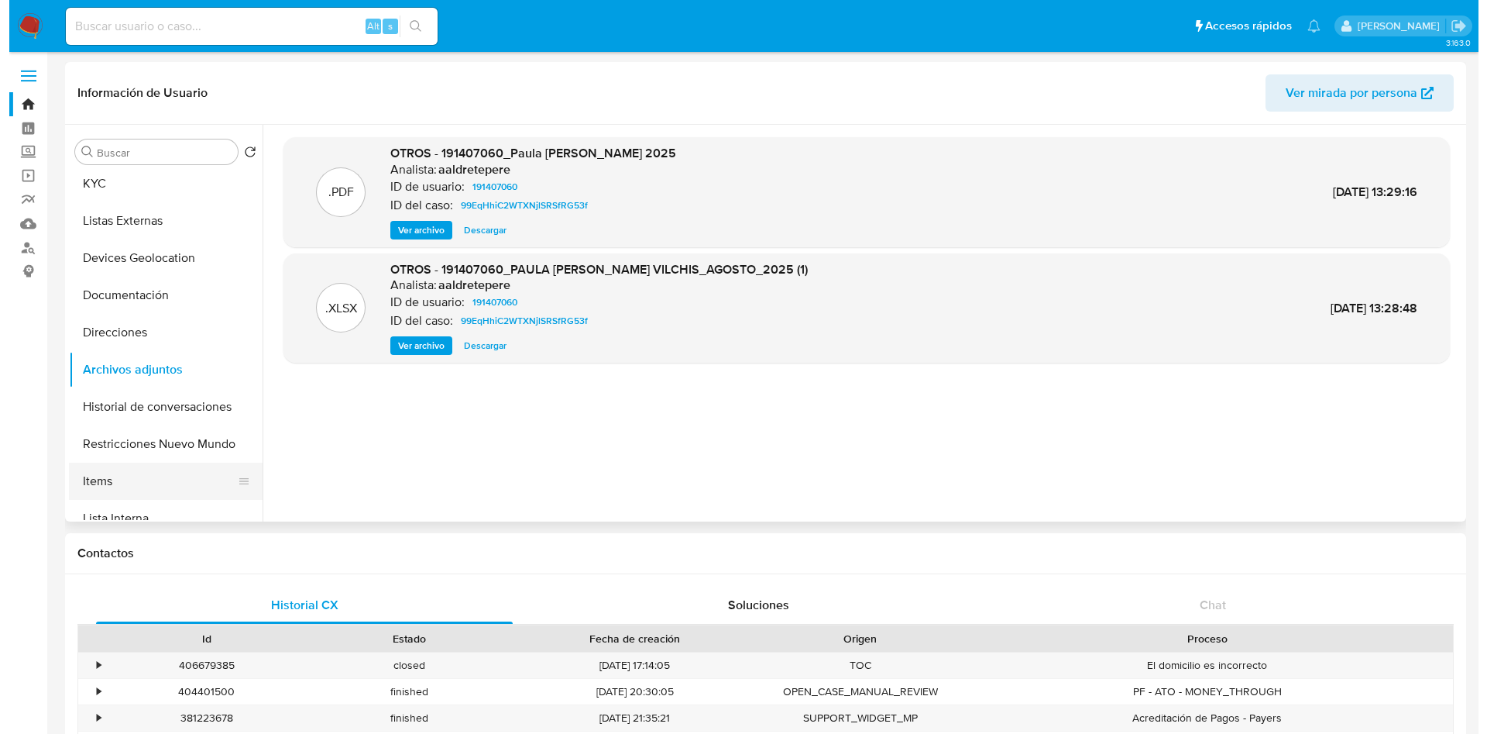
scroll to position [116, 0]
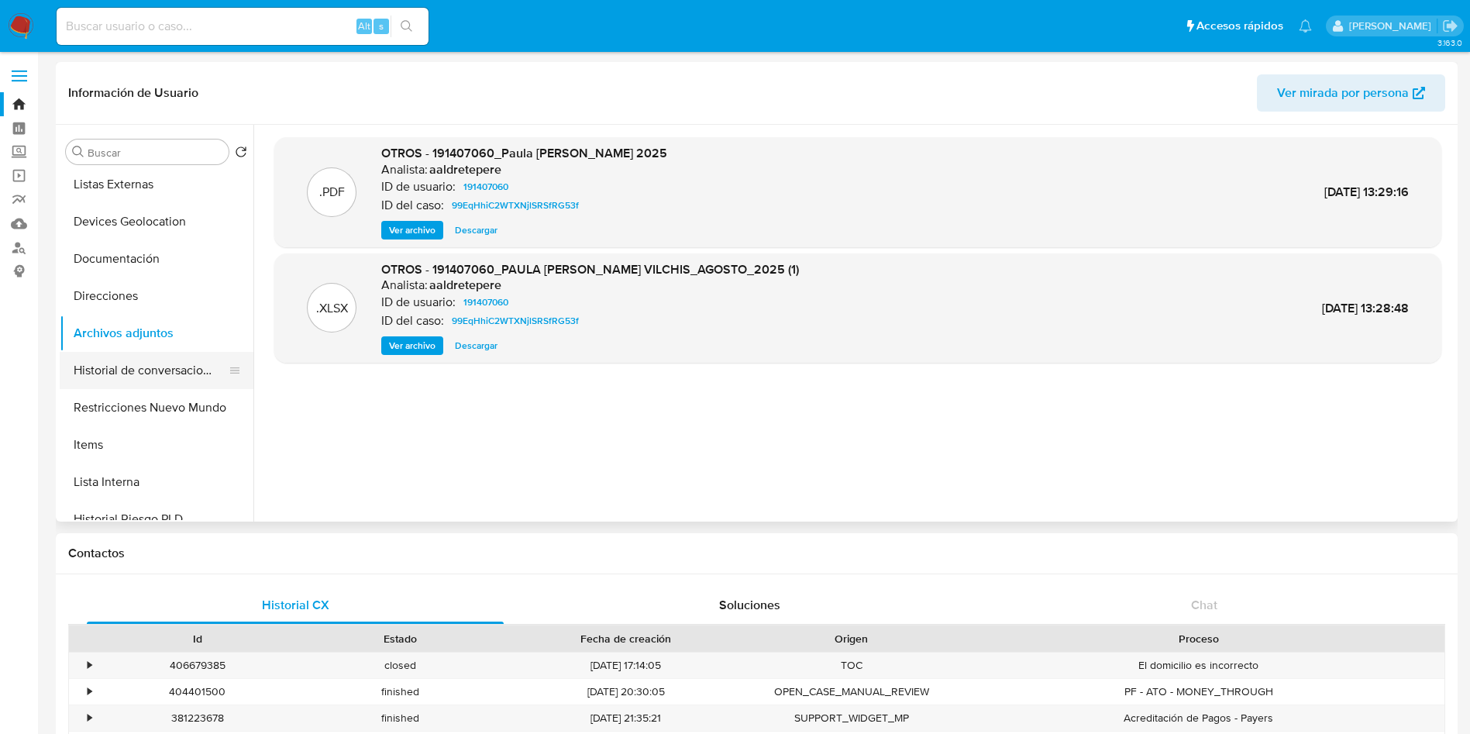
click at [151, 366] on button "Historial de conversaciones" at bounding box center [150, 370] width 181 height 37
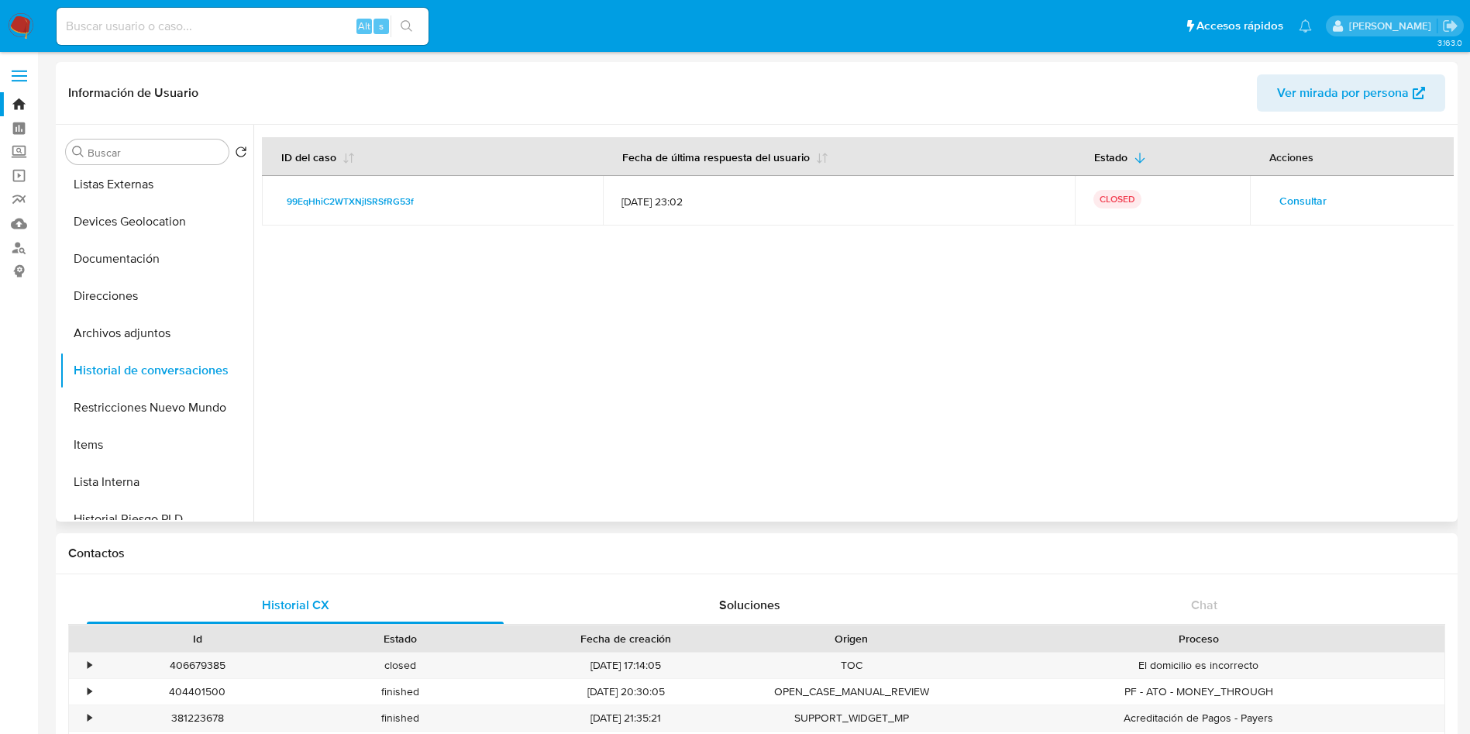
click at [1293, 201] on span "Consultar" at bounding box center [1302, 201] width 47 height 22
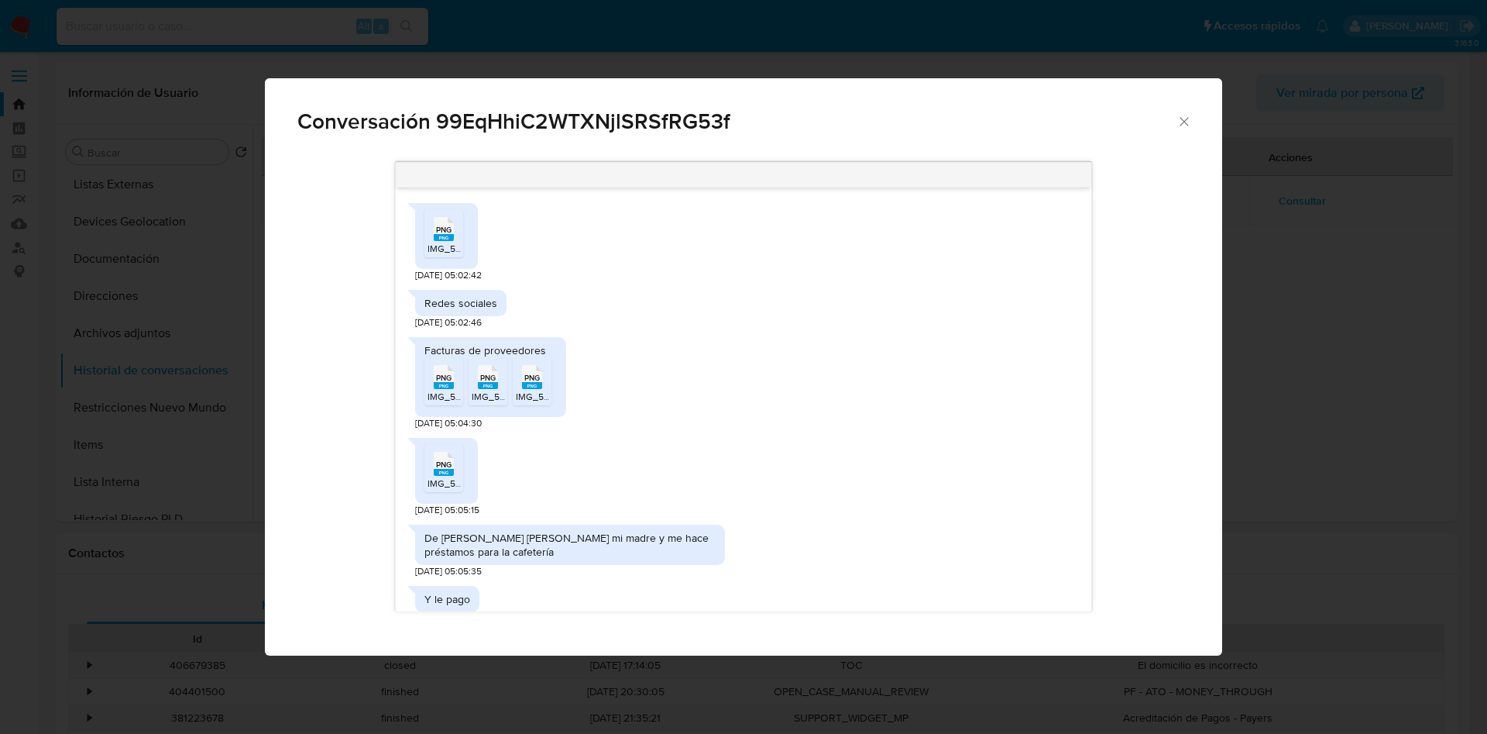
scroll to position [332, 0]
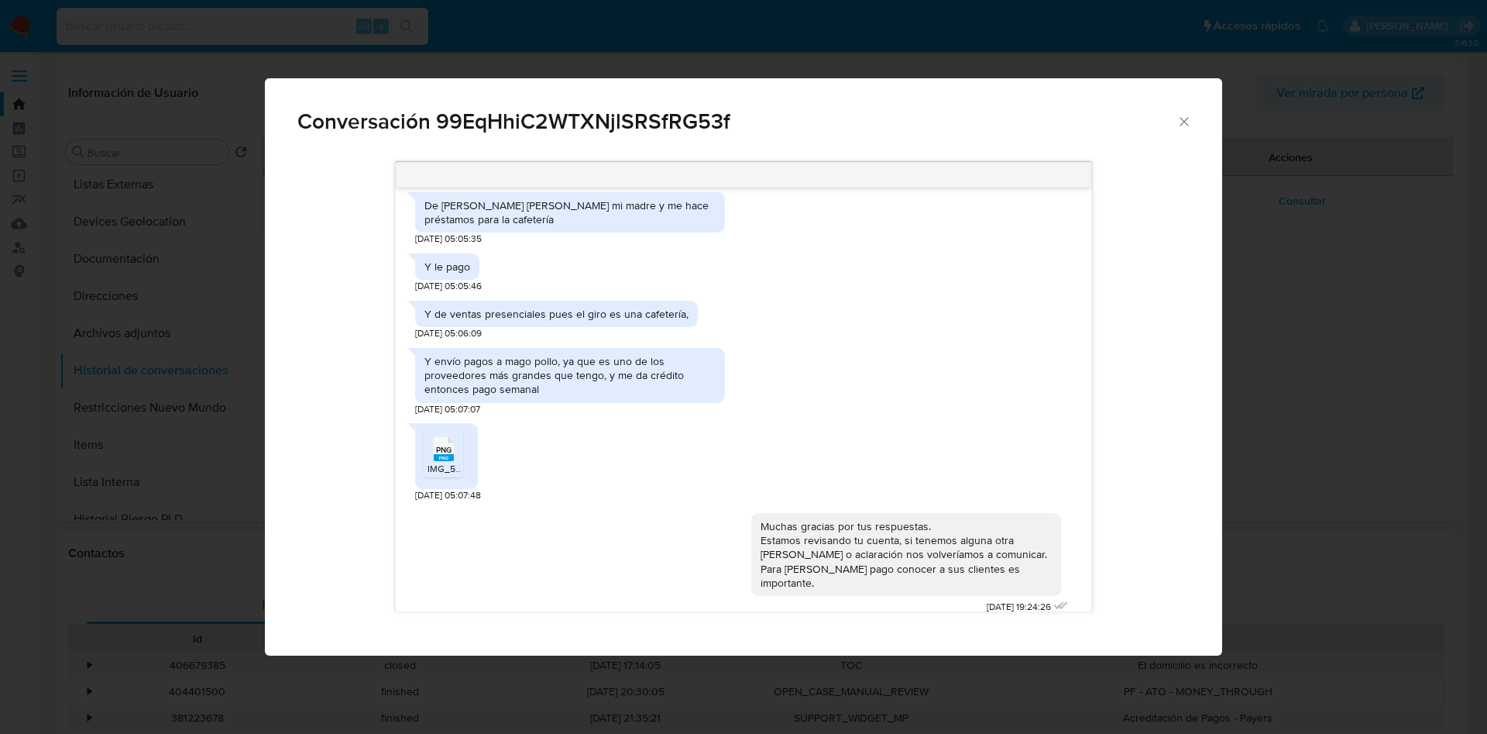
click at [919, 364] on div "Y envío pagos a mago pollo, ya que es uno de los proveedores más grandes que te…" at bounding box center [743, 377] width 656 height 75
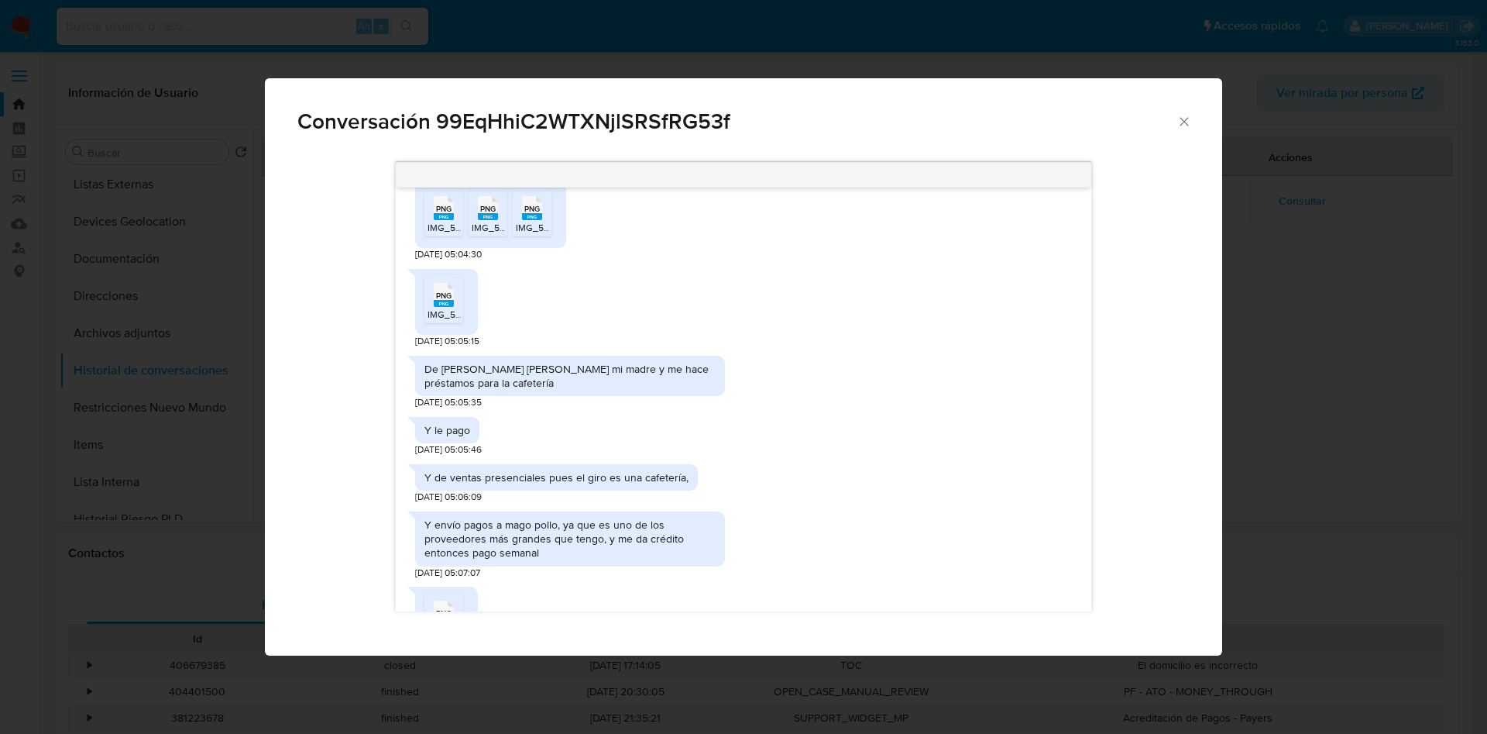
scroll to position [0, 0]
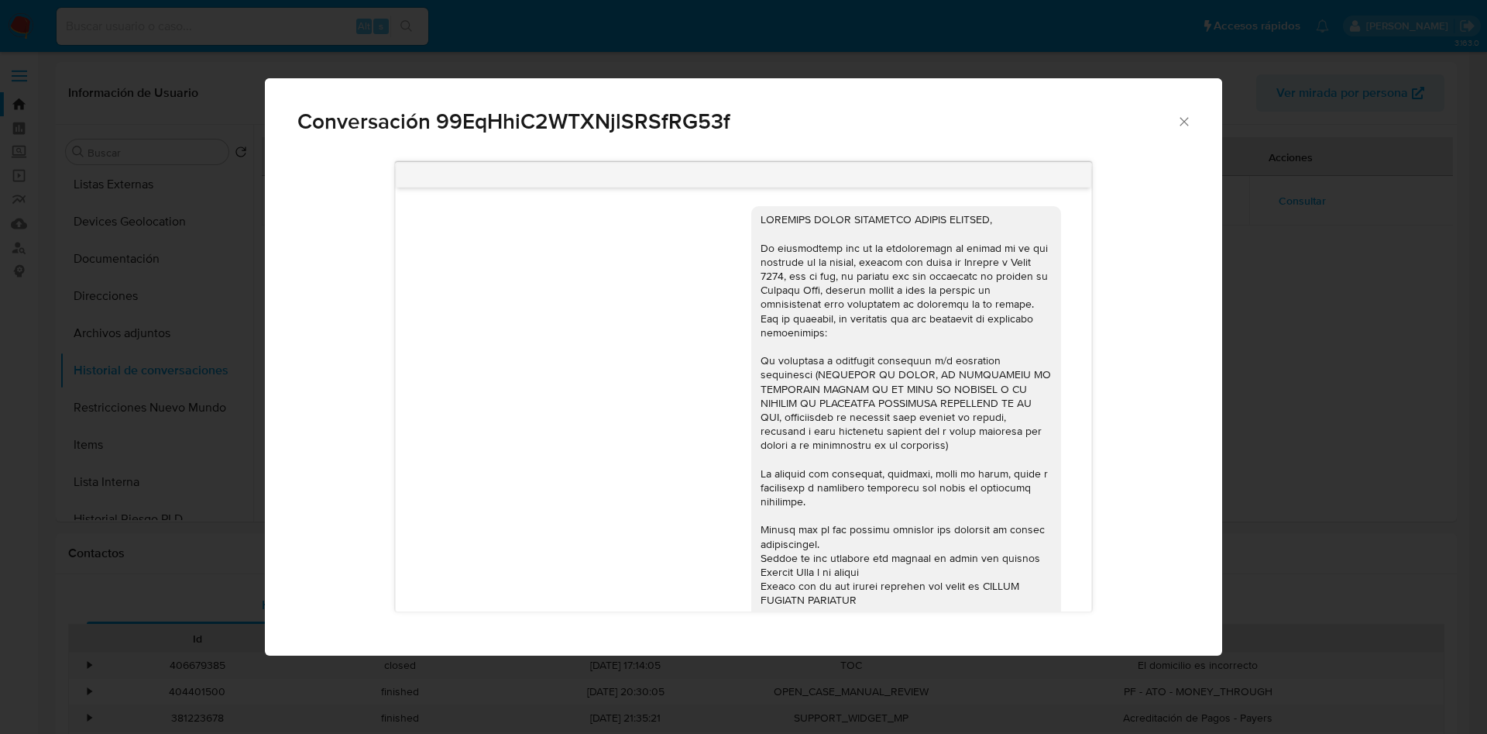
click at [902, 305] on div "Comunicación" at bounding box center [906, 465] width 291 height 507
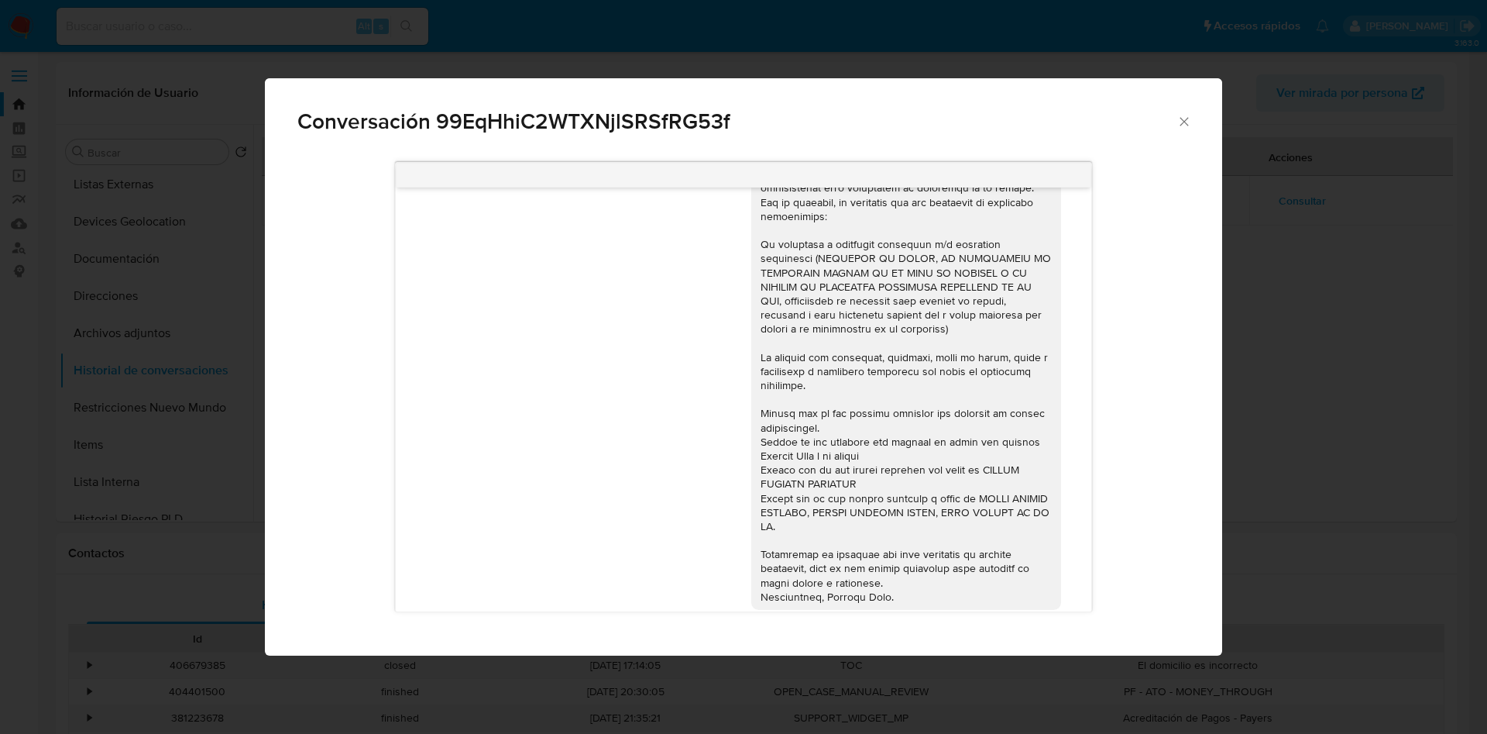
scroll to position [232, 0]
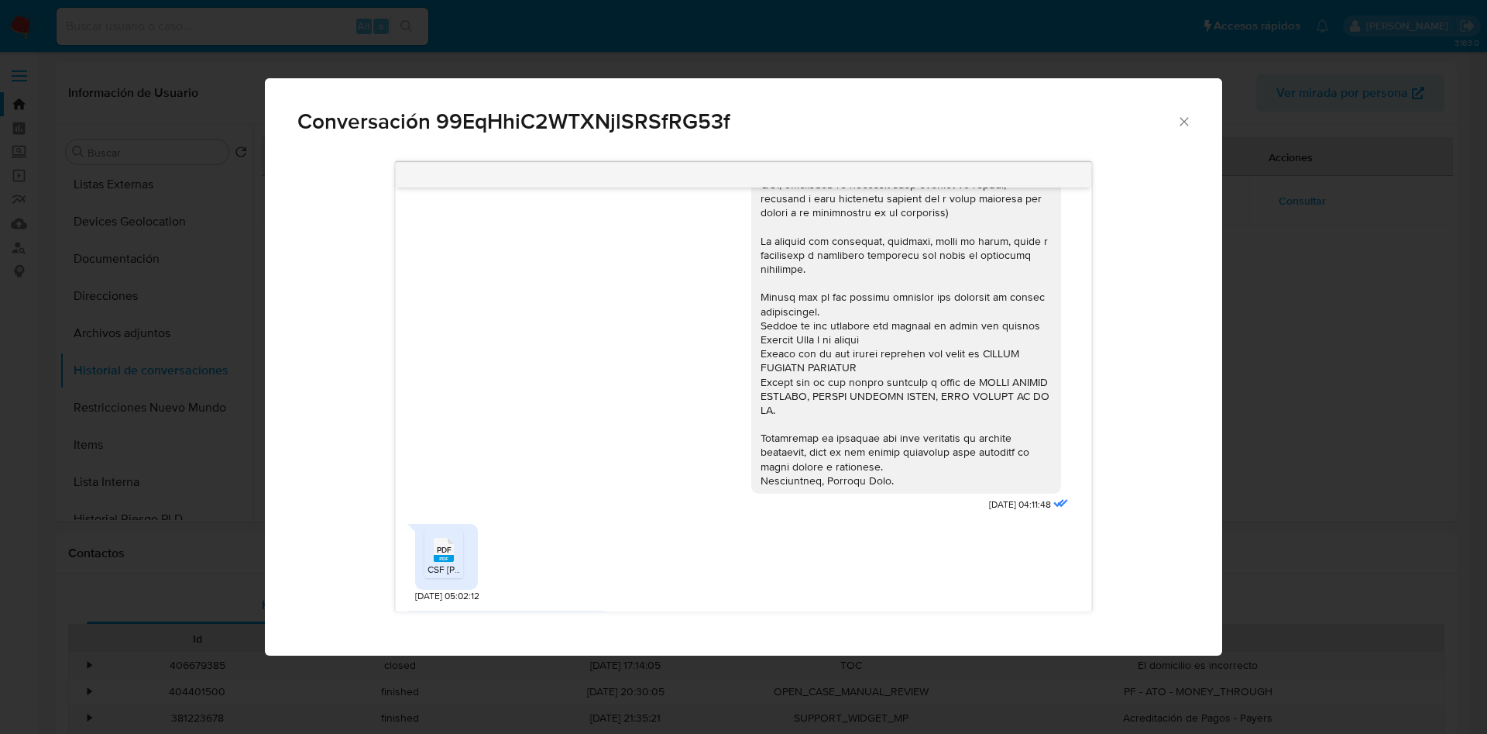
click at [457, 550] on div "PDF PDF" at bounding box center [444, 548] width 33 height 30
click at [429, 548] on div "PDF PDF" at bounding box center [444, 548] width 33 height 30
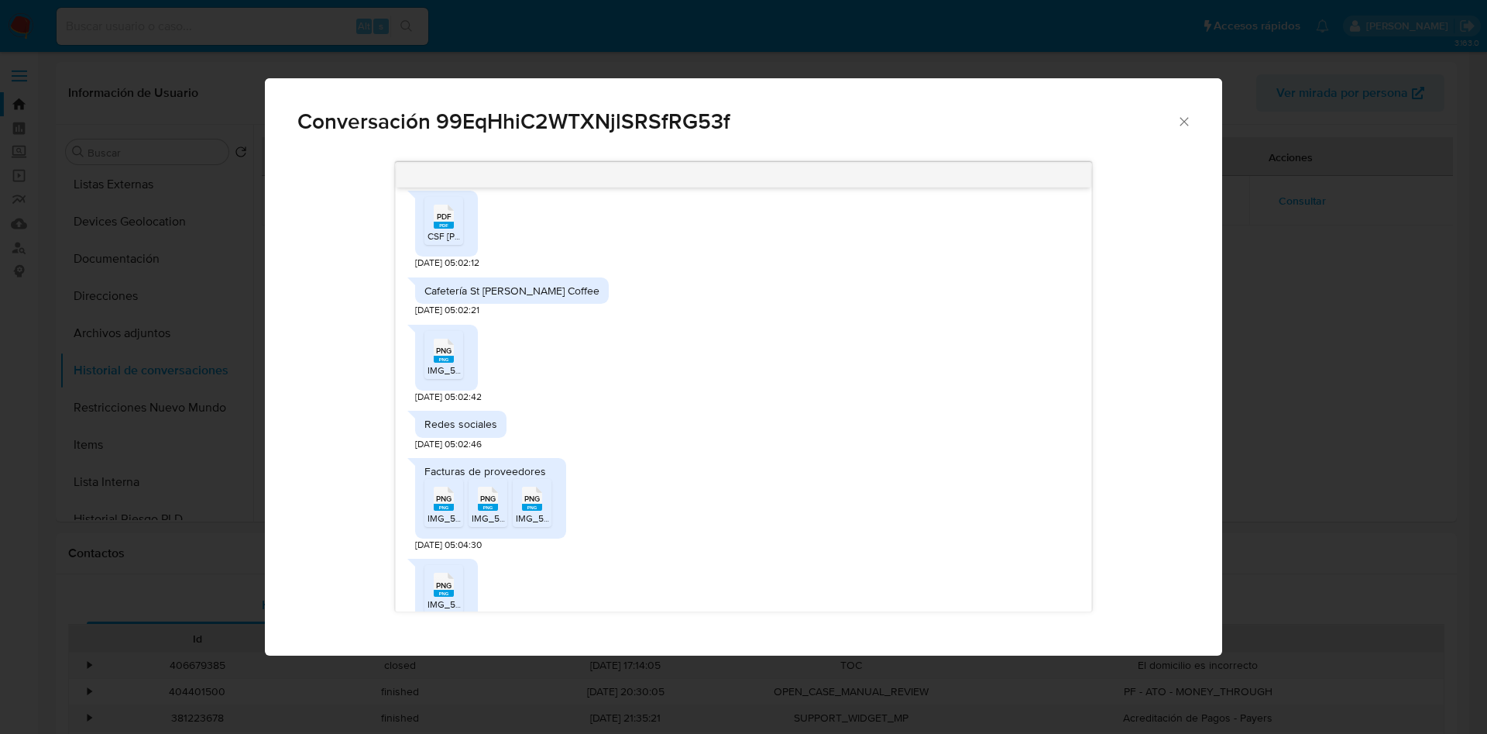
scroll to position [581, 0]
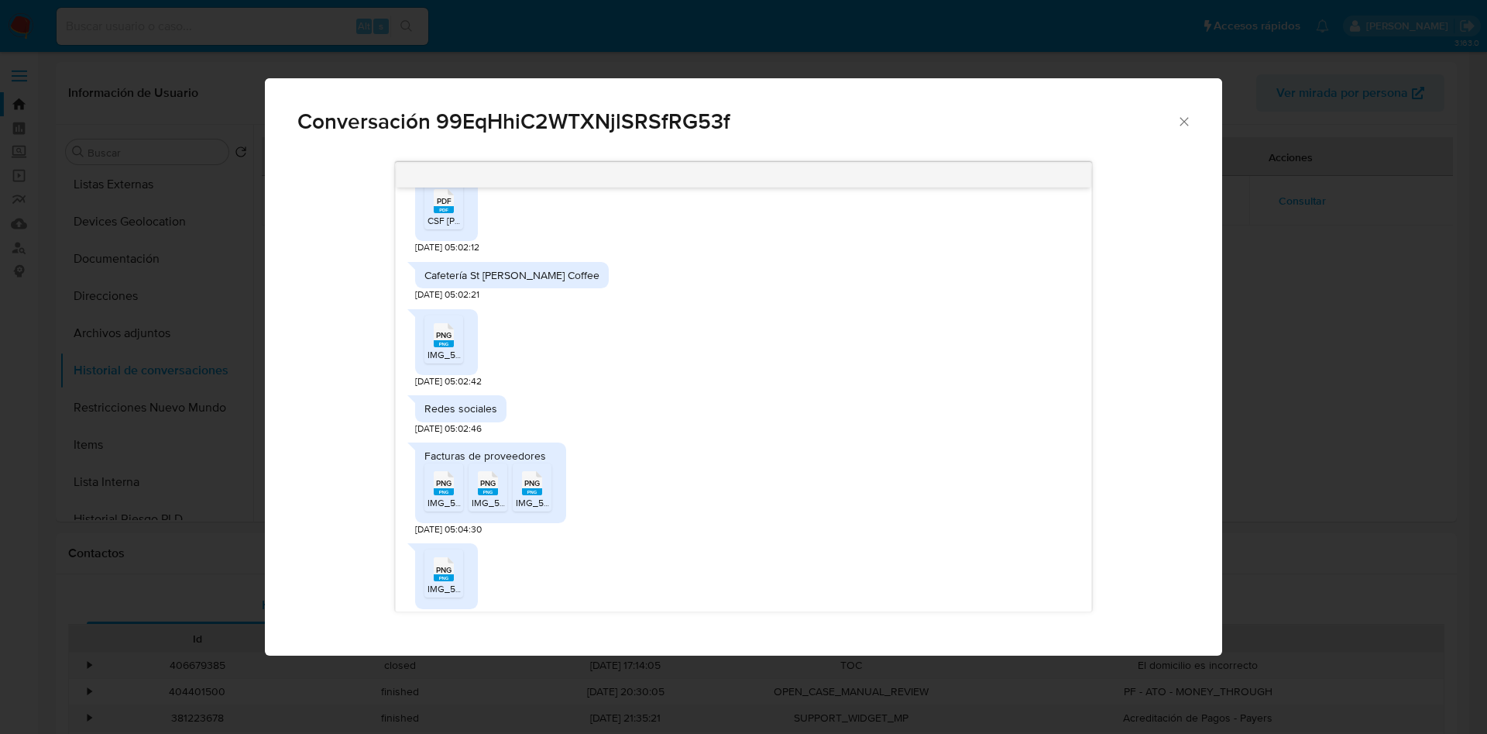
click at [429, 333] on div "PNG PNG" at bounding box center [444, 333] width 33 height 30
click at [442, 506] on span "IMG_5306.png" at bounding box center [459, 502] width 63 height 13
click at [490, 474] on icon "Comunicación" at bounding box center [488, 482] width 20 height 24
click at [539, 472] on icon "PNG" at bounding box center [532, 482] width 20 height 27
click at [443, 571] on span "PNG" at bounding box center [443, 570] width 15 height 10
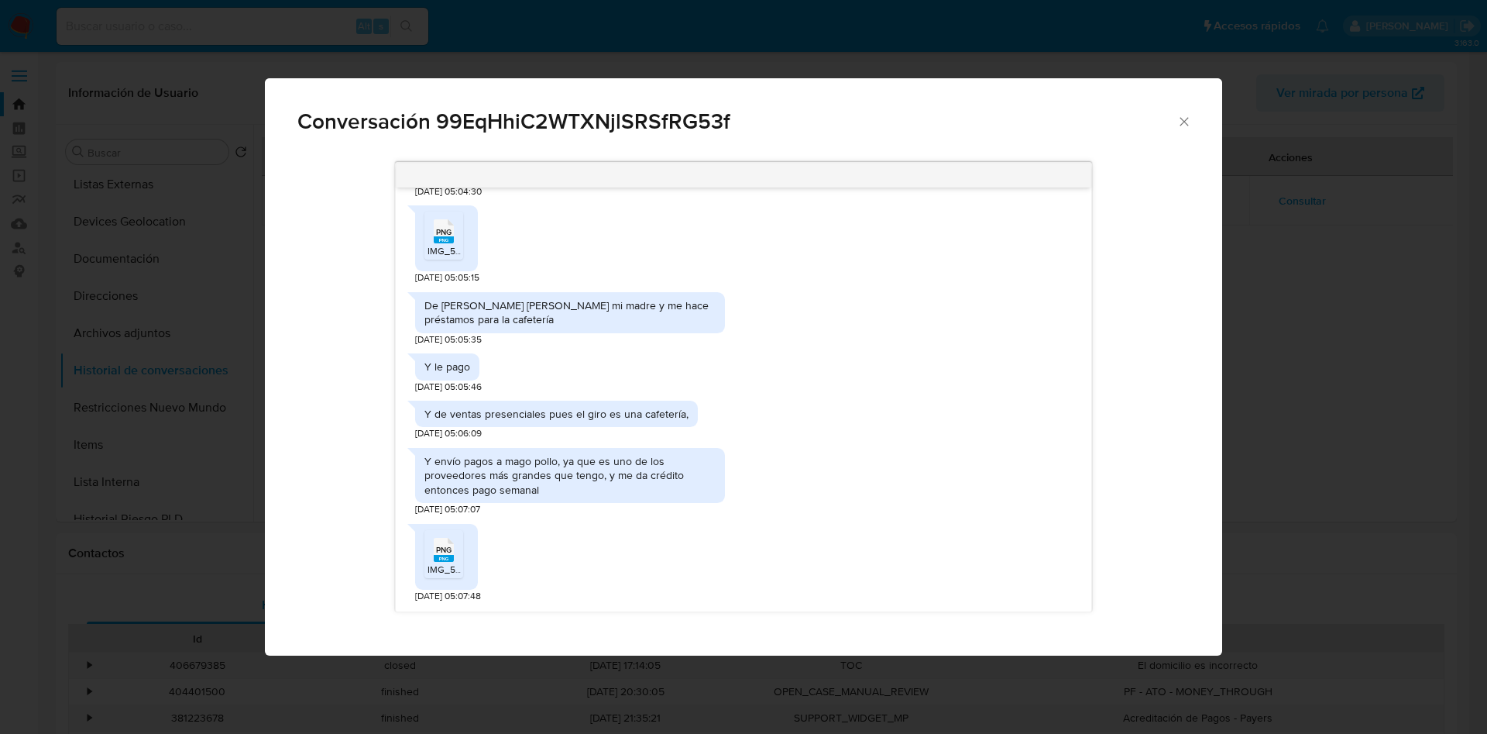
scroll to position [930, 0]
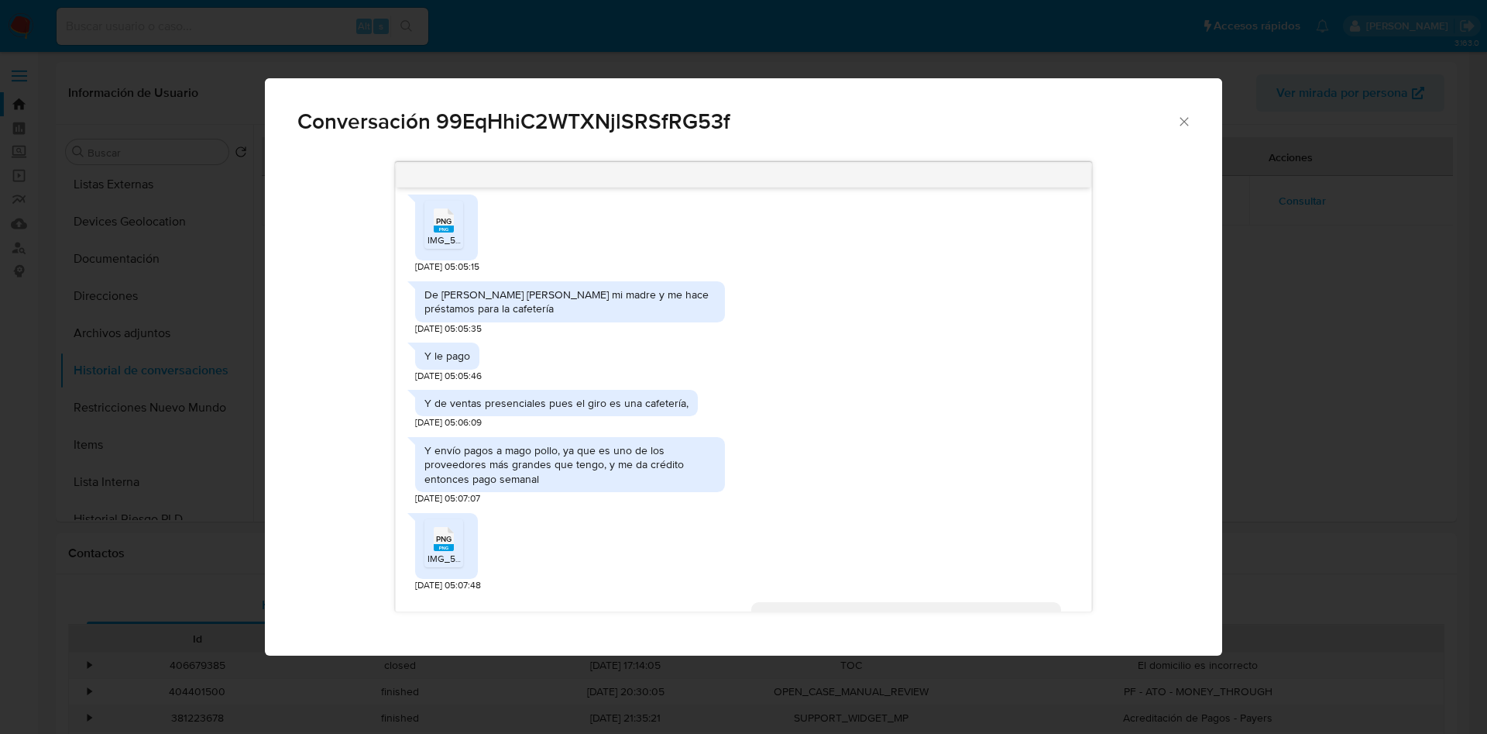
click at [437, 559] on span "IMG_5310.png" at bounding box center [458, 558] width 60 height 13
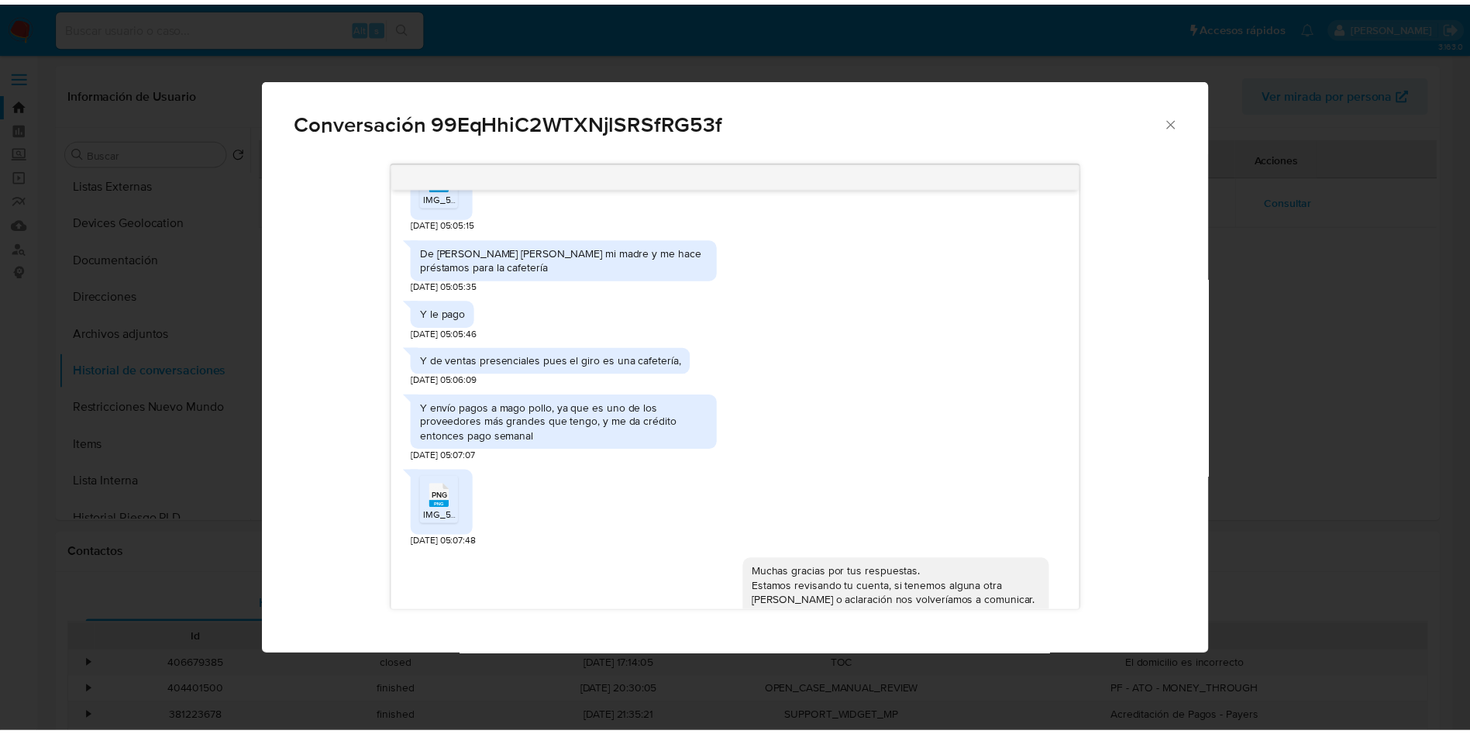
scroll to position [1019, 0]
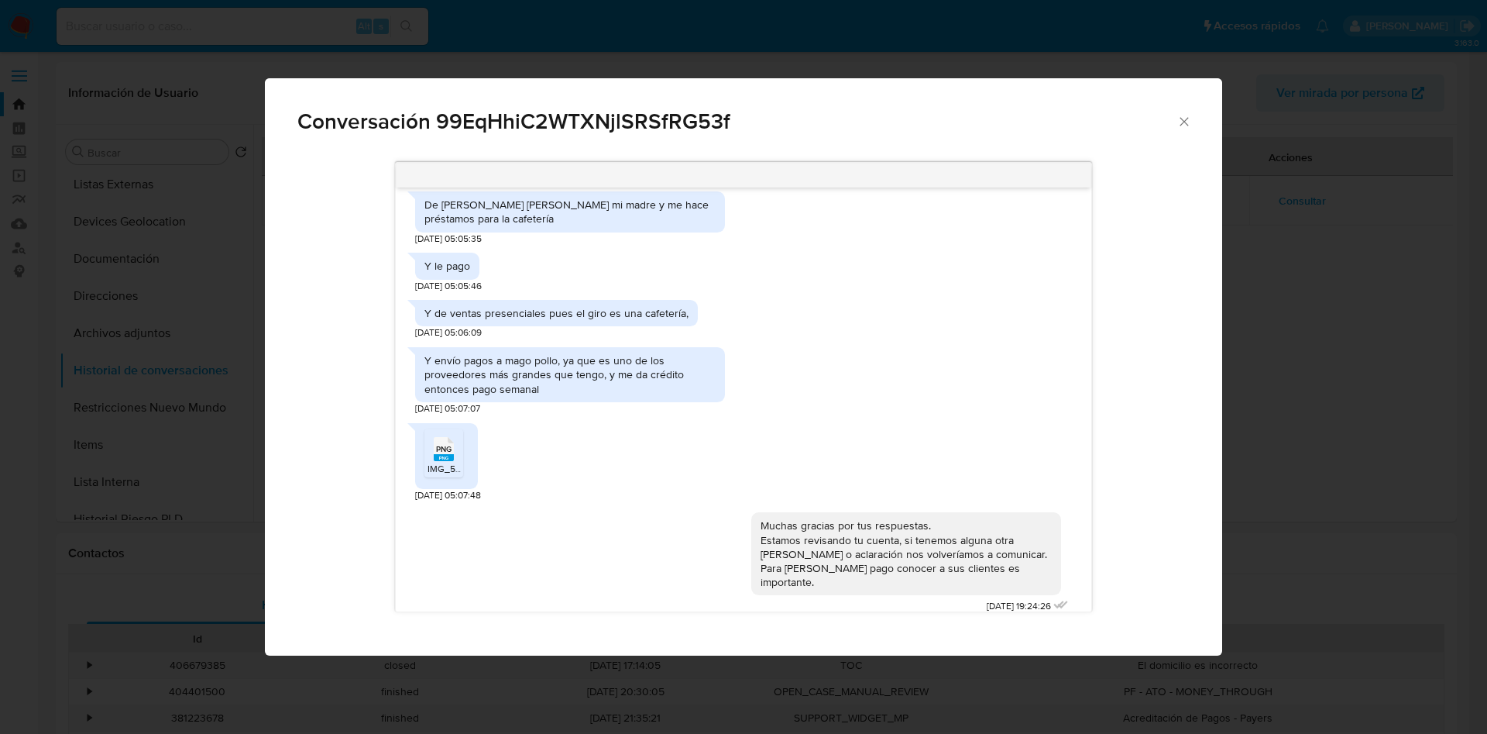
click at [1186, 117] on icon "Cerrar" at bounding box center [1184, 121] width 15 height 15
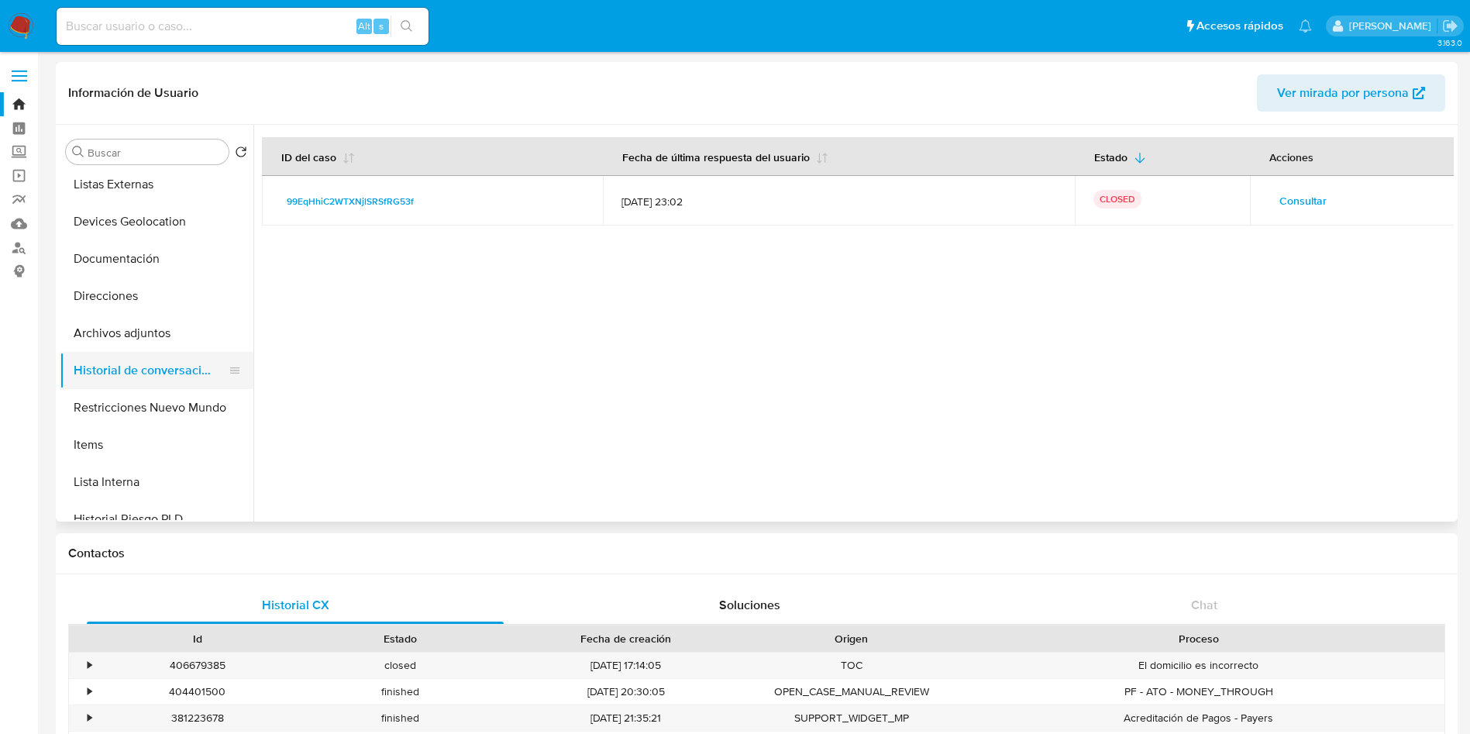
click at [146, 383] on button "Historial de conversaciones" at bounding box center [150, 370] width 181 height 37
click at [146, 404] on button "Restricciones Nuevo Mundo" at bounding box center [150, 407] width 181 height 37
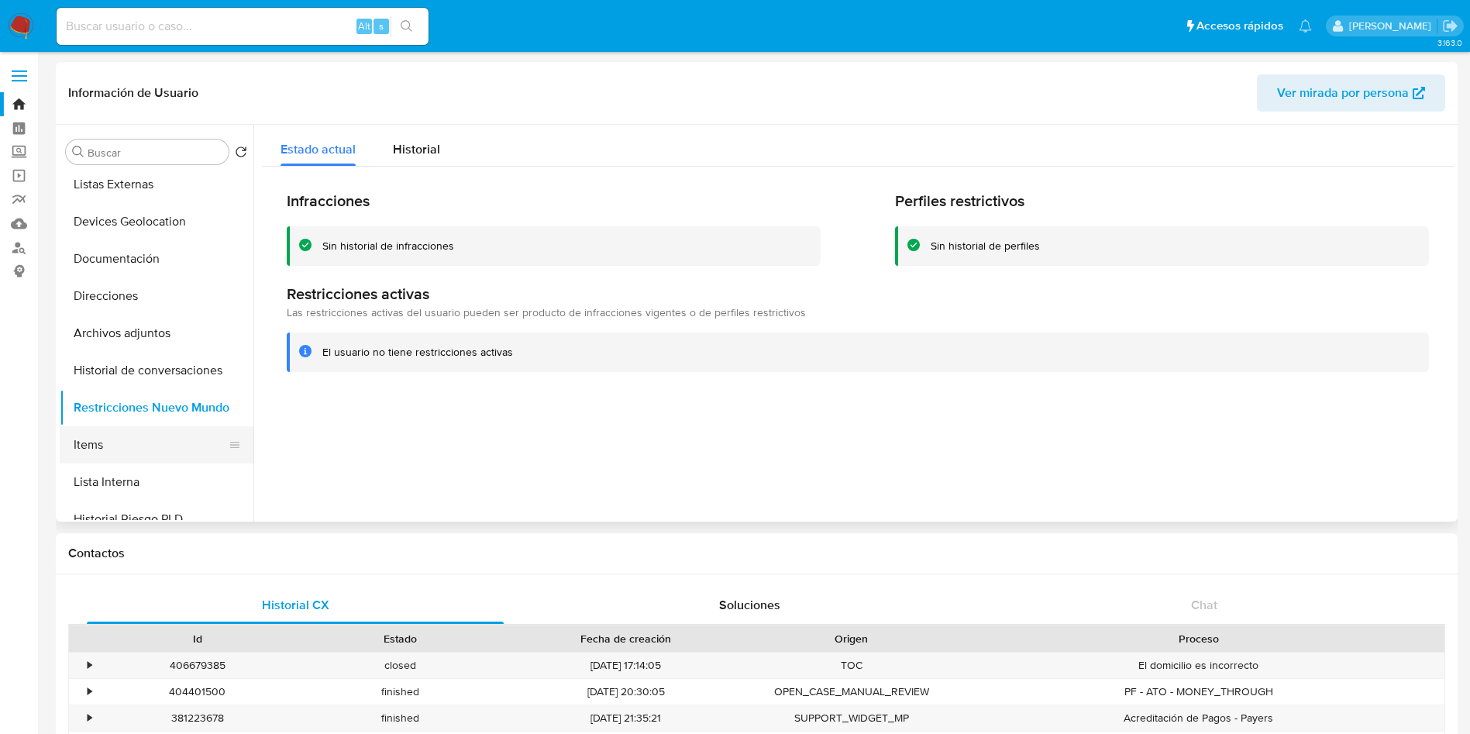
click at [96, 447] on button "Items" at bounding box center [150, 444] width 181 height 37
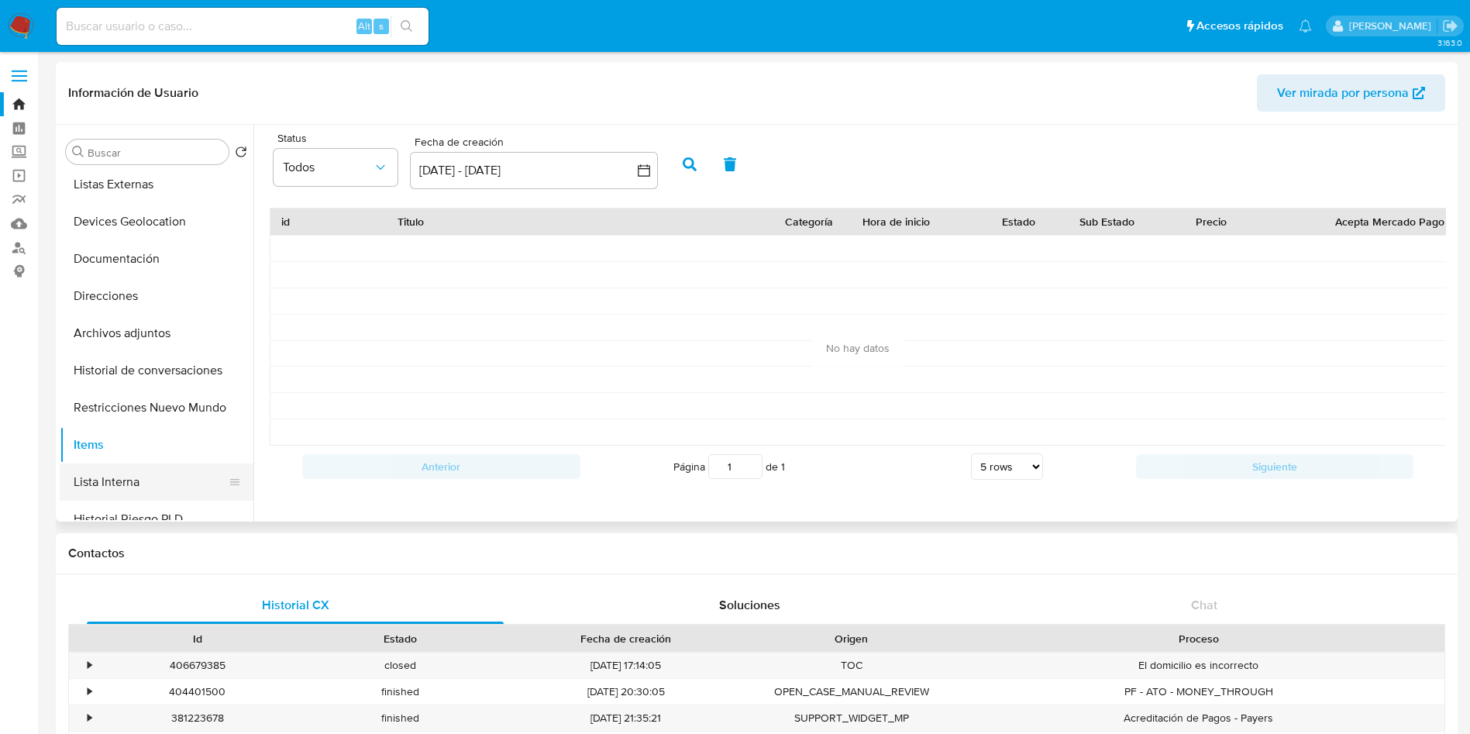
click at [143, 486] on button "Lista Interna" at bounding box center [150, 481] width 181 height 37
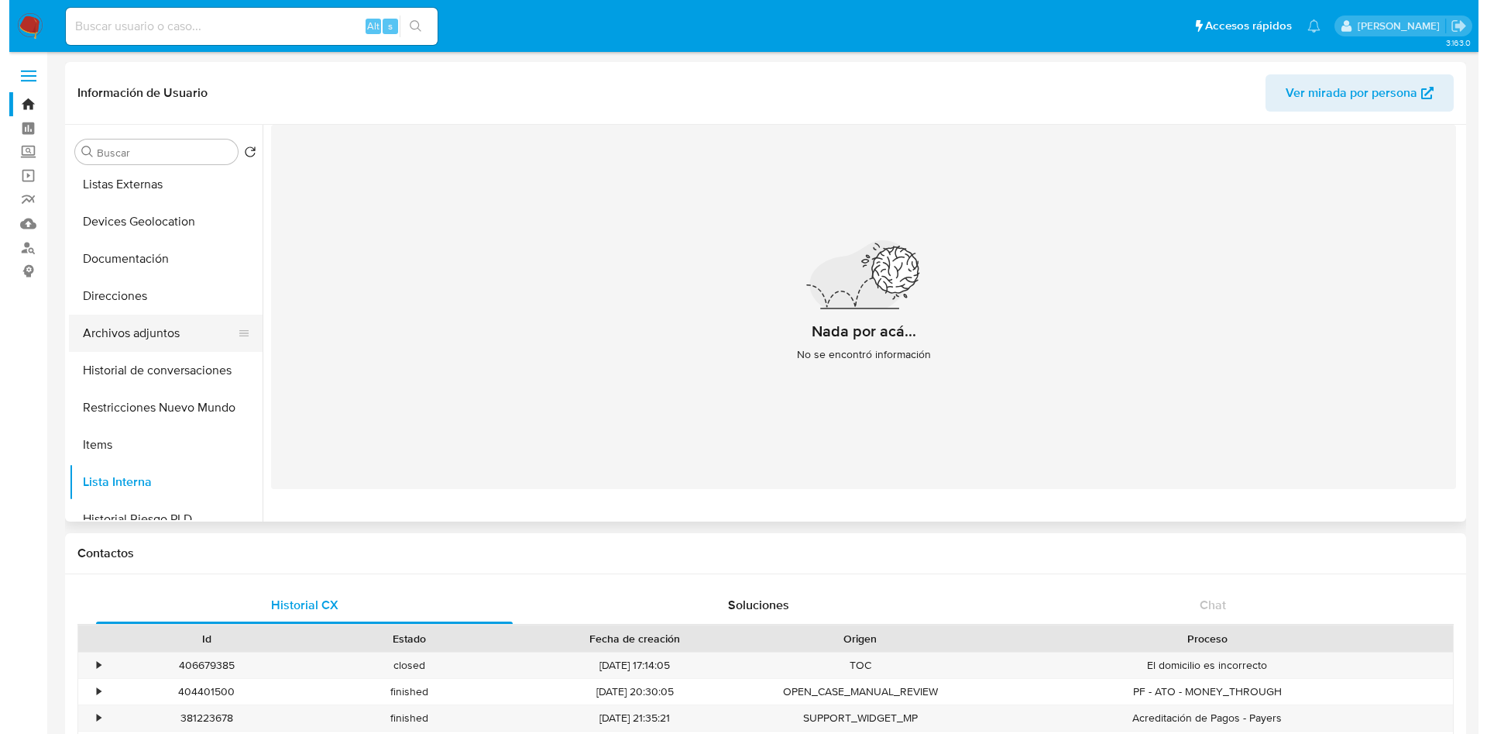
scroll to position [0, 0]
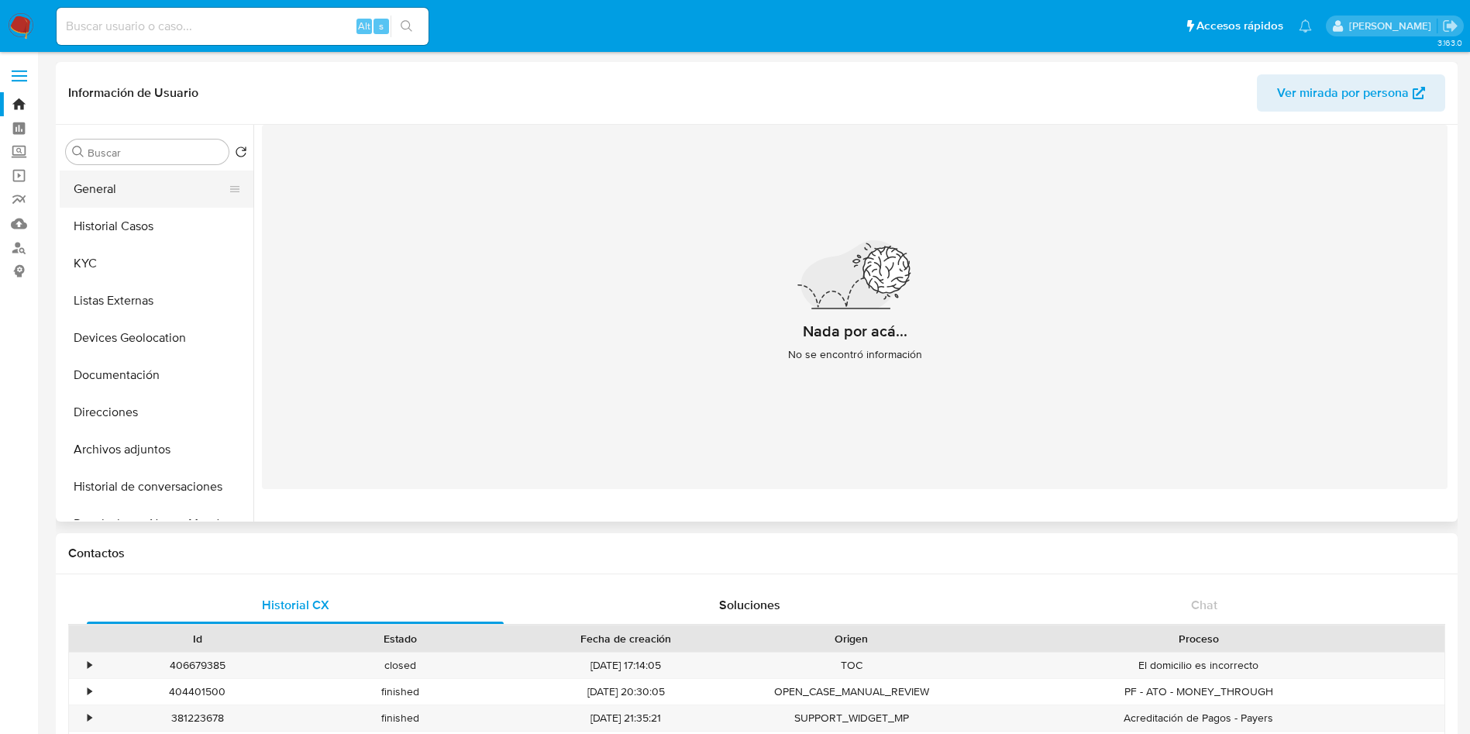
click at [129, 192] on button "General" at bounding box center [150, 188] width 181 height 37
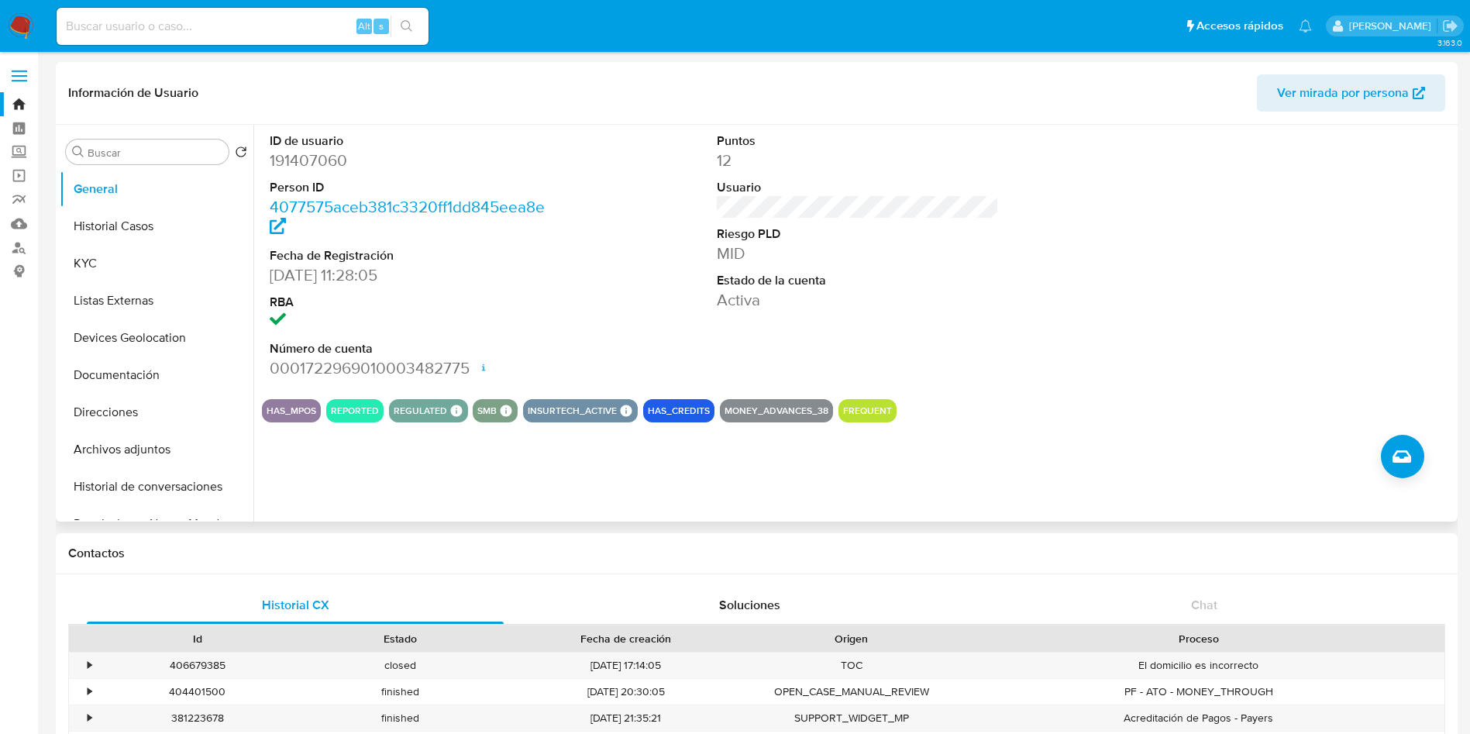
click at [1033, 390] on section "ID de usuario 191407060 Person ID 4077575aceb381c3320ff1dd845eea8e Fecha de Reg…" at bounding box center [857, 273] width 1191 height 297
click at [143, 486] on button "Historial de conversaciones" at bounding box center [150, 486] width 181 height 37
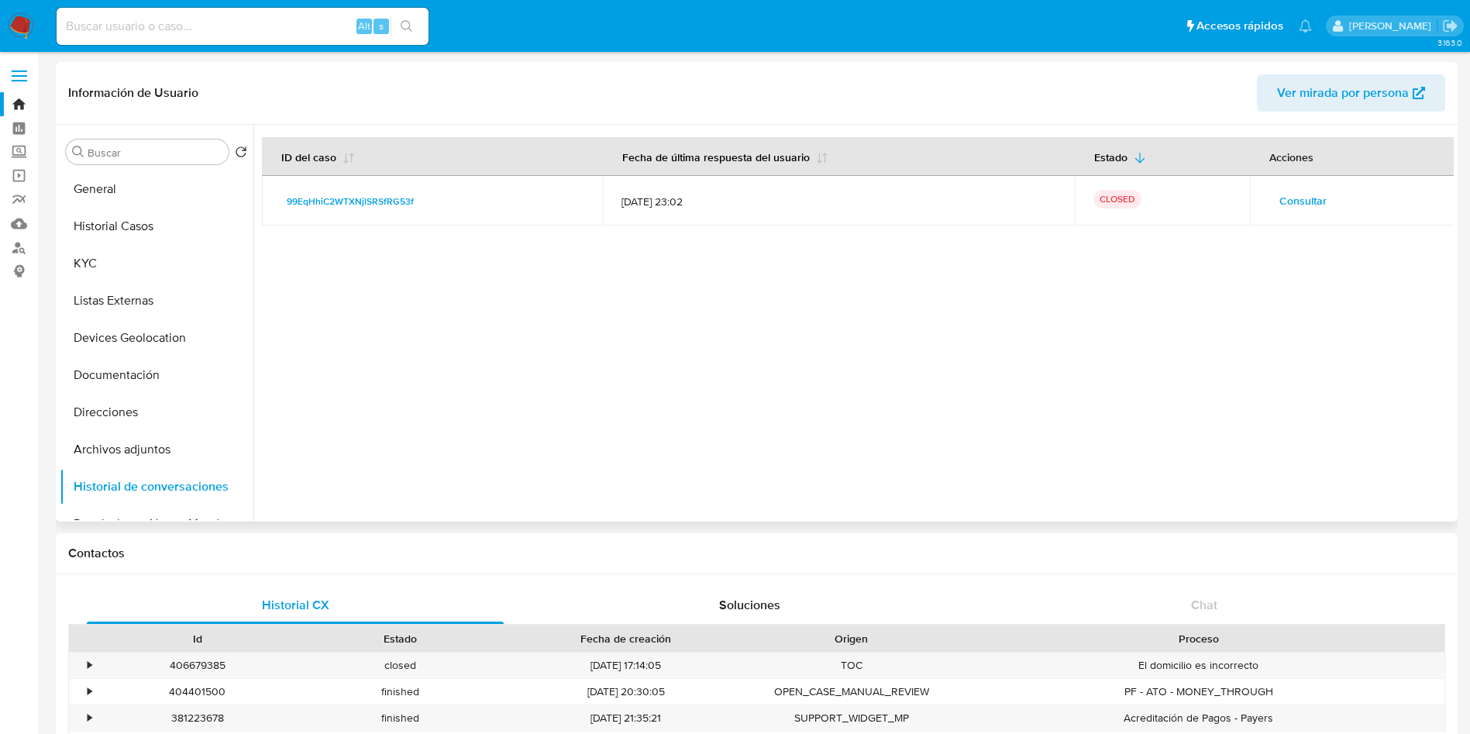
click at [1287, 209] on span "Consultar" at bounding box center [1302, 201] width 47 height 22
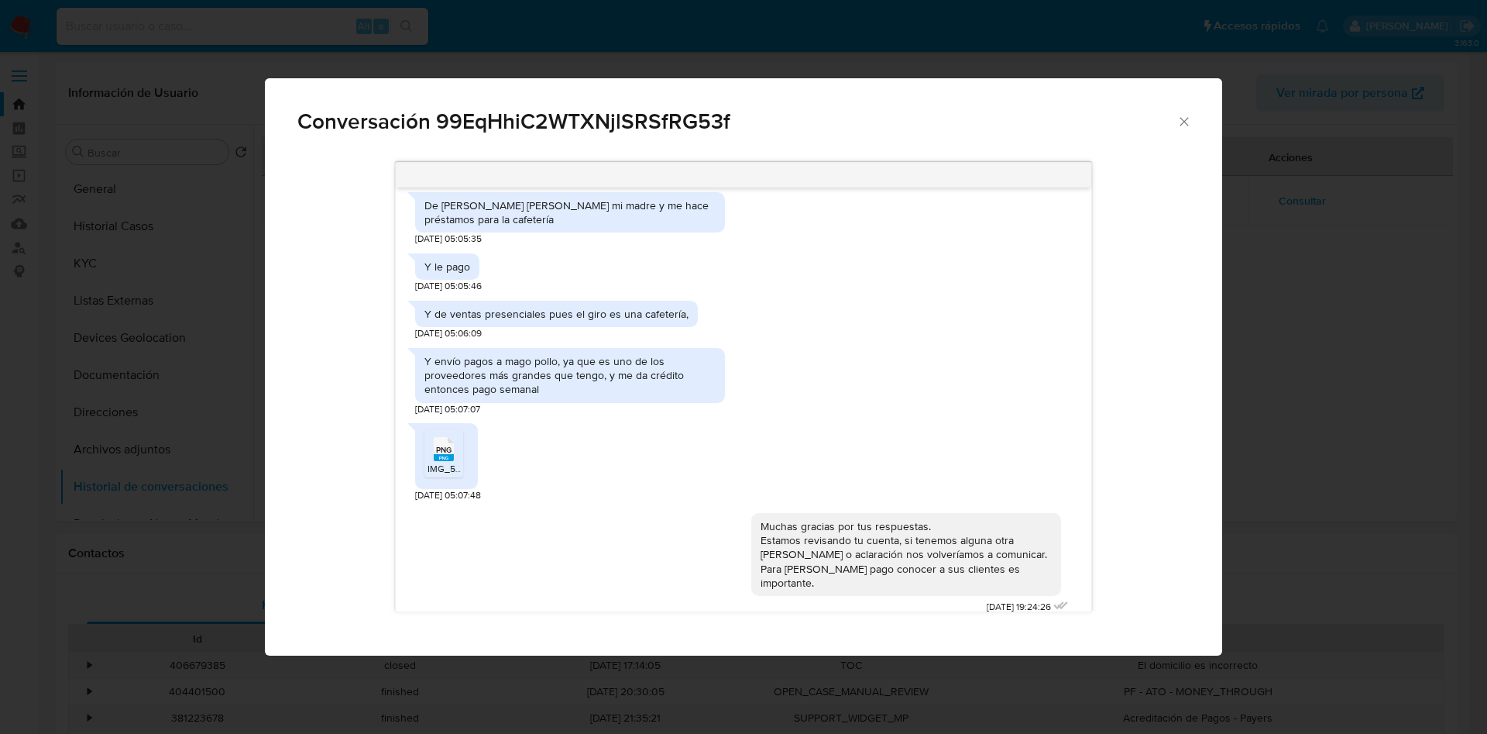
click at [895, 309] on div "Y de ventas presenciales pues el giro es una cafetería, [DATE] 05:06:09" at bounding box center [743, 316] width 656 height 47
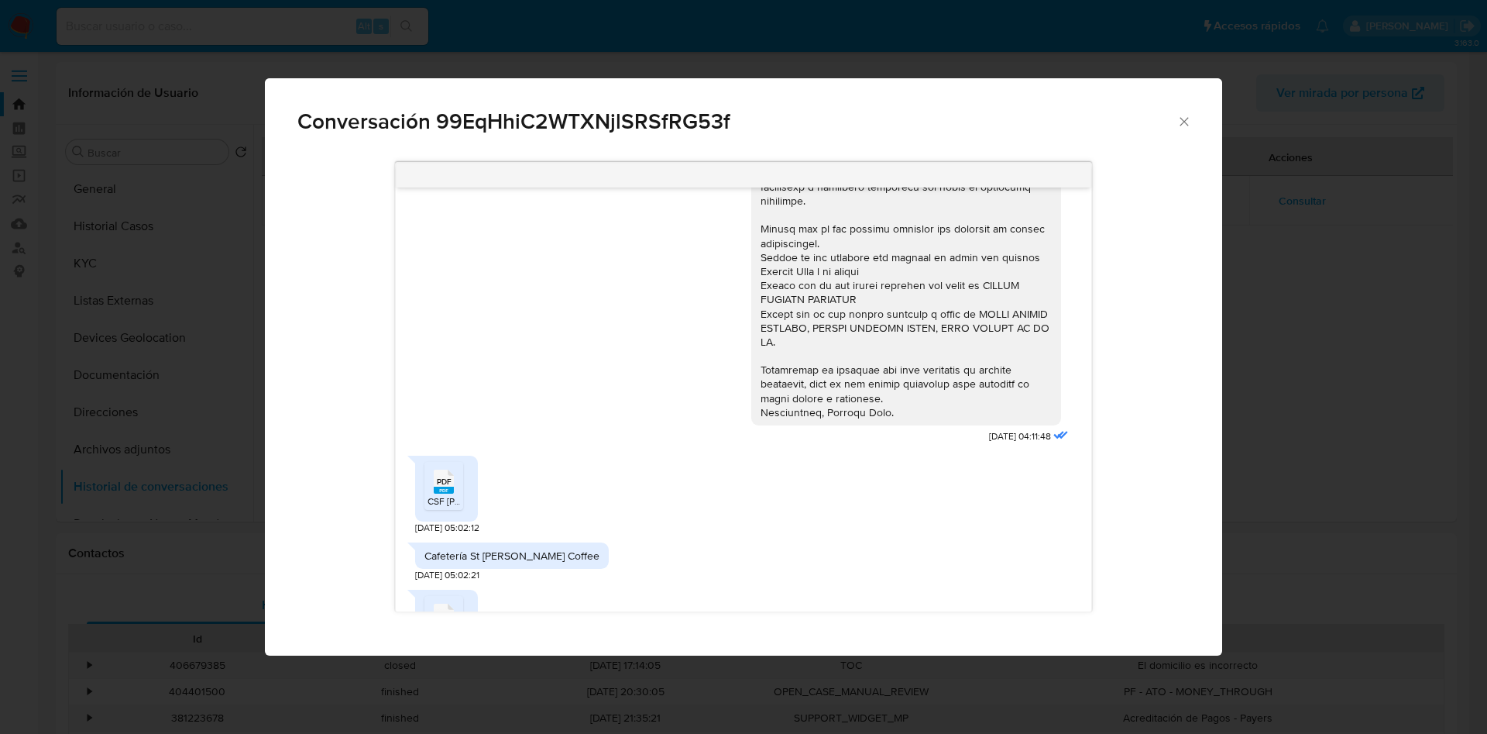
scroll to position [349, 0]
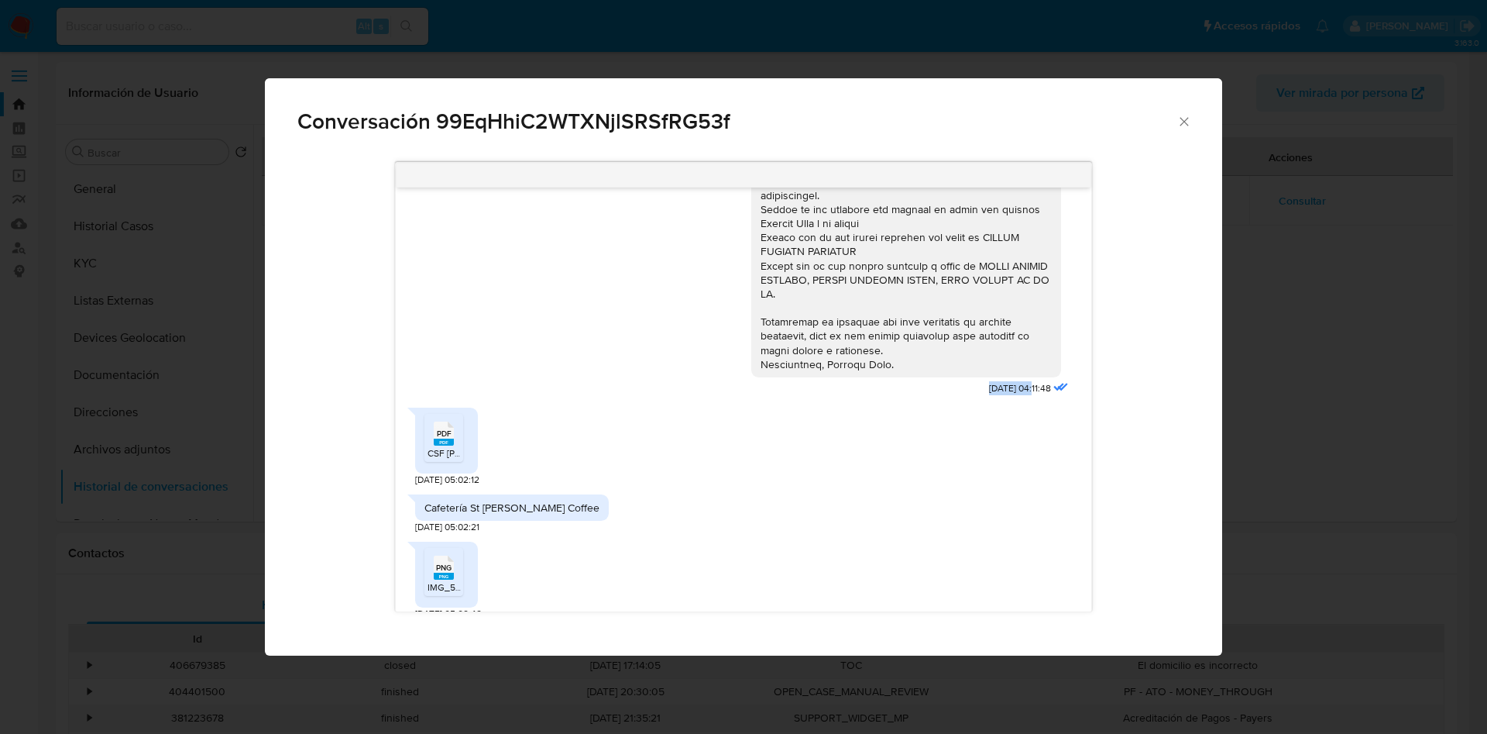
drag, startPoint x: 937, startPoint y: 389, endPoint x: 998, endPoint y: 388, distance: 61.2
click at [998, 388] on div "[DATE] 04:11:48" at bounding box center [911, 123] width 321 height 553
copy span "[DATE]"
click at [767, 439] on div "PDF PDF CSF [PERSON_NAME].pdf [DATE] 05:02:12" at bounding box center [743, 443] width 656 height 87
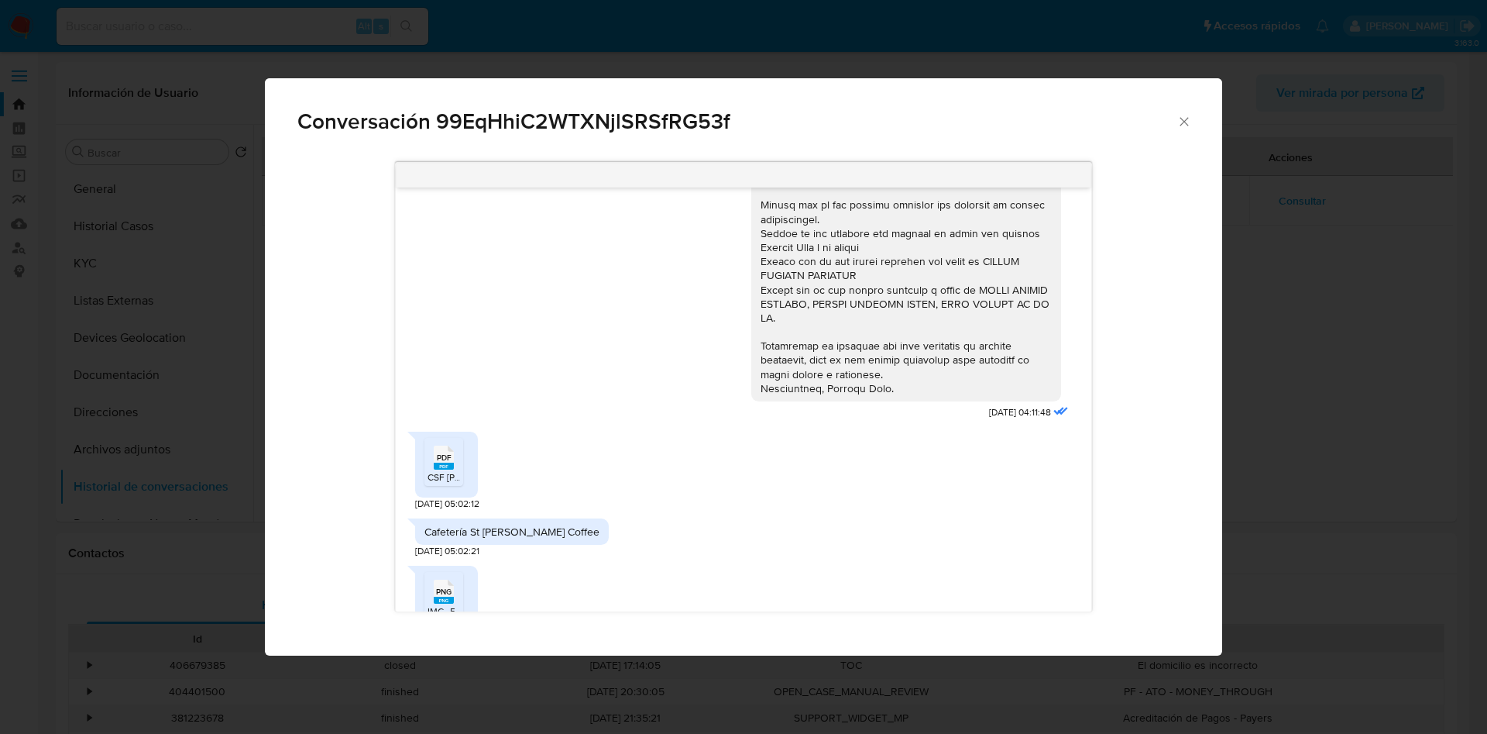
scroll to position [581, 0]
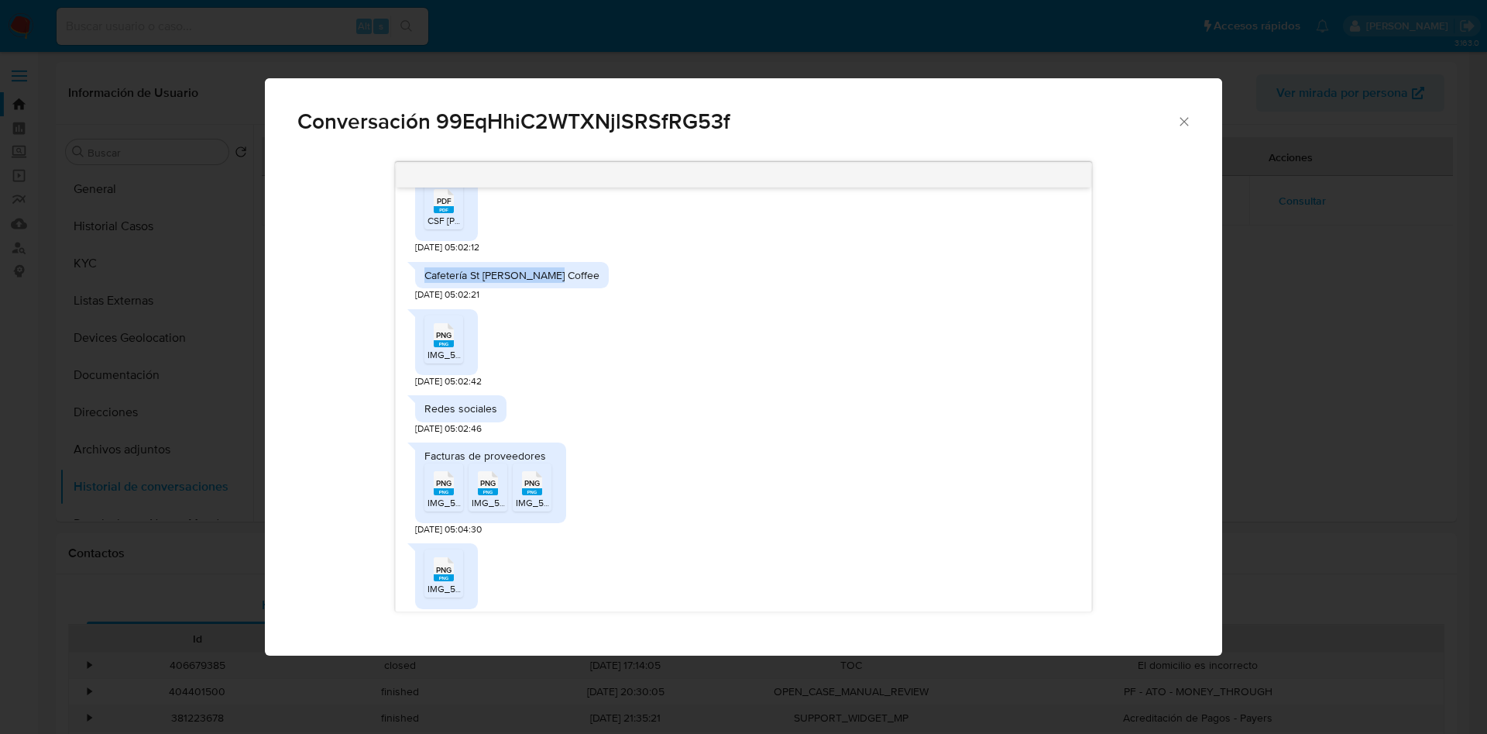
drag, startPoint x: 423, startPoint y: 277, endPoint x: 552, endPoint y: 277, distance: 128.6
click at [552, 277] on div "Cafetería St [PERSON_NAME] Coffee" at bounding box center [512, 275] width 194 height 26
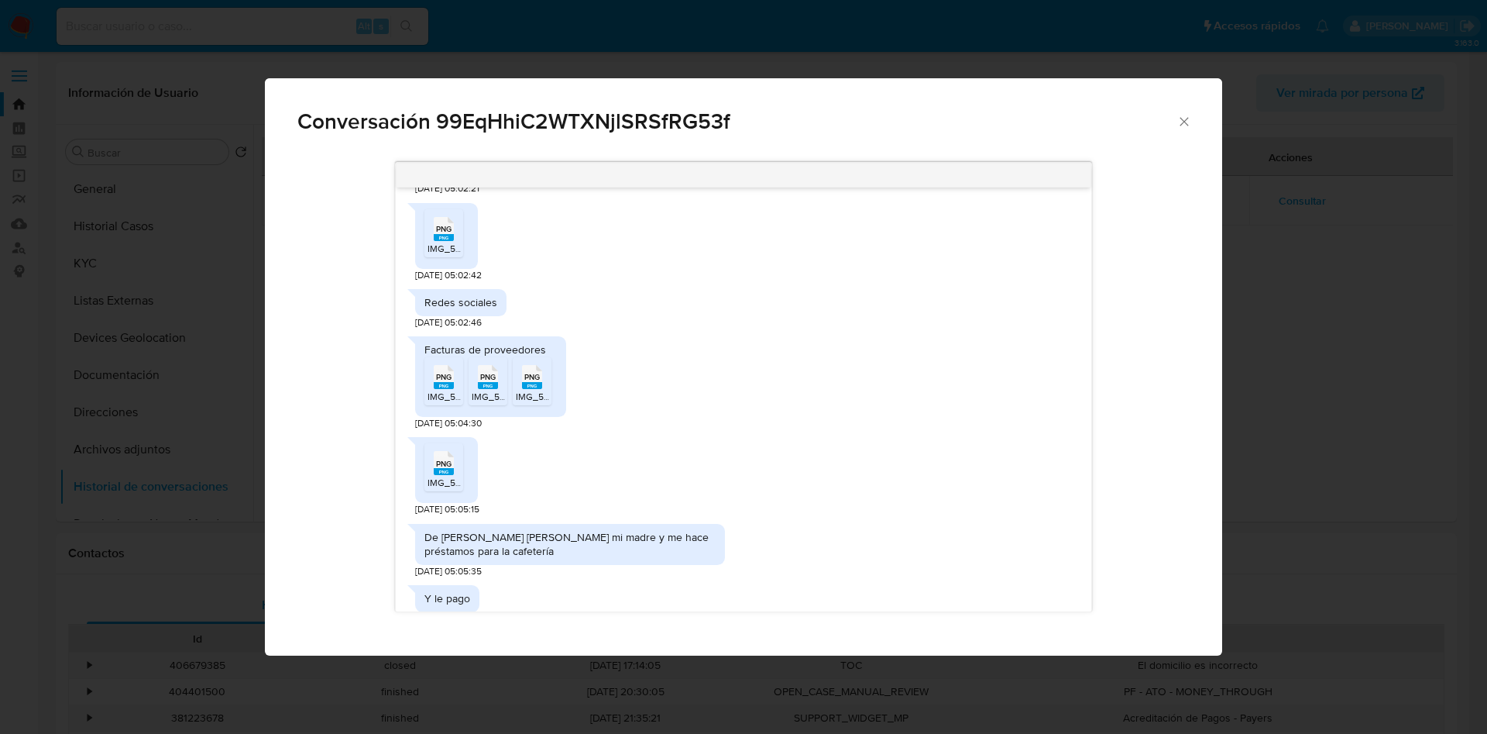
scroll to position [697, 0]
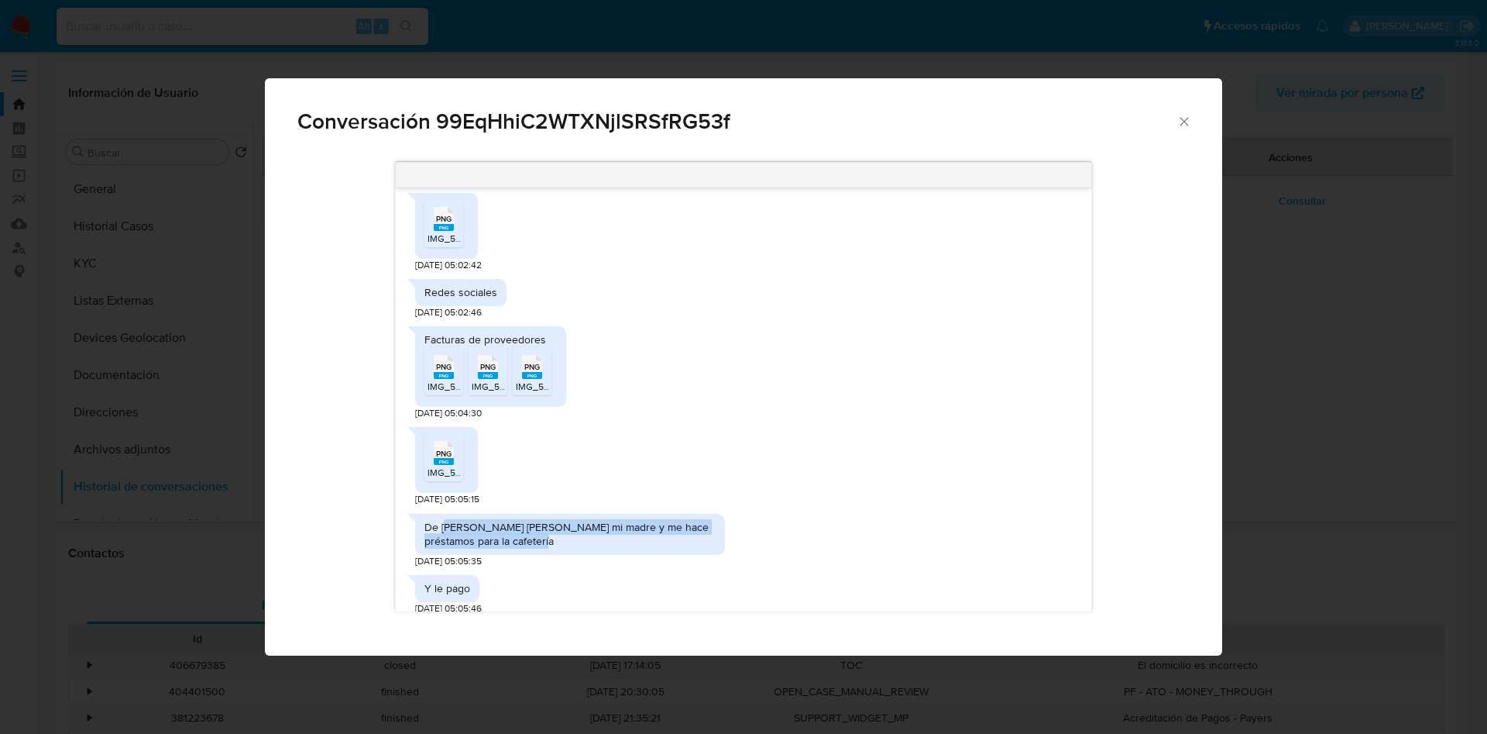
drag, startPoint x: 443, startPoint y: 522, endPoint x: 533, endPoint y: 543, distance: 92.3
click at [533, 543] on div "De [PERSON_NAME] [PERSON_NAME] mi madre y me hace préstamos para la cafetería" at bounding box center [570, 534] width 291 height 28
copy div "[PERSON_NAME] [PERSON_NAME] mi madre y me hace préstamos para la cafetería"
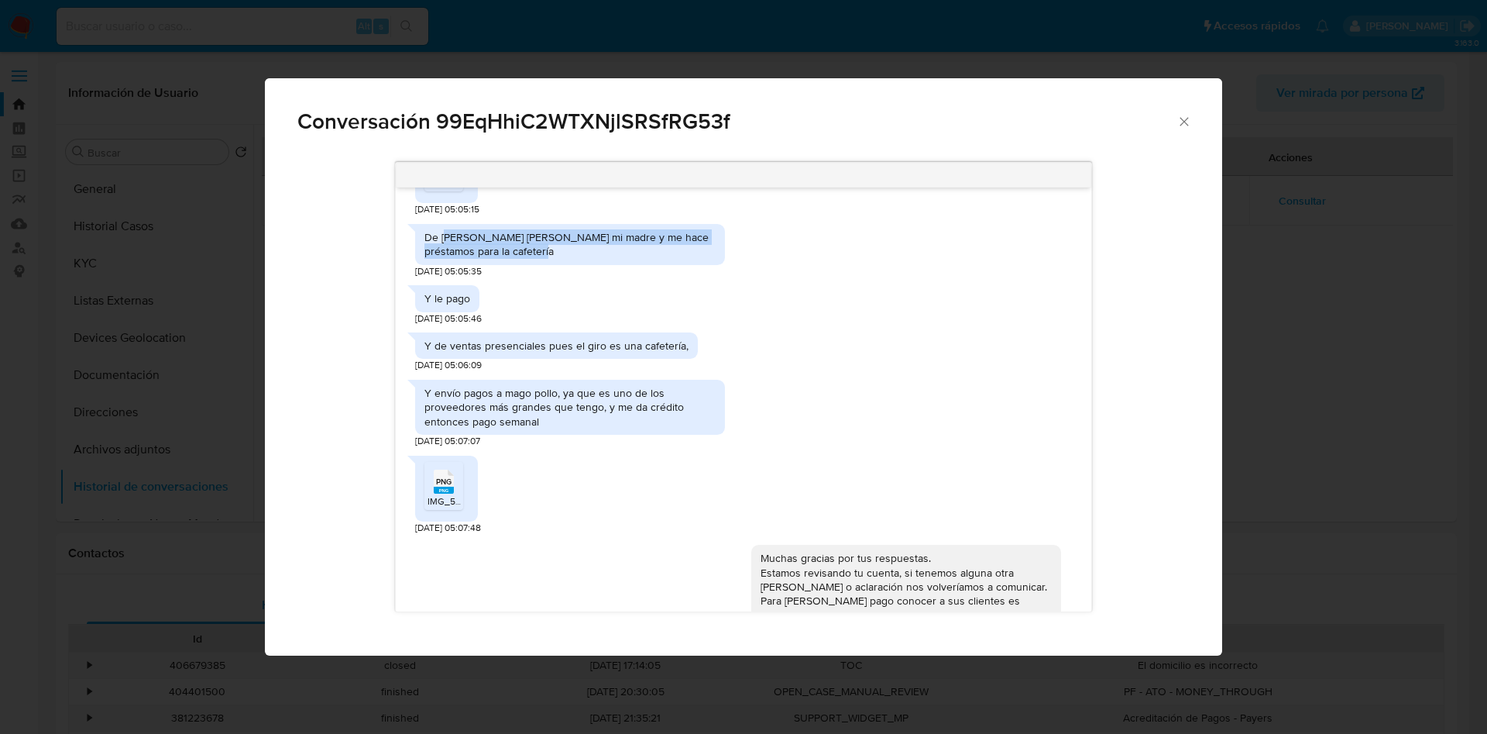
scroll to position [1019, 0]
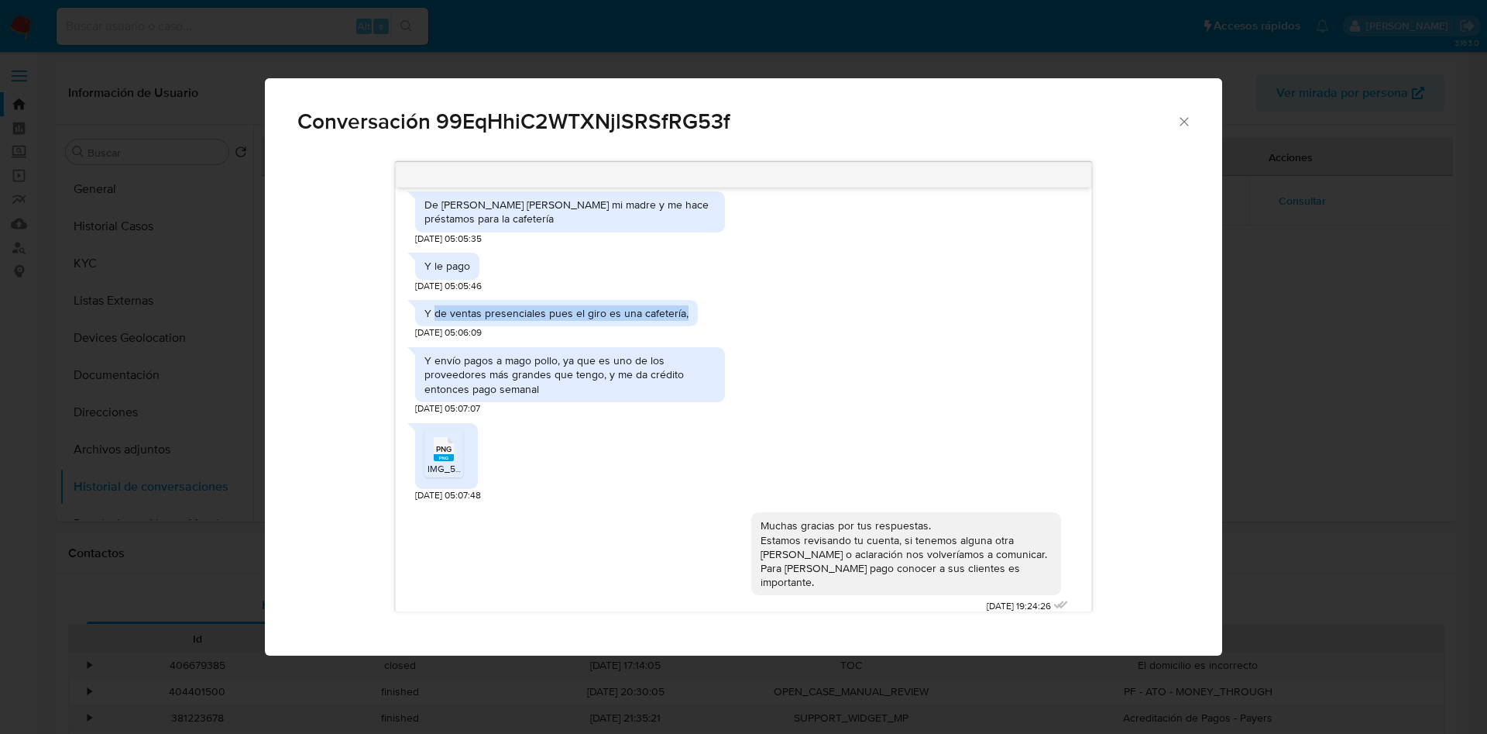
drag, startPoint x: 435, startPoint y: 314, endPoint x: 686, endPoint y: 315, distance: 251.0
click at [686, 315] on div "Y de ventas presenciales pues el giro es una cafetería," at bounding box center [556, 313] width 283 height 26
copy div "de ventas presenciales pues el giro es una cafetería,"
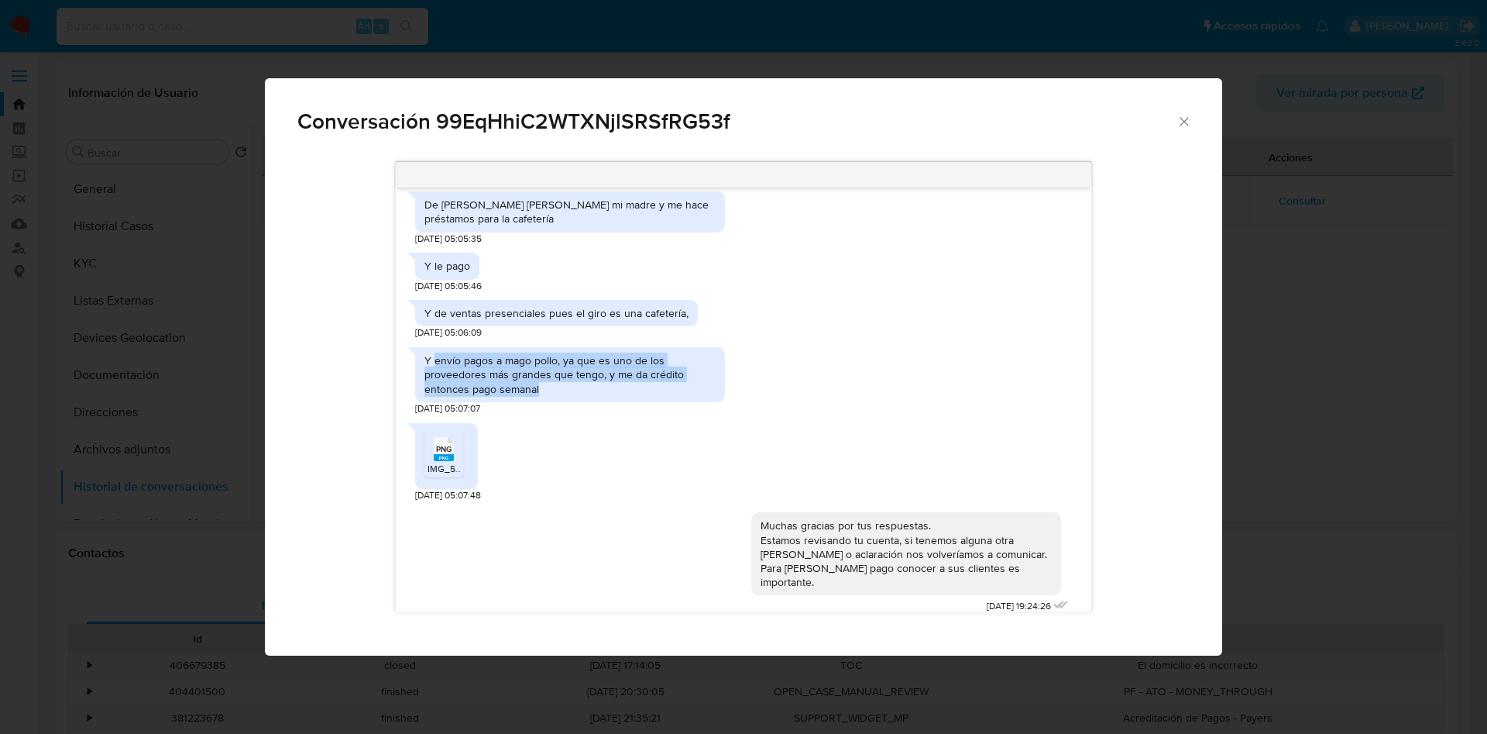
drag, startPoint x: 436, startPoint y: 363, endPoint x: 563, endPoint y: 387, distance: 129.3
click at [563, 387] on div "Y envío pagos a mago pollo, ya que es uno de los proveedores más grandes que te…" at bounding box center [570, 374] width 291 height 43
copy div "envío pagos a mago pollo, ya que es uno de los proveedores más grandes que teng…"
